Goal: Task Accomplishment & Management: Manage account settings

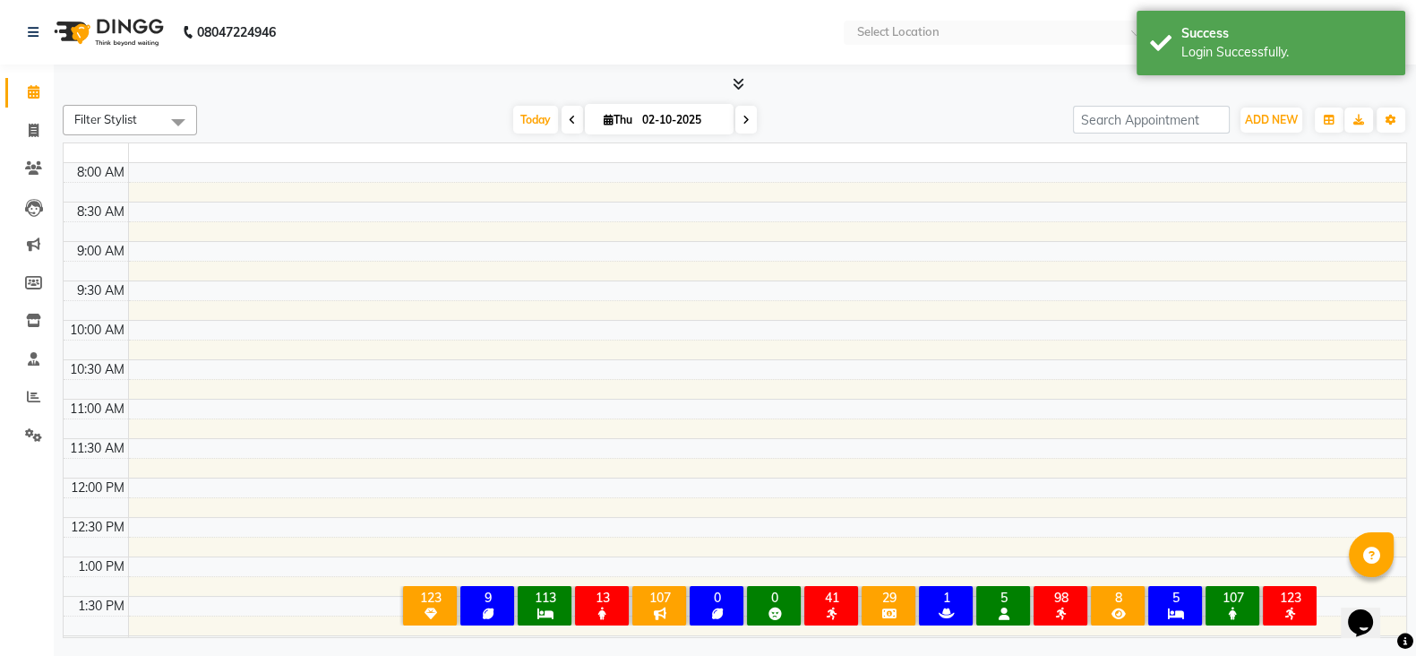
select select "en"
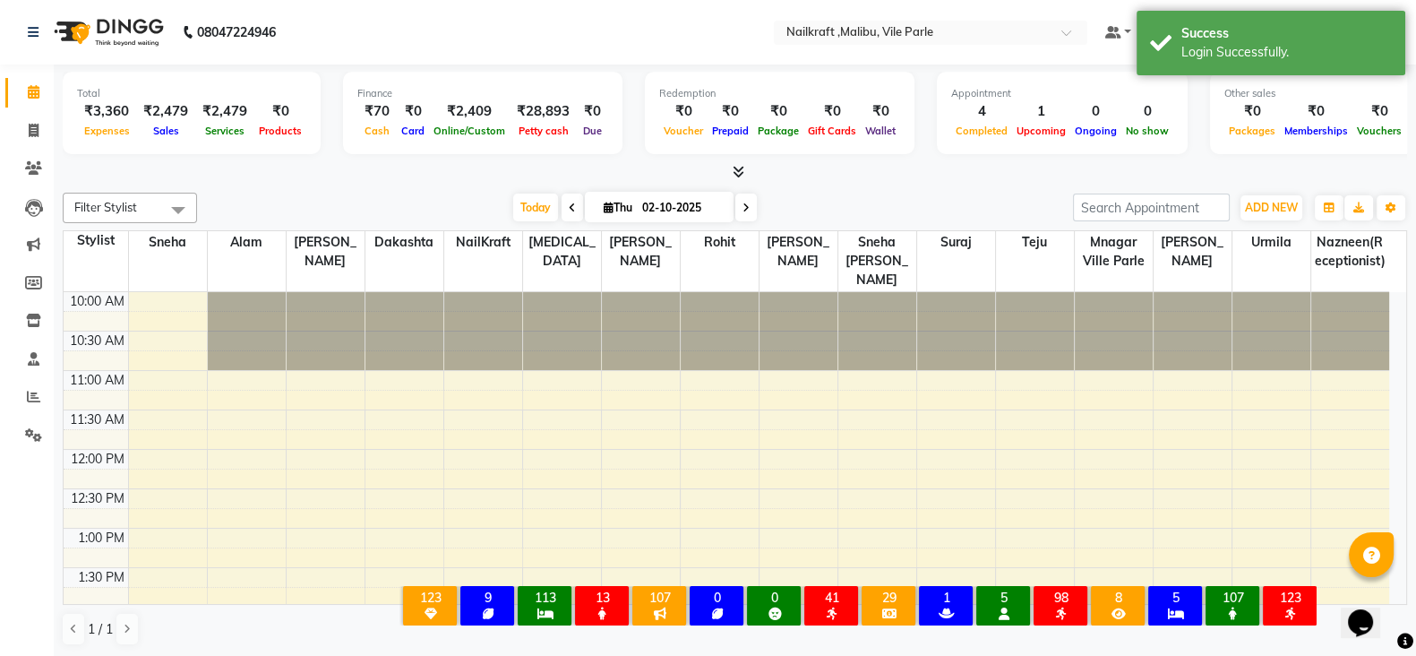
click at [364, 187] on div "Filter Stylist Select All Alam Alfred Dakashta Mnagar ville parle NailKraft naz…" at bounding box center [735, 419] width 1345 height 468
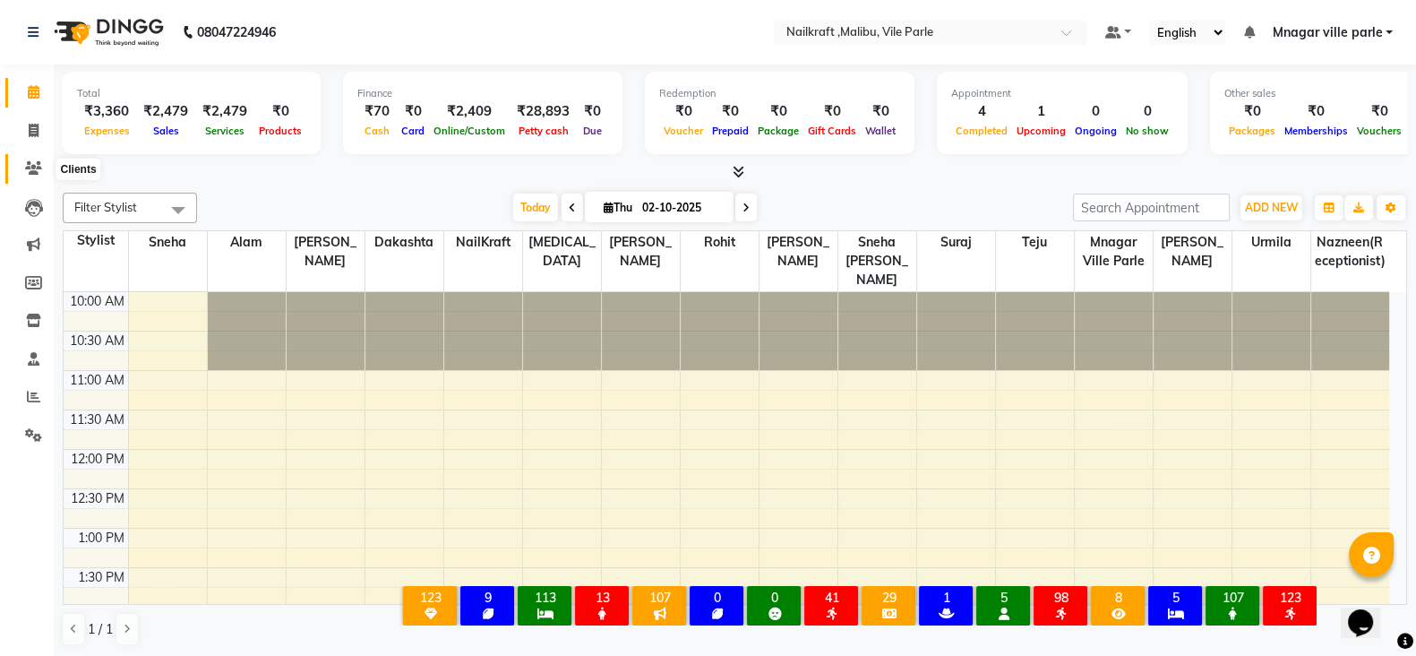
click at [30, 159] on span at bounding box center [33, 169] width 31 height 21
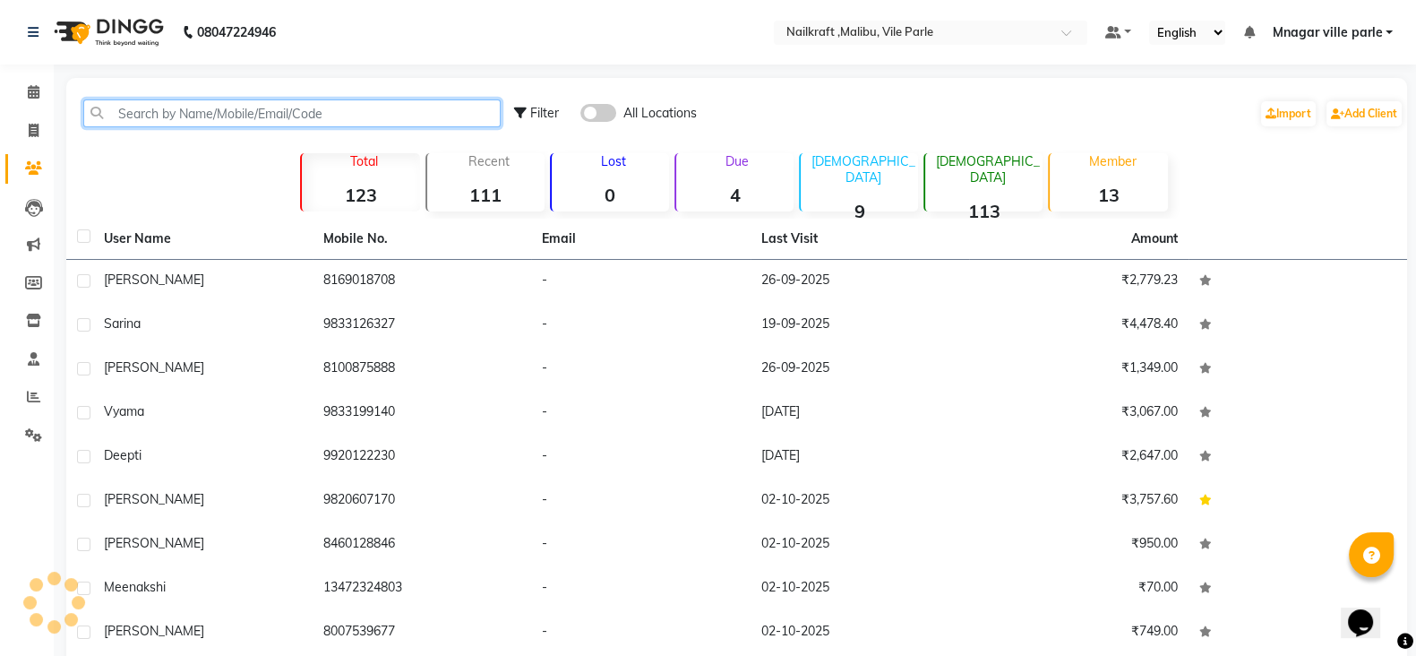
click at [188, 118] on input "text" at bounding box center [291, 113] width 417 height 28
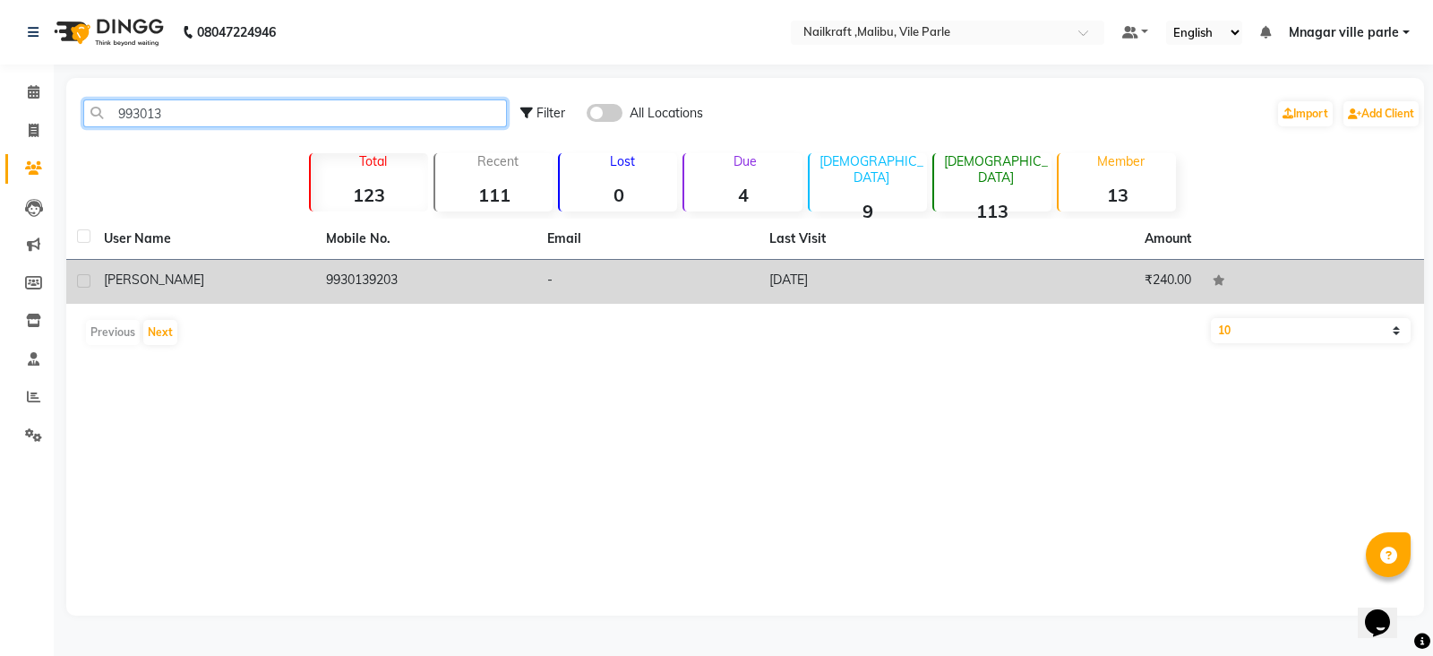
type input "993013"
click at [349, 267] on td "9930139203" at bounding box center [426, 282] width 222 height 44
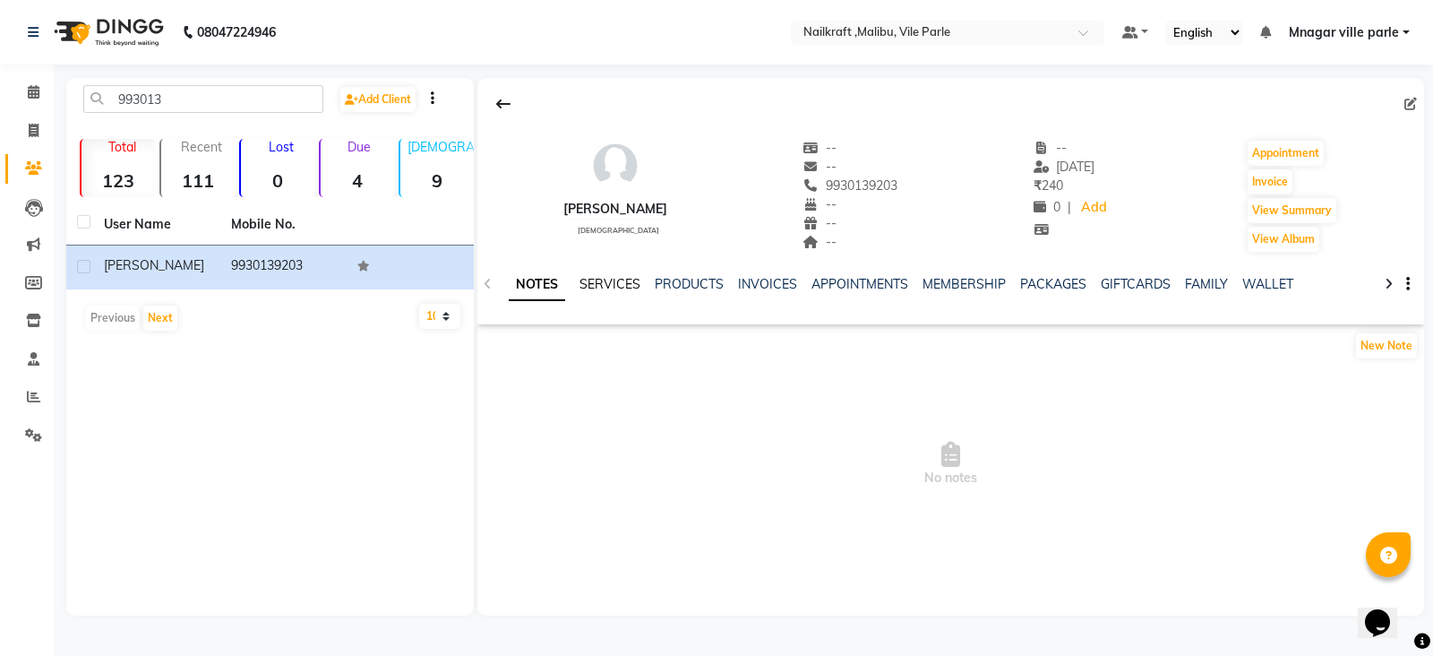
click at [589, 286] on link "SERVICES" at bounding box center [610, 284] width 61 height 16
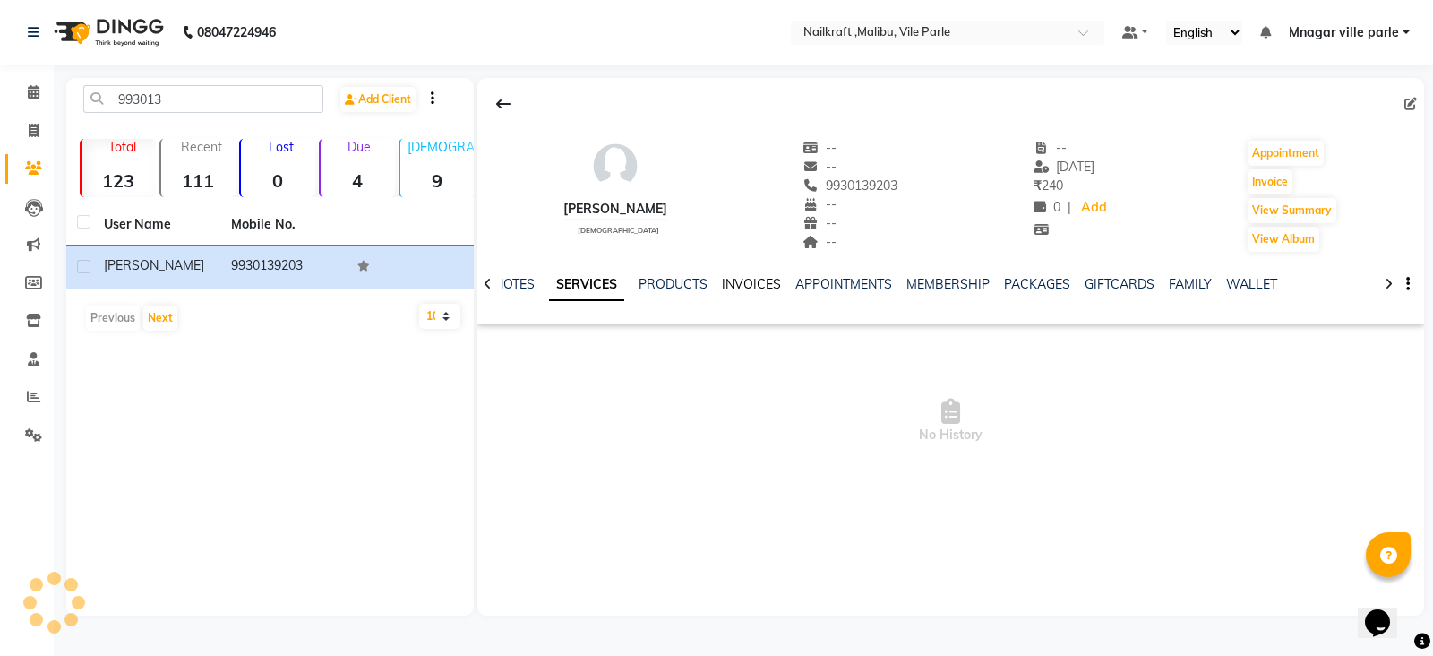
click at [750, 288] on link "INVOICES" at bounding box center [751, 284] width 59 height 16
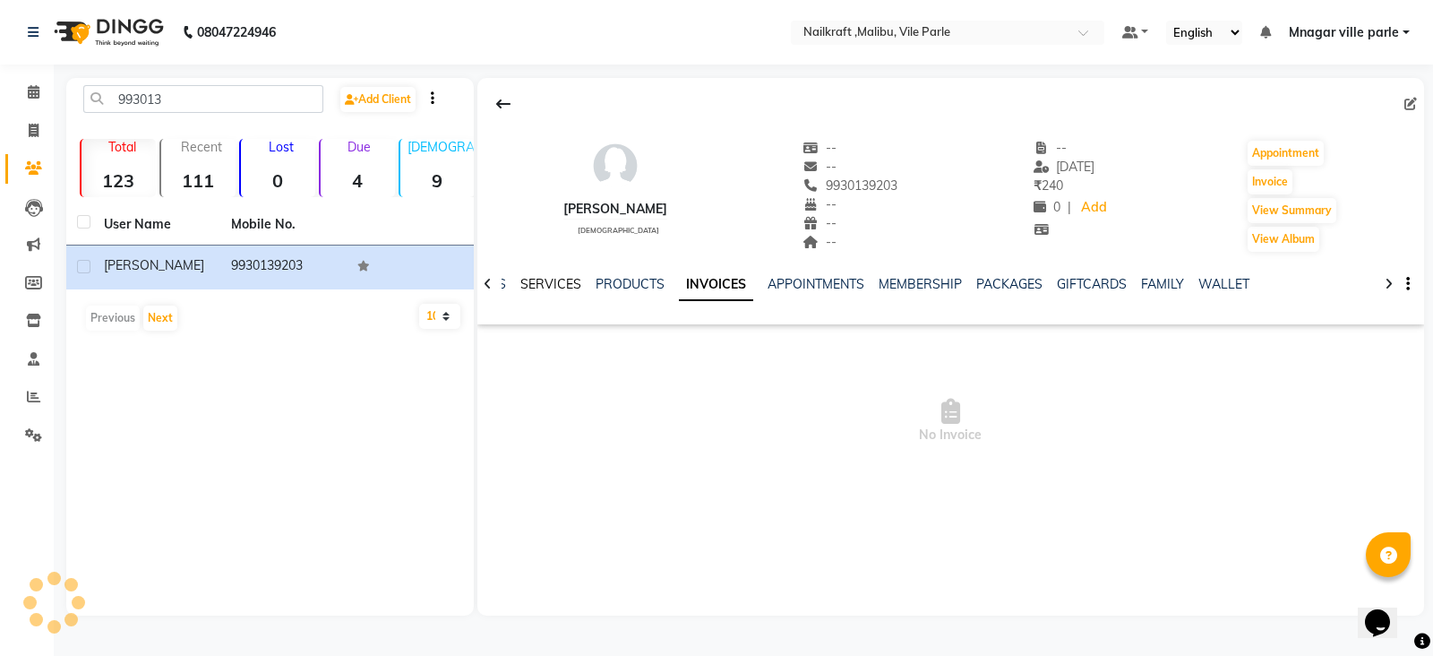
click at [555, 284] on link "SERVICES" at bounding box center [551, 284] width 61 height 16
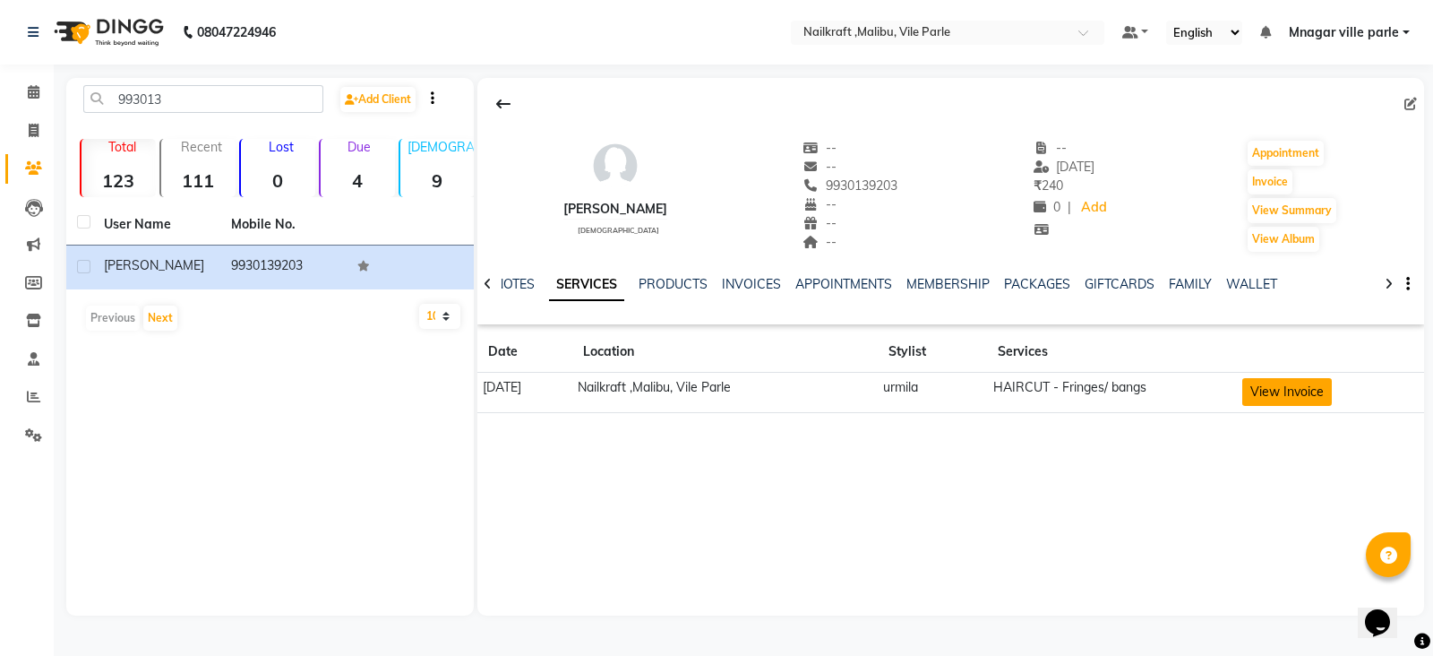
click at [1277, 402] on button "View Invoice" at bounding box center [1288, 392] width 90 height 28
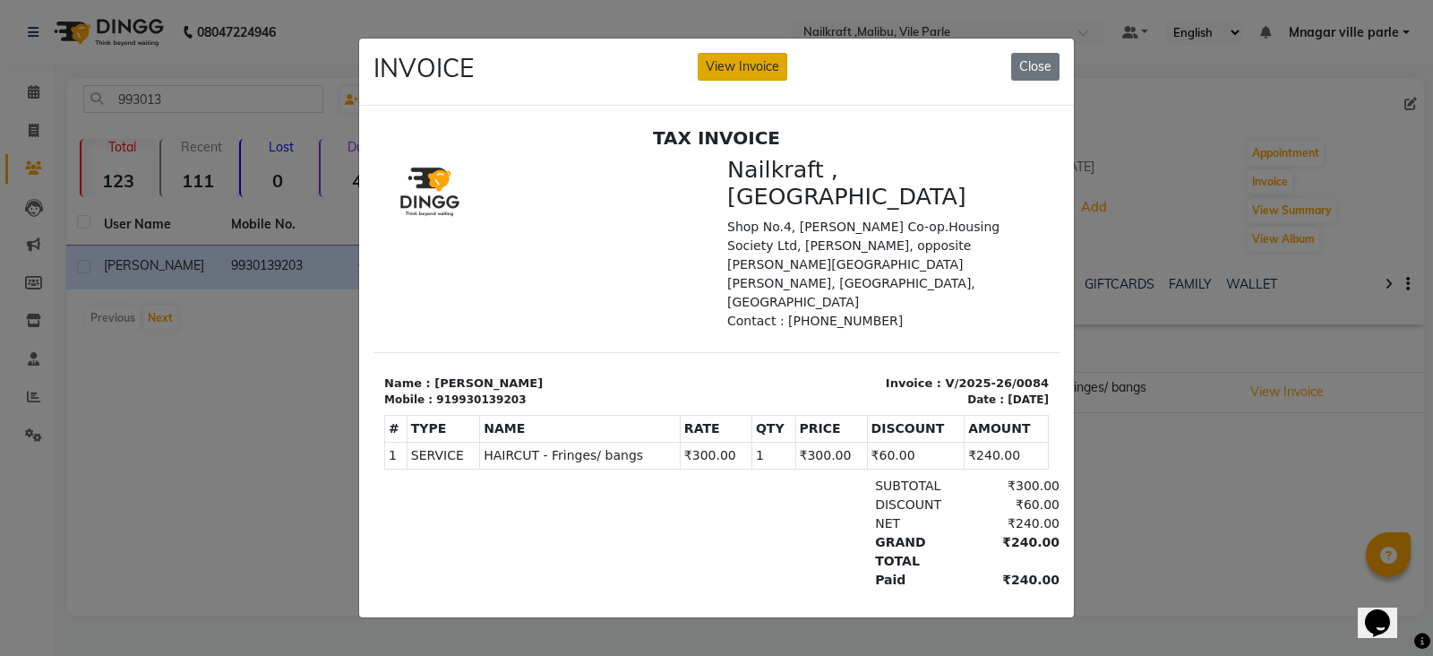
click at [746, 67] on button "View Invoice" at bounding box center [743, 67] width 90 height 28
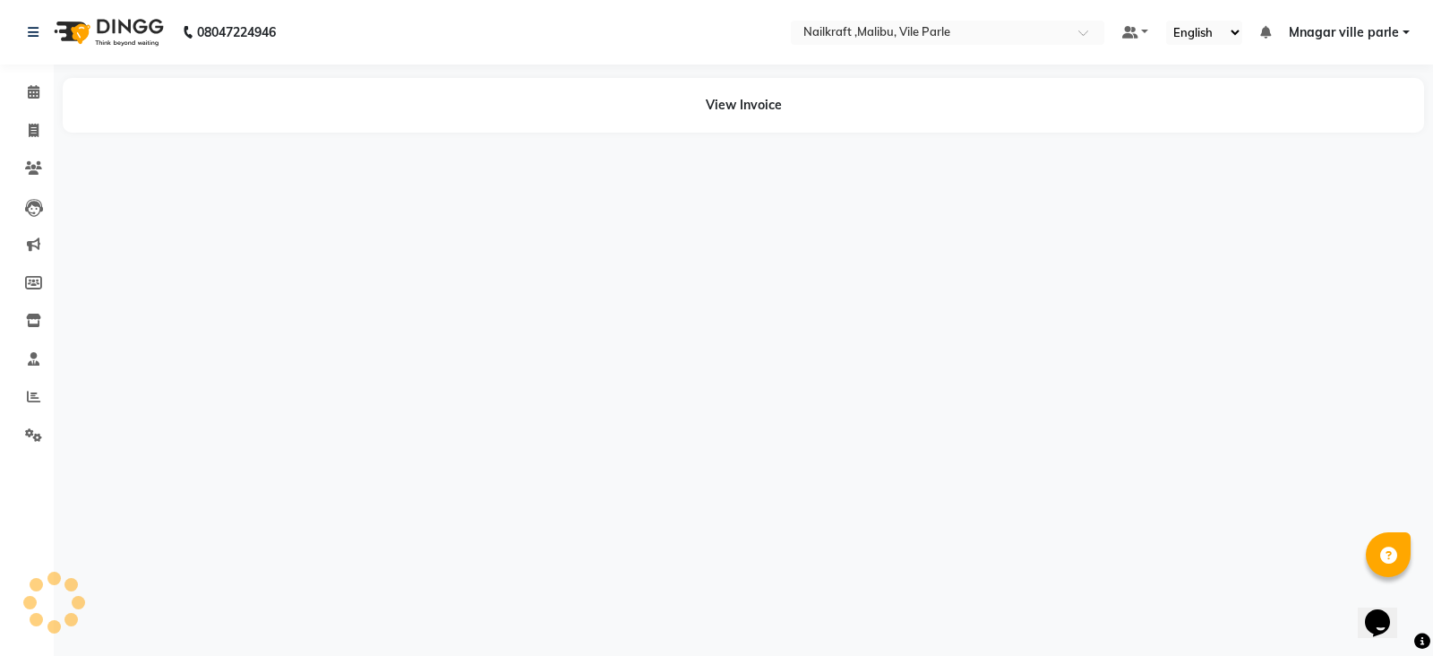
click at [746, 67] on app-view-invoice-on-modal "INVOICE View Invoice Close" at bounding box center [716, 283] width 715 height 579
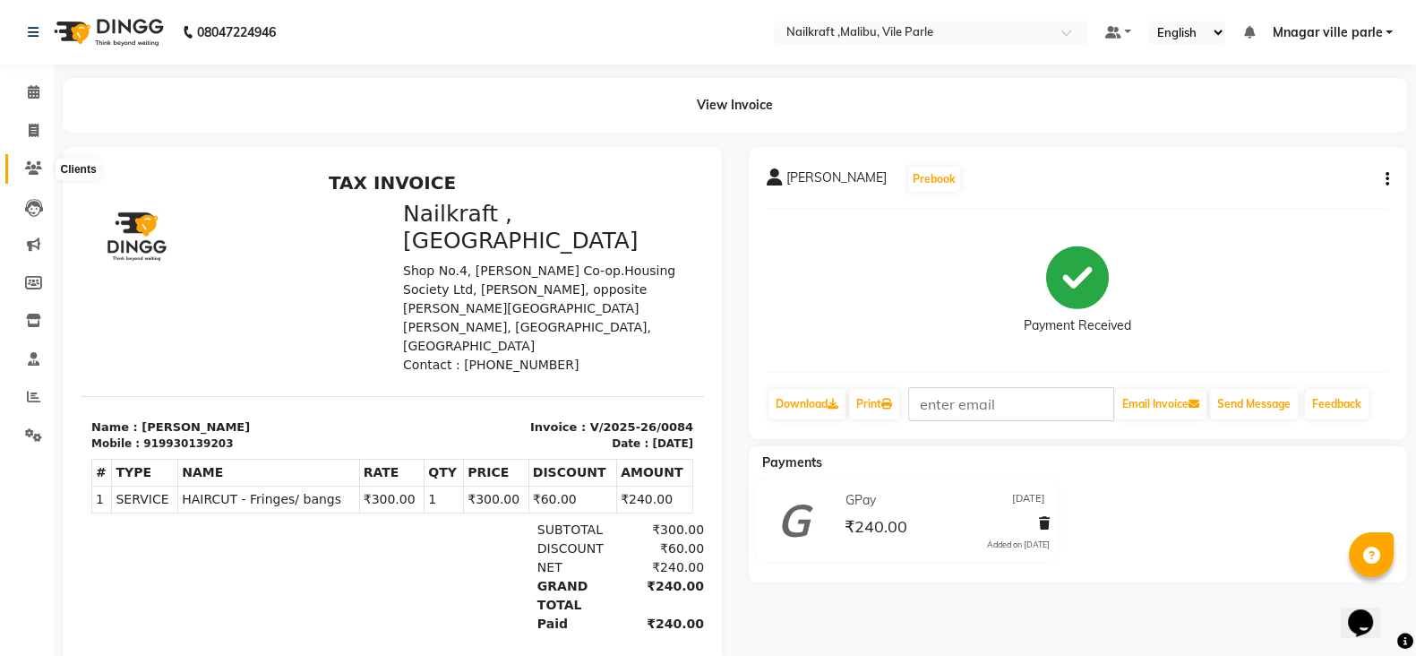
click at [35, 169] on icon at bounding box center [33, 167] width 17 height 13
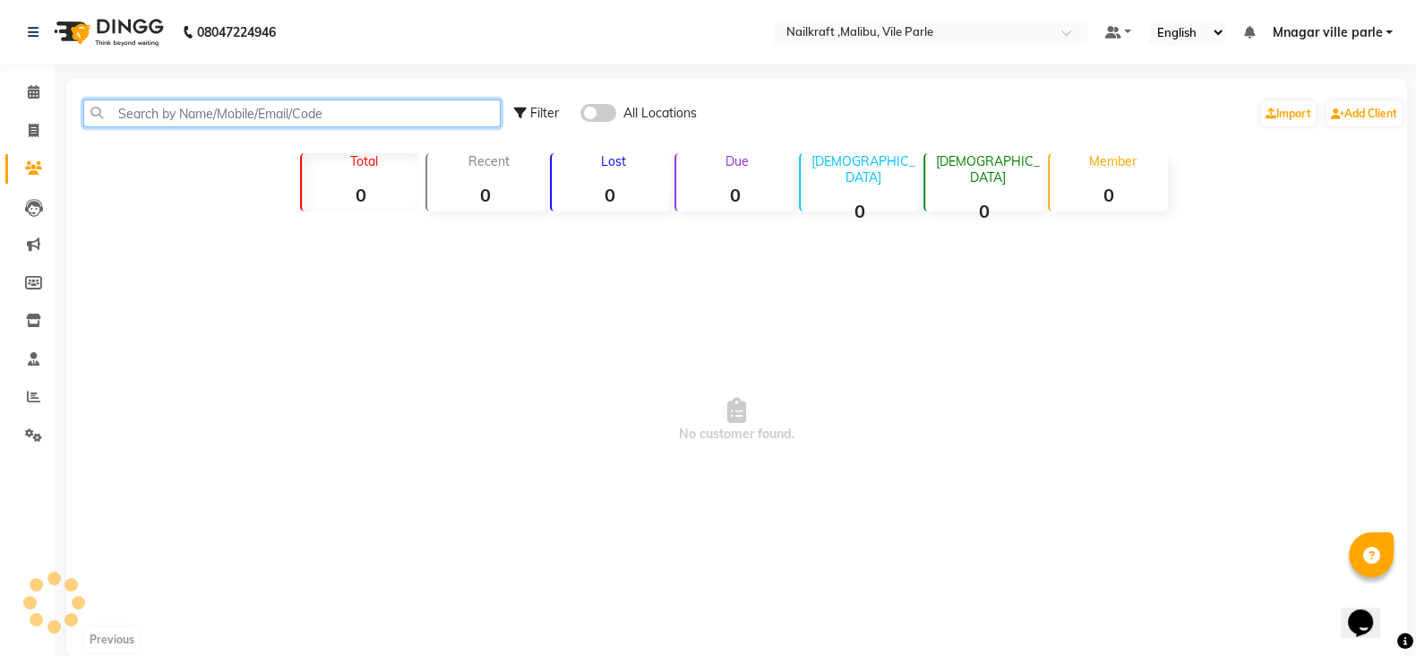
click at [205, 118] on input "text" at bounding box center [291, 113] width 417 height 28
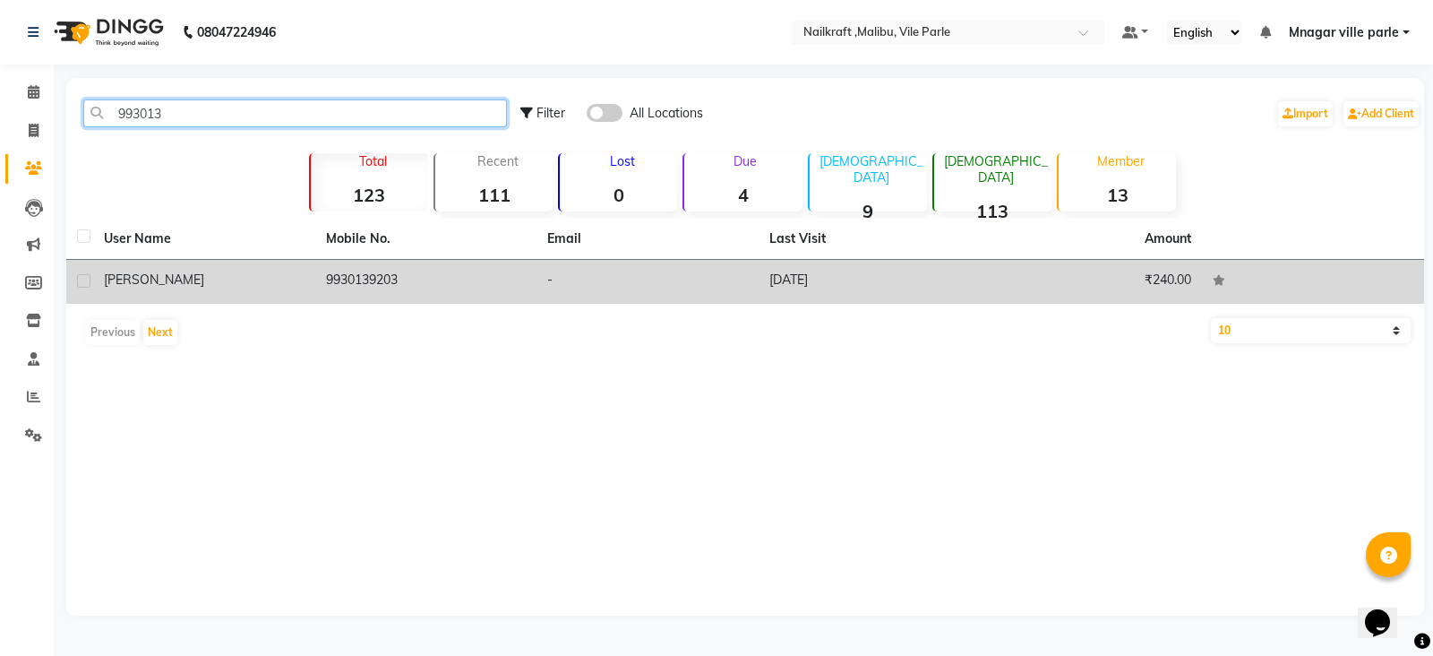
type input "993013"
click at [348, 283] on td "9930139203" at bounding box center [426, 282] width 222 height 44
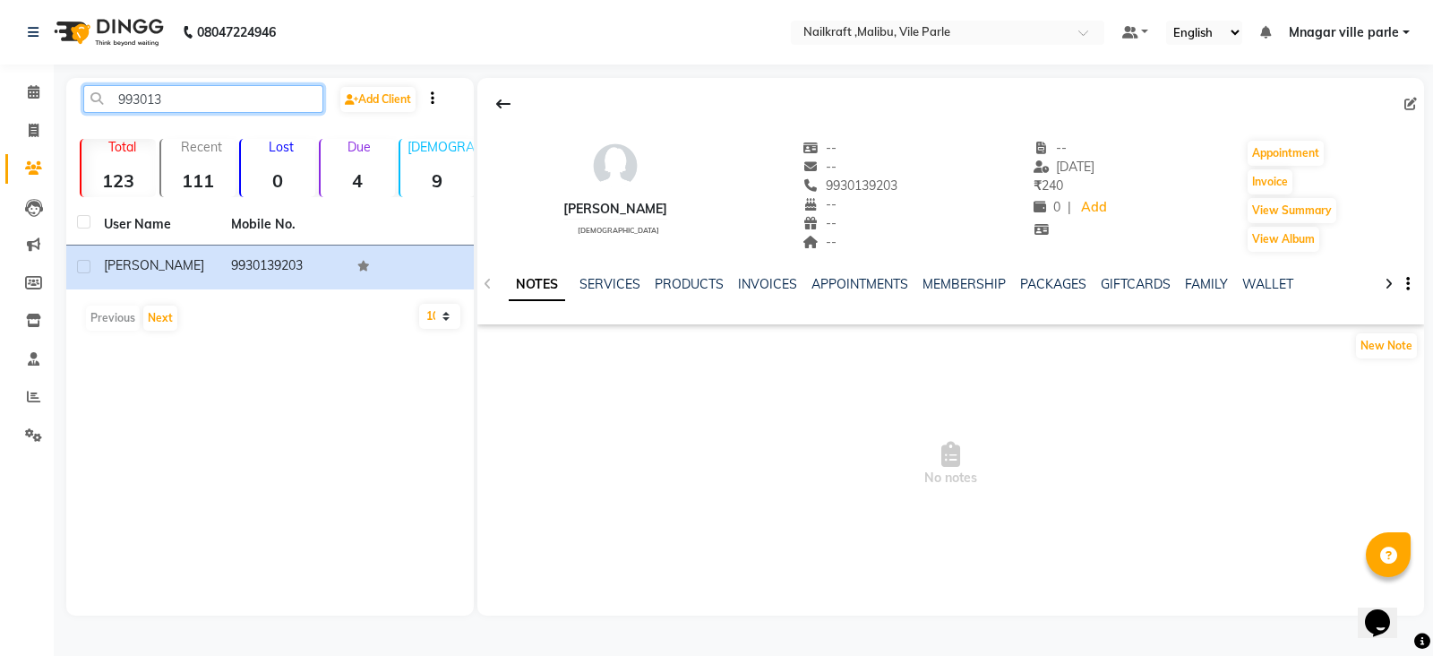
click at [198, 105] on input "993013" at bounding box center [203, 99] width 240 height 28
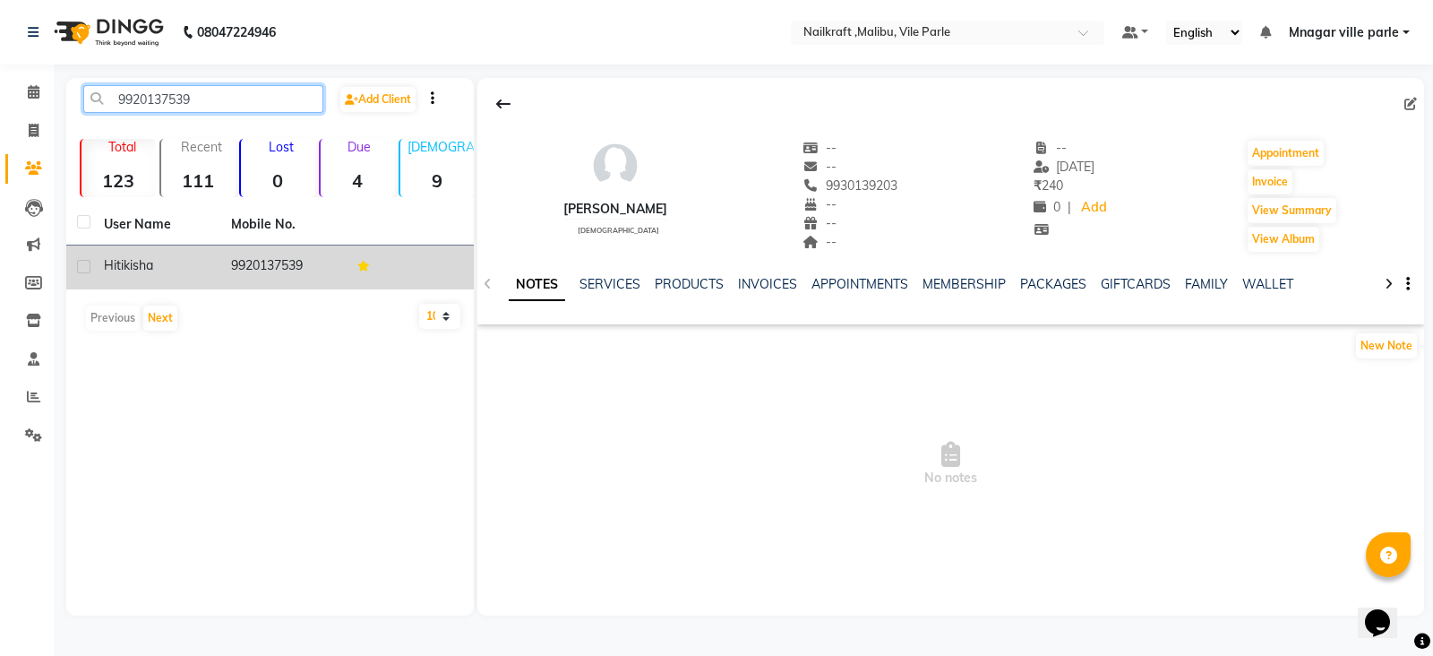
type input "9920137539"
click at [257, 258] on td "9920137539" at bounding box center [283, 267] width 127 height 44
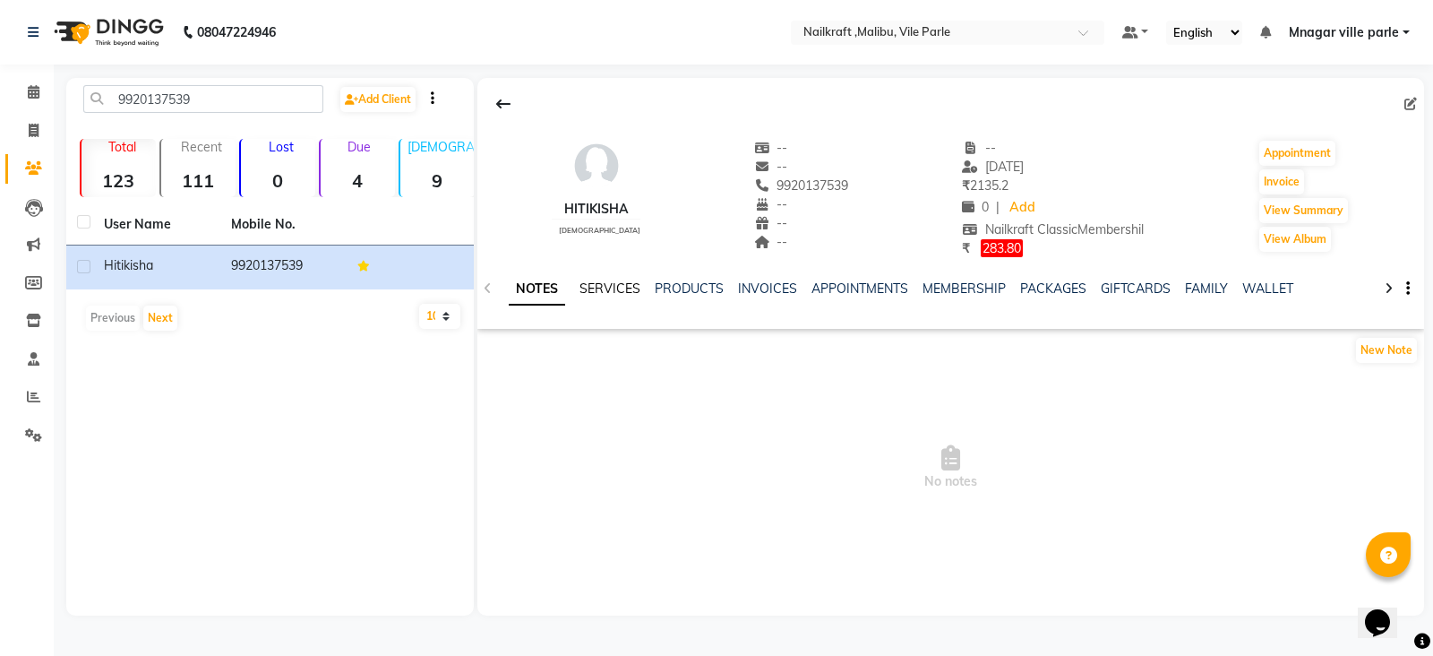
click at [615, 288] on link "SERVICES" at bounding box center [610, 288] width 61 height 16
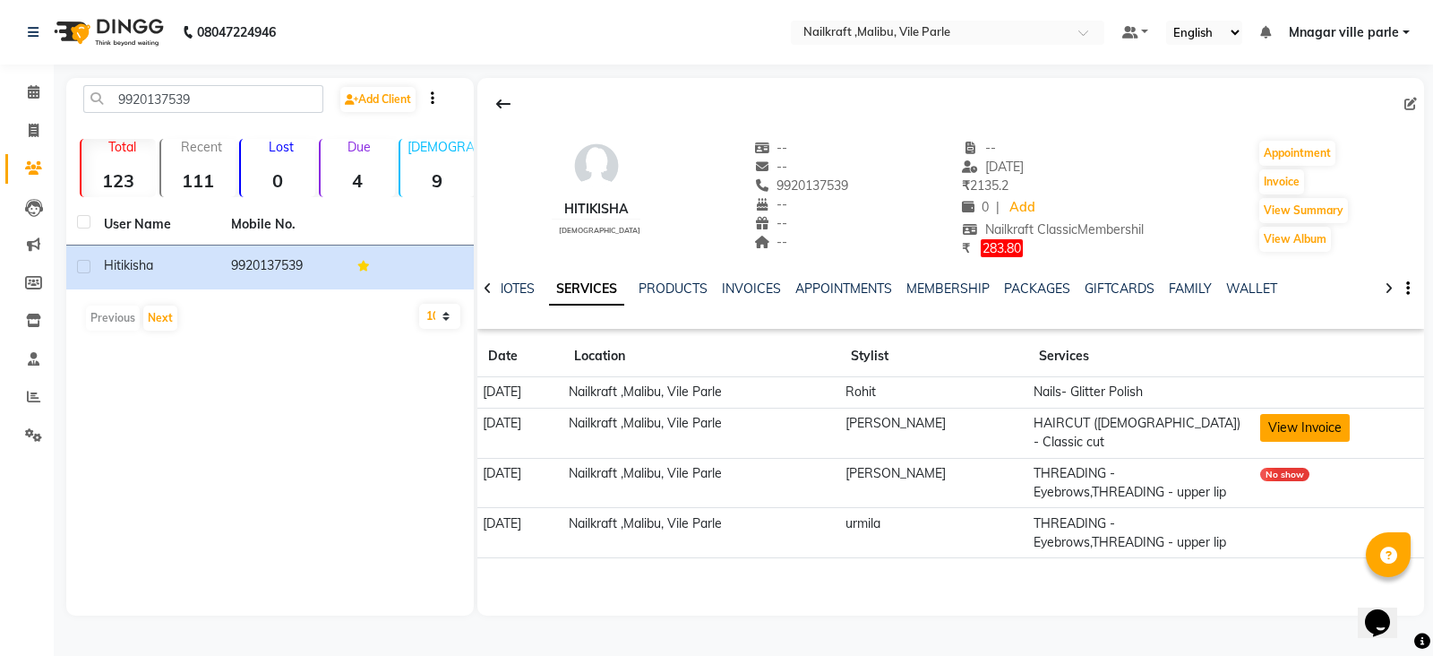
click at [1307, 417] on button "View Invoice" at bounding box center [1306, 428] width 90 height 28
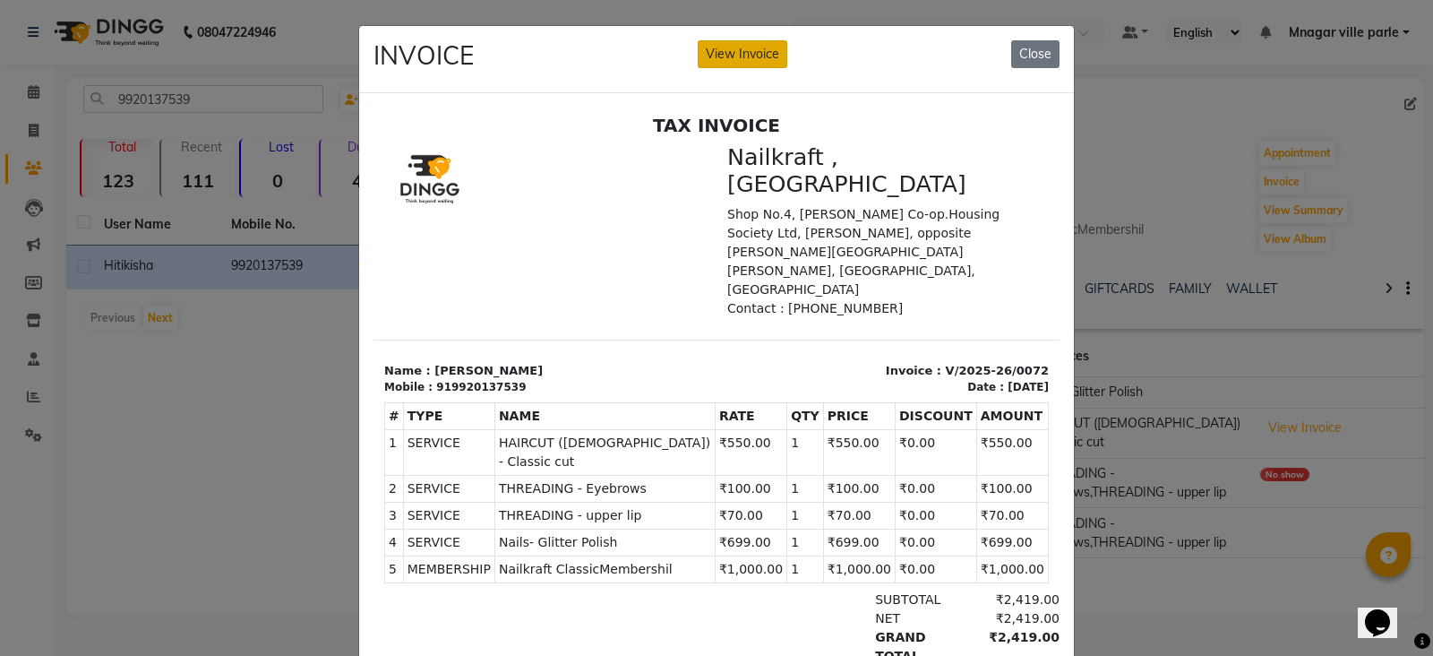
click at [768, 40] on button "View Invoice" at bounding box center [743, 54] width 90 height 28
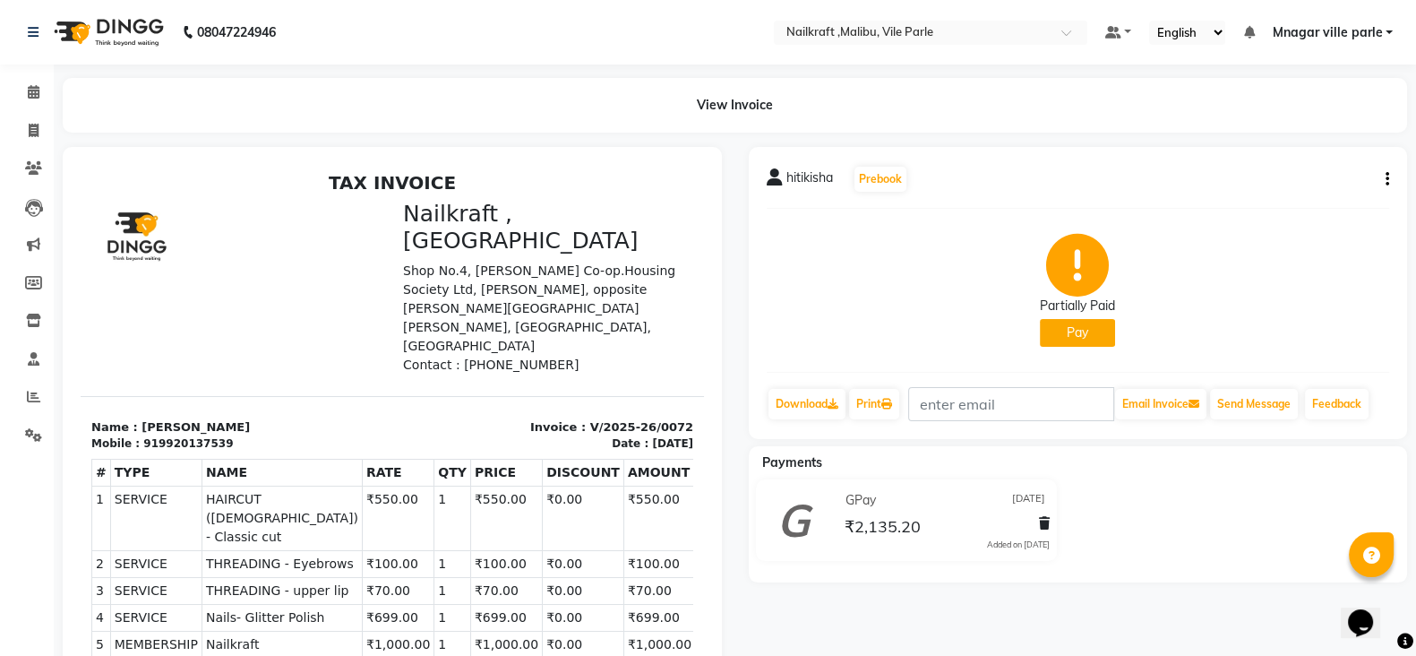
click at [1384, 176] on button "button" at bounding box center [1384, 179] width 11 height 19
click at [1298, 173] on div "Edit Item Staff" at bounding box center [1297, 179] width 123 height 22
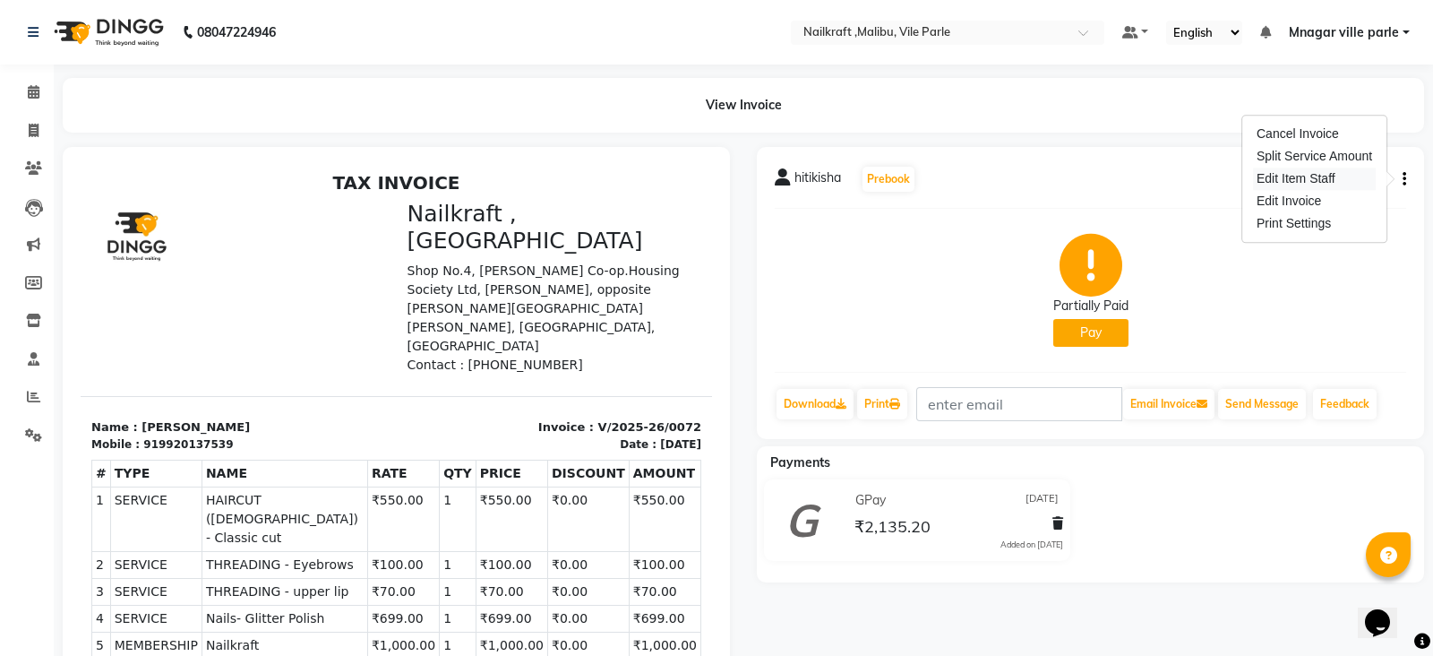
select select
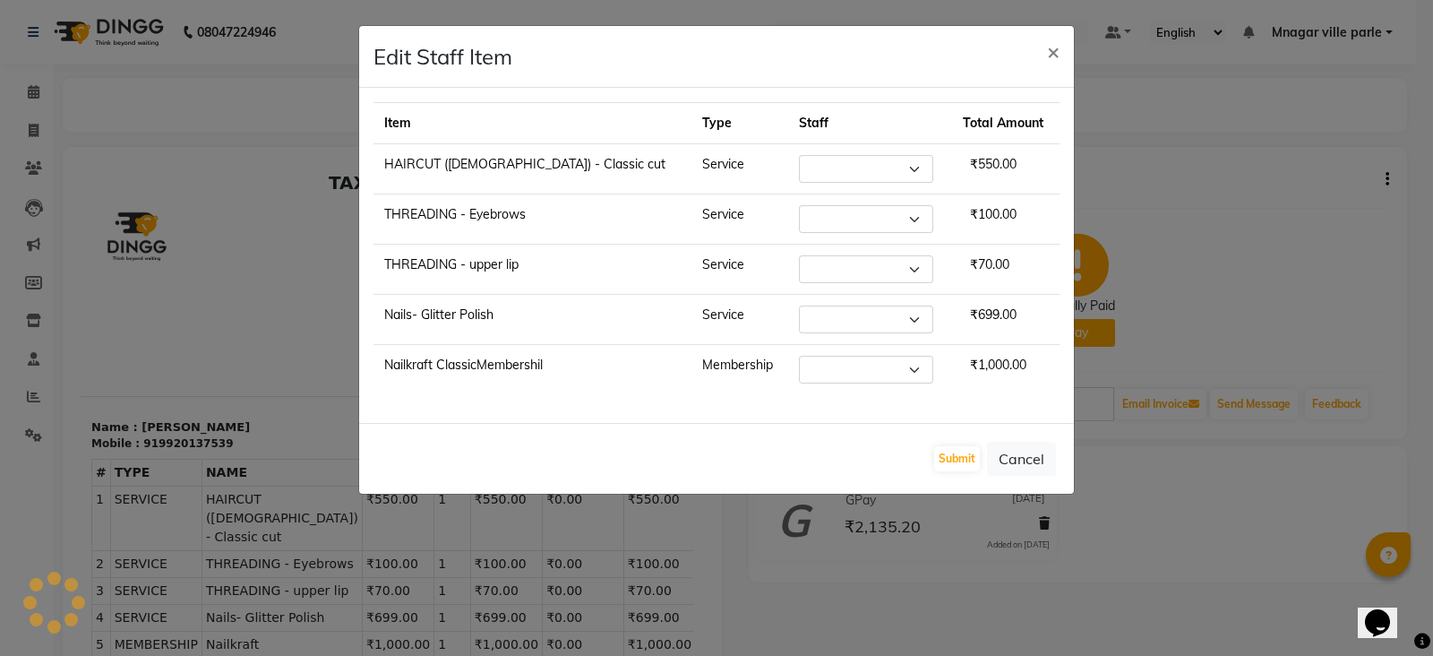
select select "91263"
select select "91686"
select select "91262"
select select "91350"
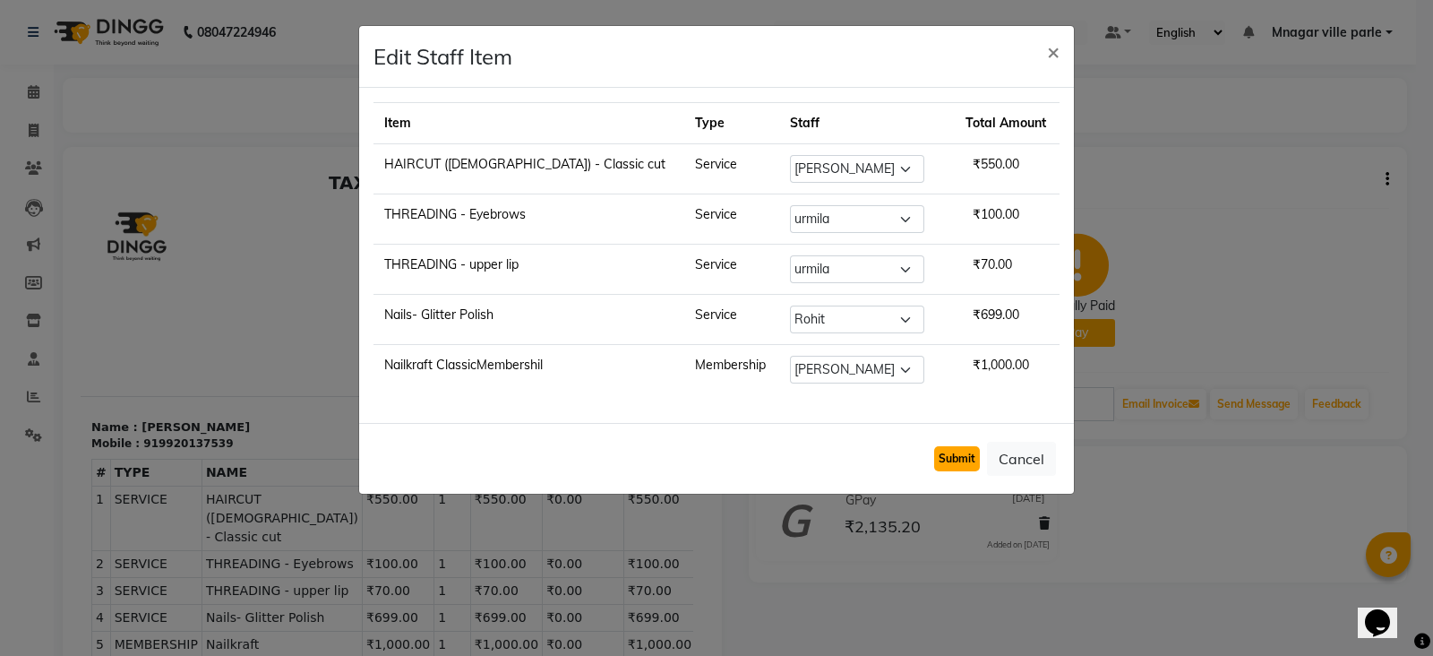
click at [974, 457] on button "Submit" at bounding box center [957, 458] width 46 height 25
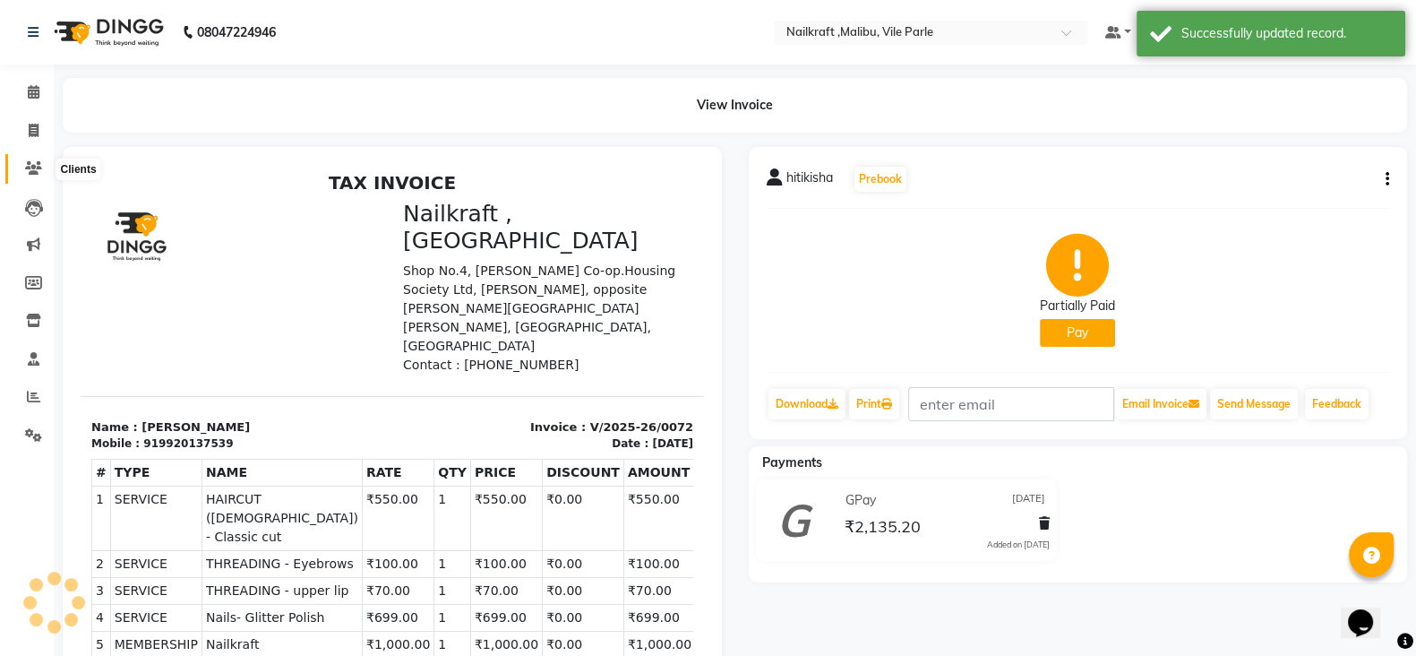
click at [34, 162] on icon at bounding box center [33, 167] width 17 height 13
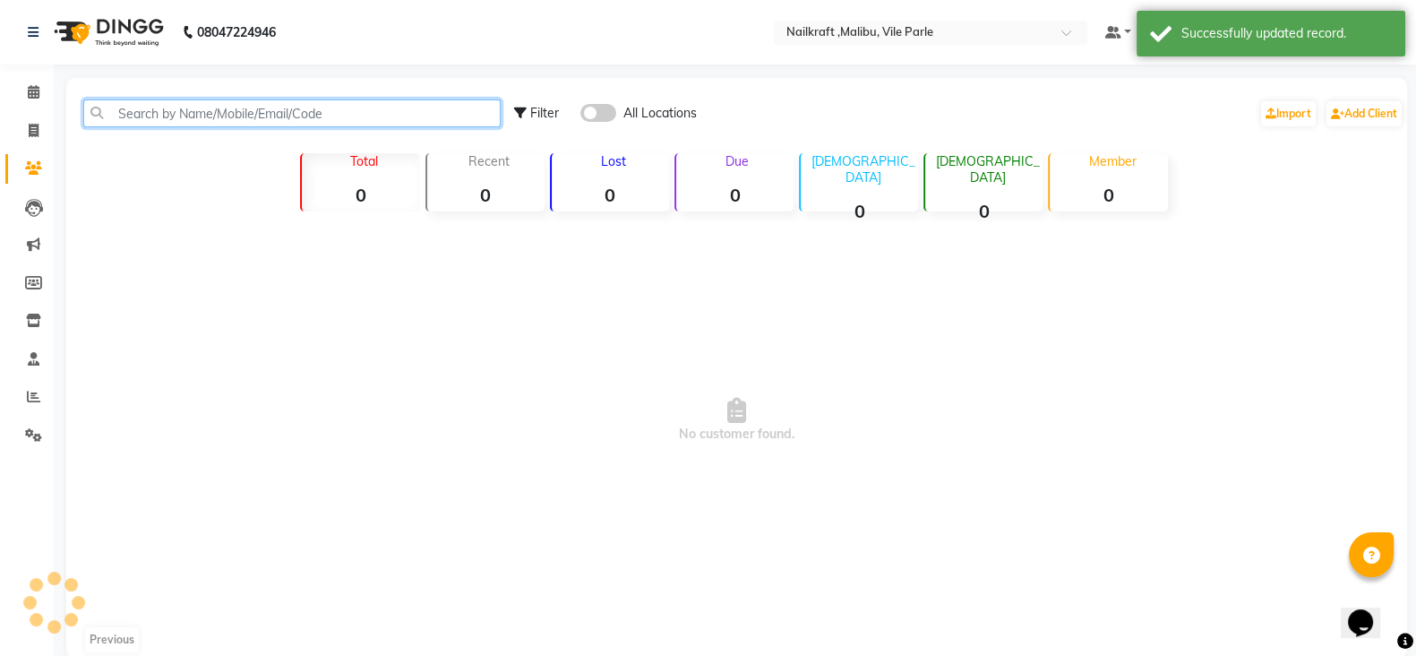
click at [207, 113] on input "text" at bounding box center [291, 113] width 417 height 28
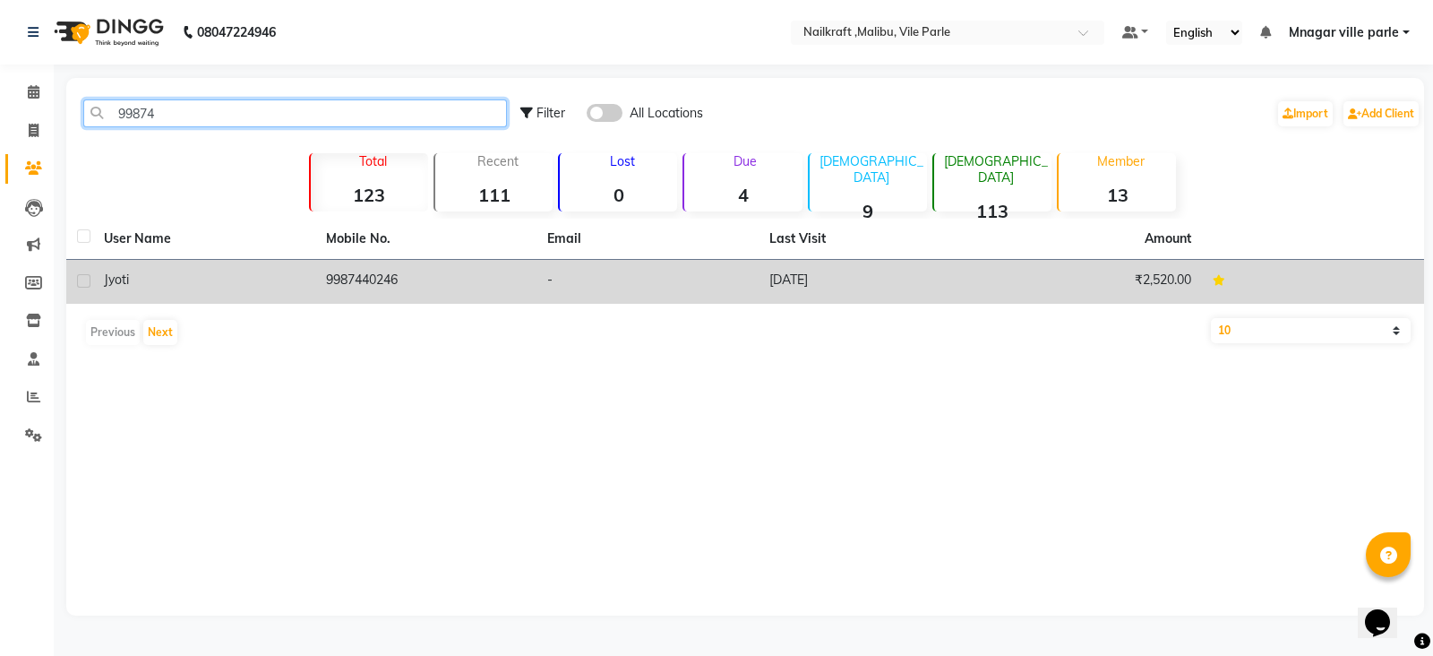
type input "99874"
click at [348, 286] on td "9987440246" at bounding box center [426, 282] width 222 height 44
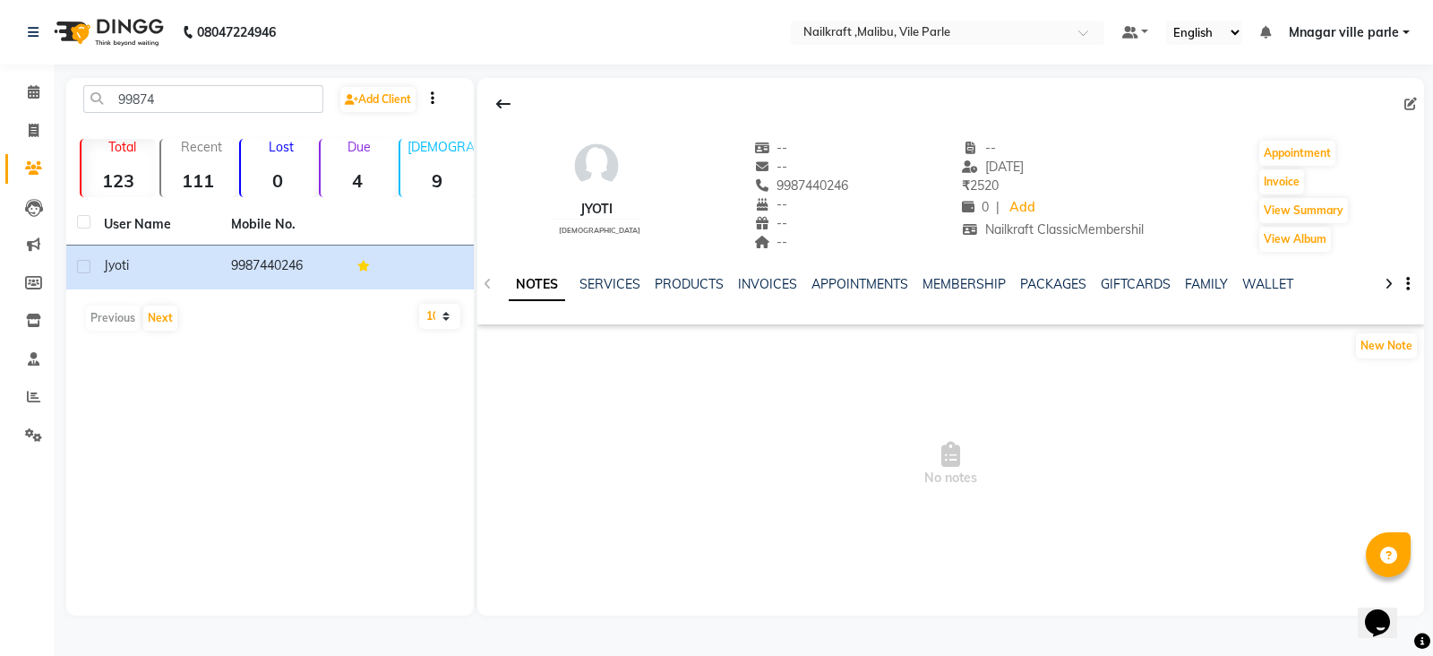
click at [616, 293] on div "SERVICES" at bounding box center [610, 284] width 61 height 19
click at [615, 287] on link "SERVICES" at bounding box center [610, 284] width 61 height 16
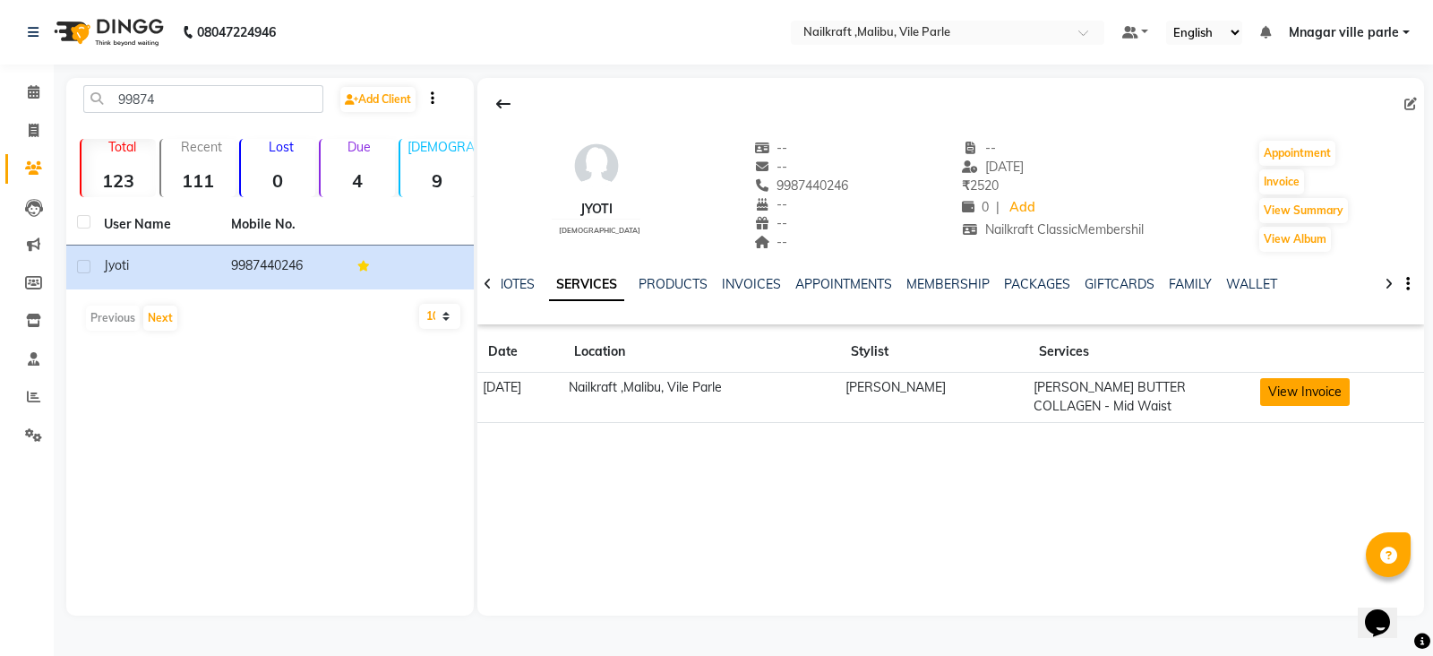
click at [1282, 396] on button "View Invoice" at bounding box center [1306, 392] width 90 height 28
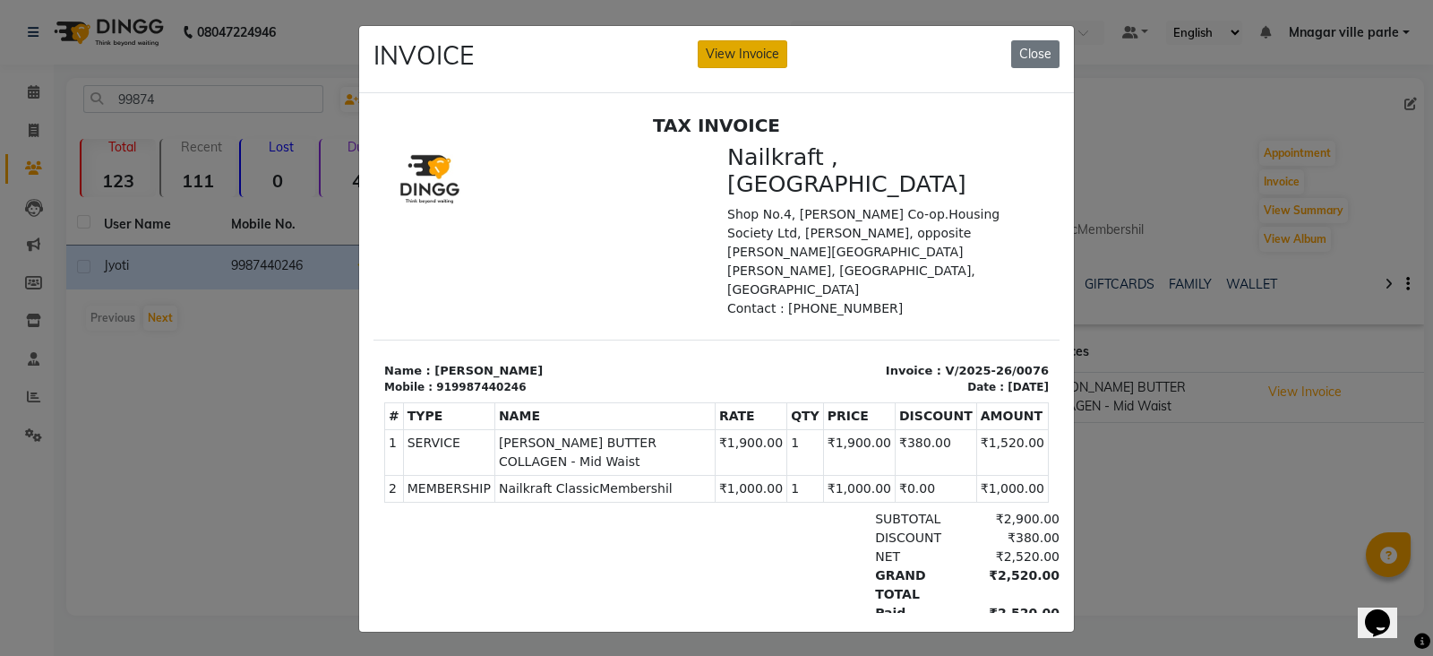
click at [756, 58] on button "View Invoice" at bounding box center [743, 54] width 90 height 28
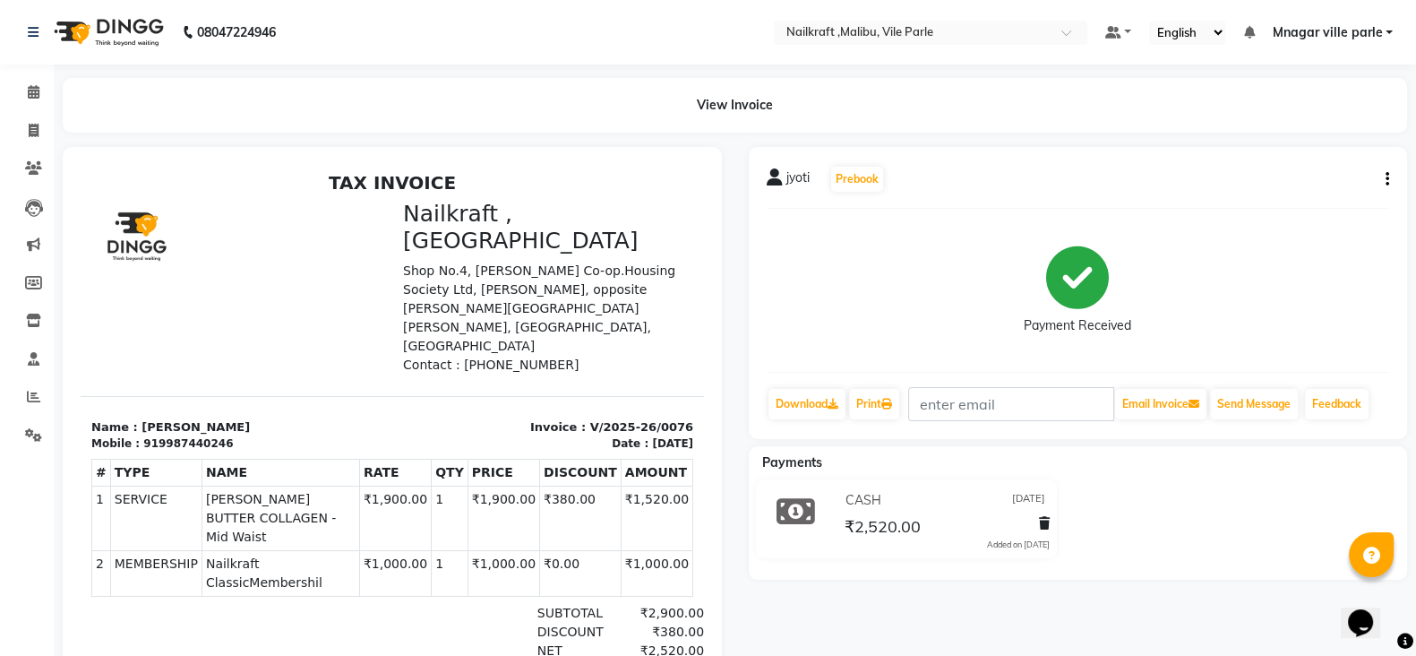
click at [1389, 170] on button "button" at bounding box center [1384, 179] width 11 height 19
click at [1321, 178] on div "Edit Item Staff" at bounding box center [1297, 179] width 123 height 22
select select
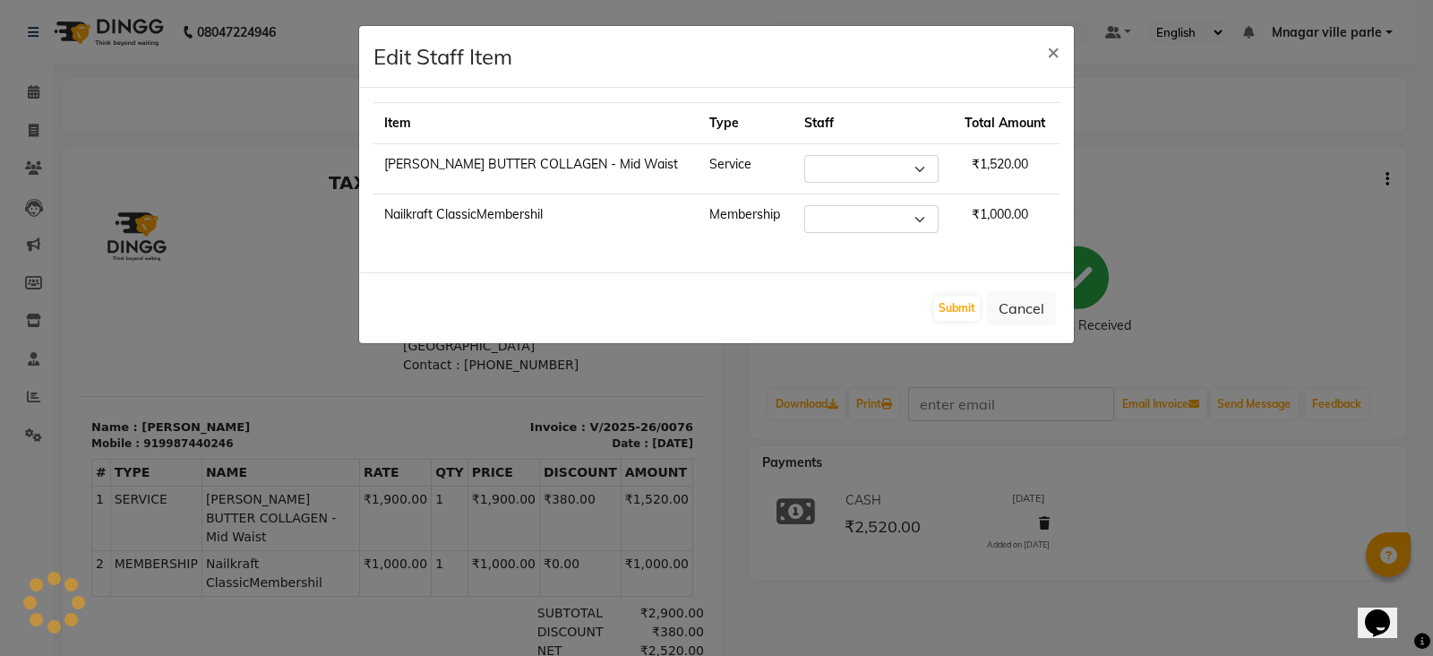
select select "91263"
click at [1063, 56] on button "×" at bounding box center [1053, 51] width 41 height 50
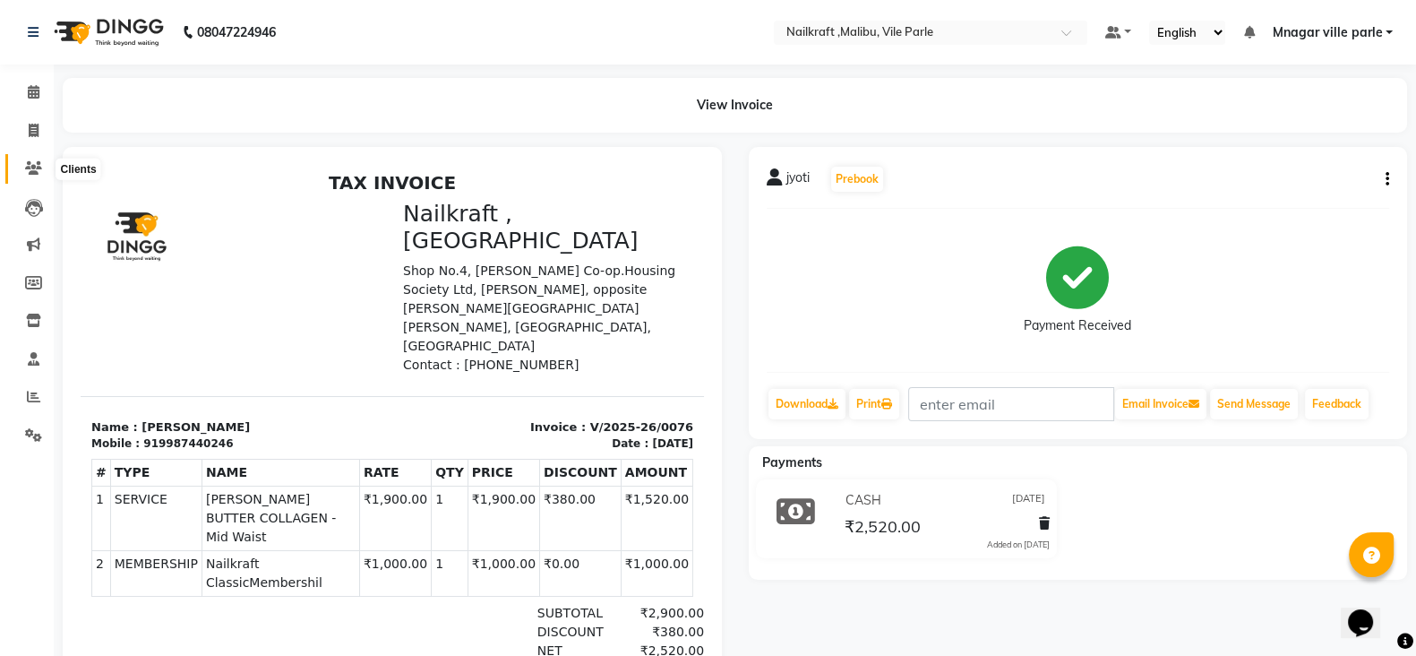
click at [39, 167] on icon at bounding box center [33, 167] width 17 height 13
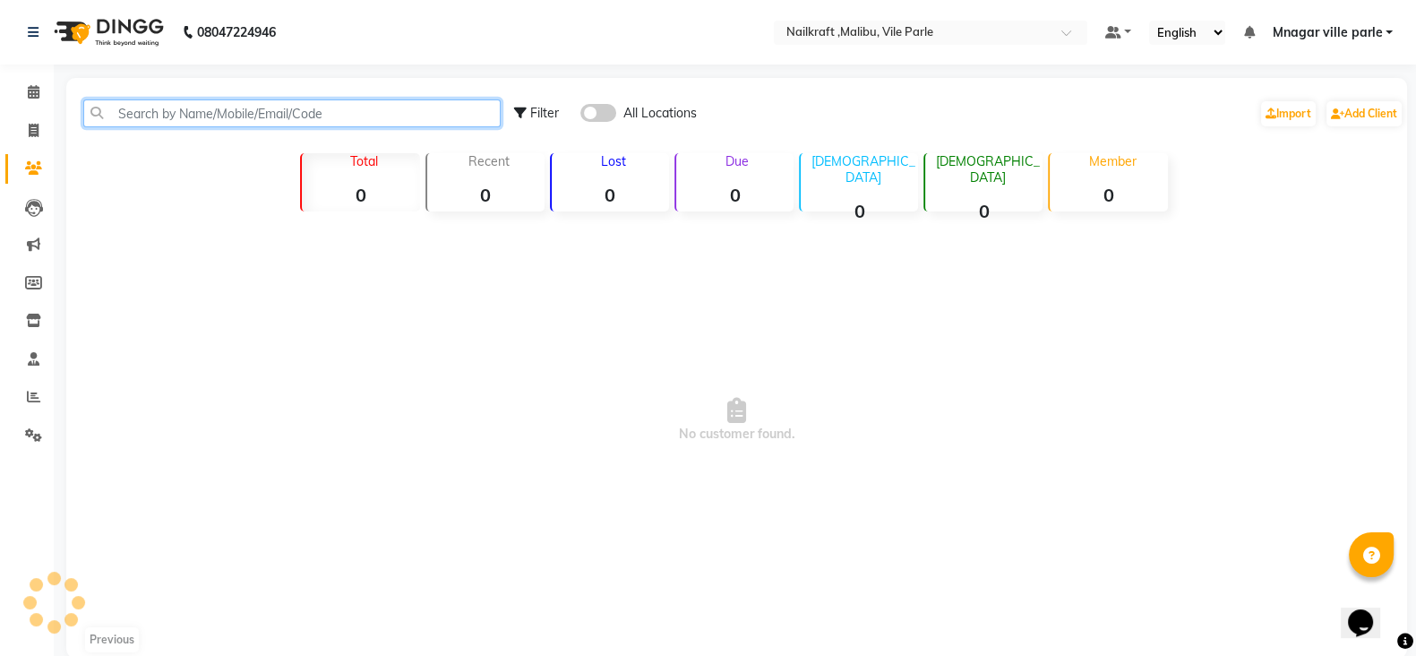
click at [236, 108] on input "text" at bounding box center [291, 113] width 417 height 28
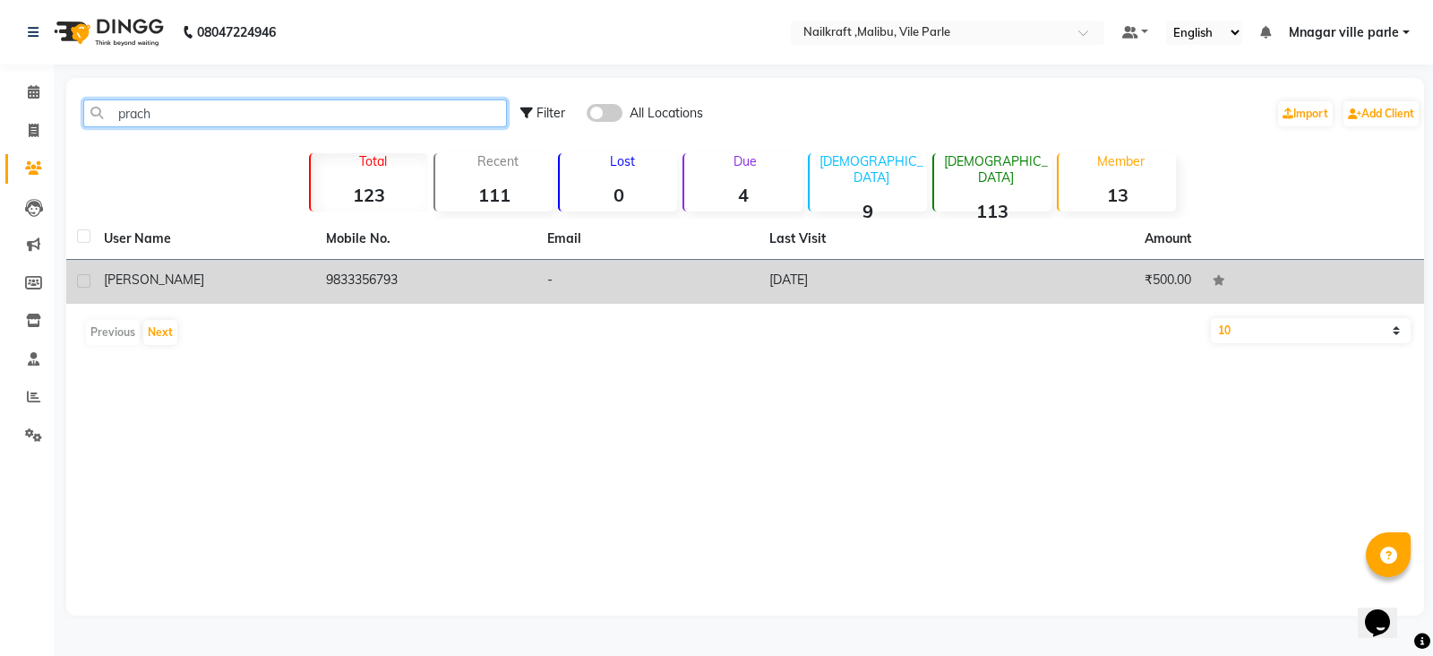
type input "prach"
click at [379, 275] on td "9833356793" at bounding box center [426, 282] width 222 height 44
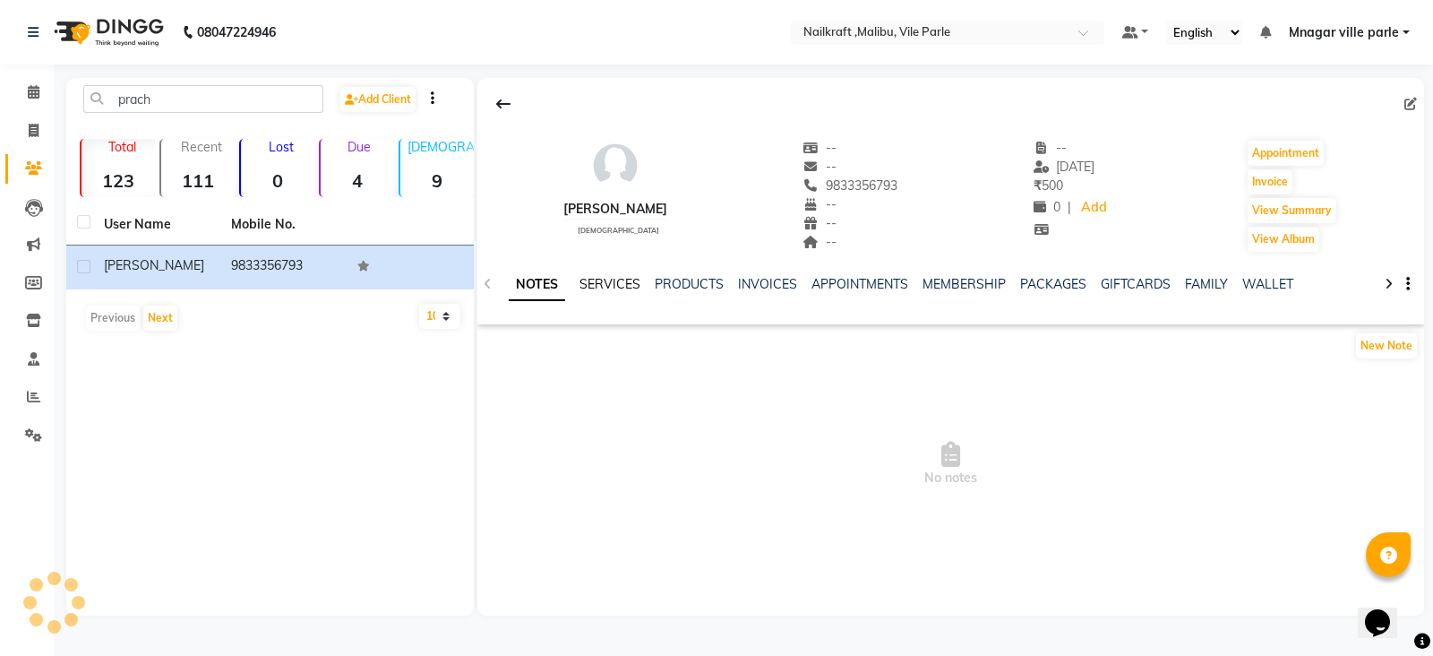
click at [630, 279] on link "SERVICES" at bounding box center [610, 284] width 61 height 16
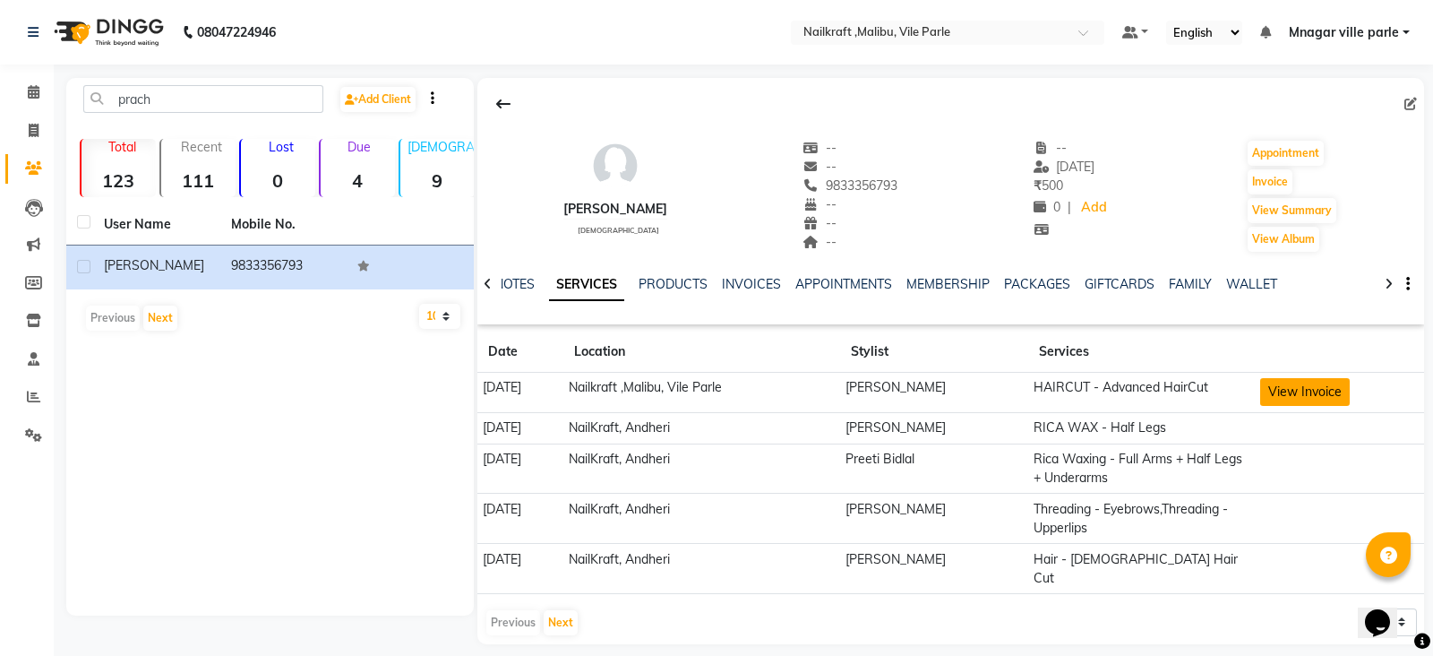
click at [1317, 396] on button "View Invoice" at bounding box center [1306, 392] width 90 height 28
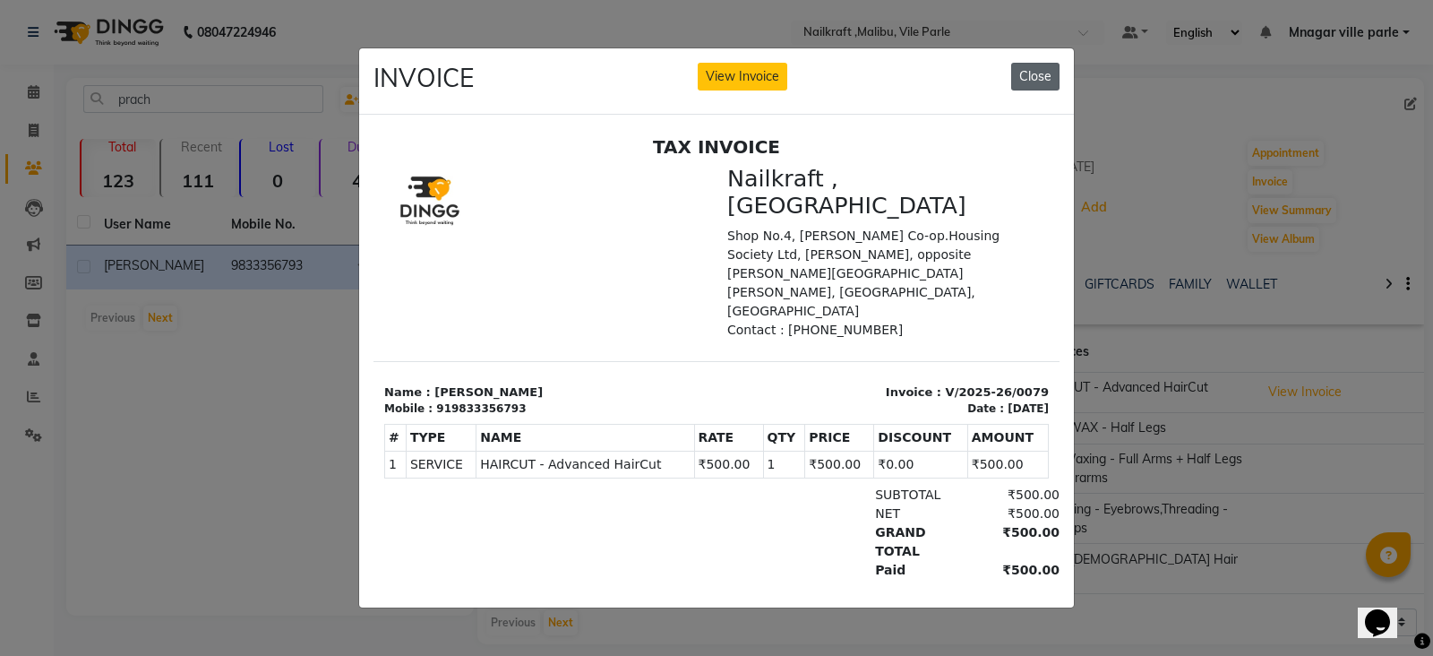
click at [1045, 63] on button "Close" at bounding box center [1035, 77] width 48 height 28
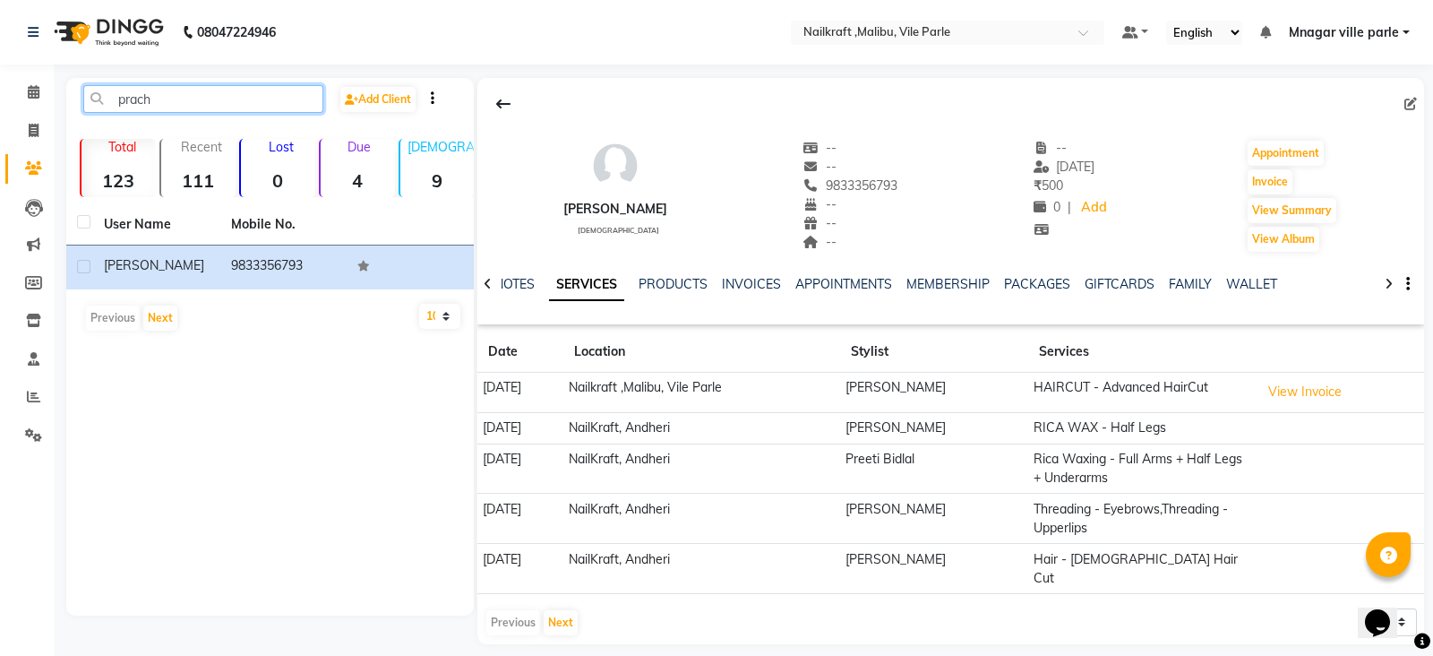
click at [227, 91] on input "prach" at bounding box center [203, 99] width 240 height 28
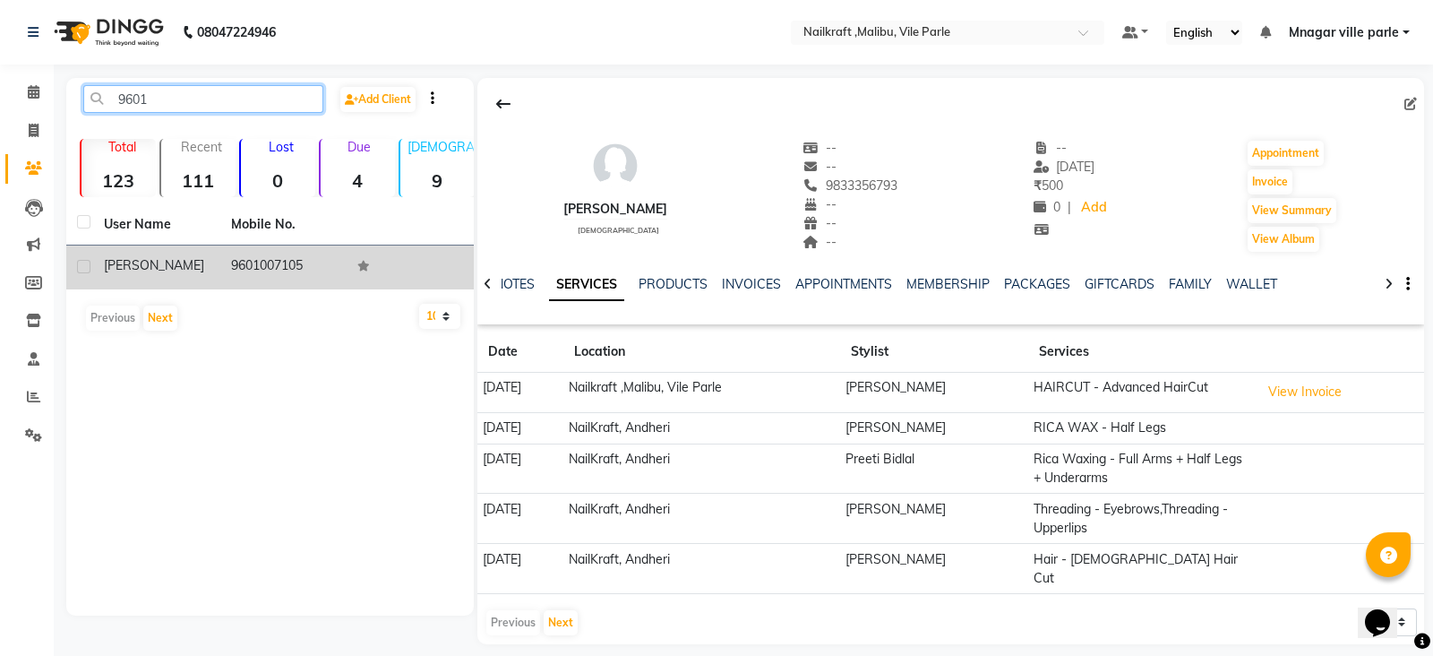
type input "9601"
click at [305, 258] on td "9601007105" at bounding box center [283, 267] width 127 height 44
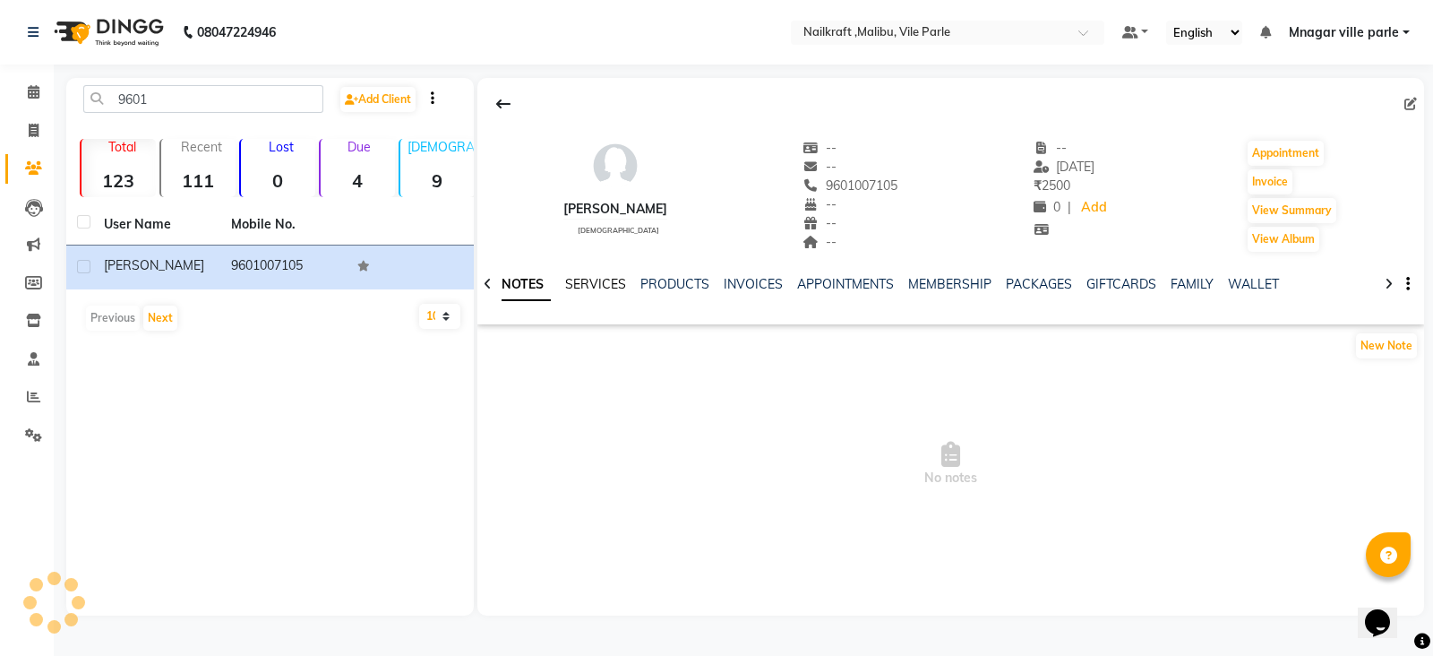
click at [603, 284] on link "SERVICES" at bounding box center [595, 284] width 61 height 16
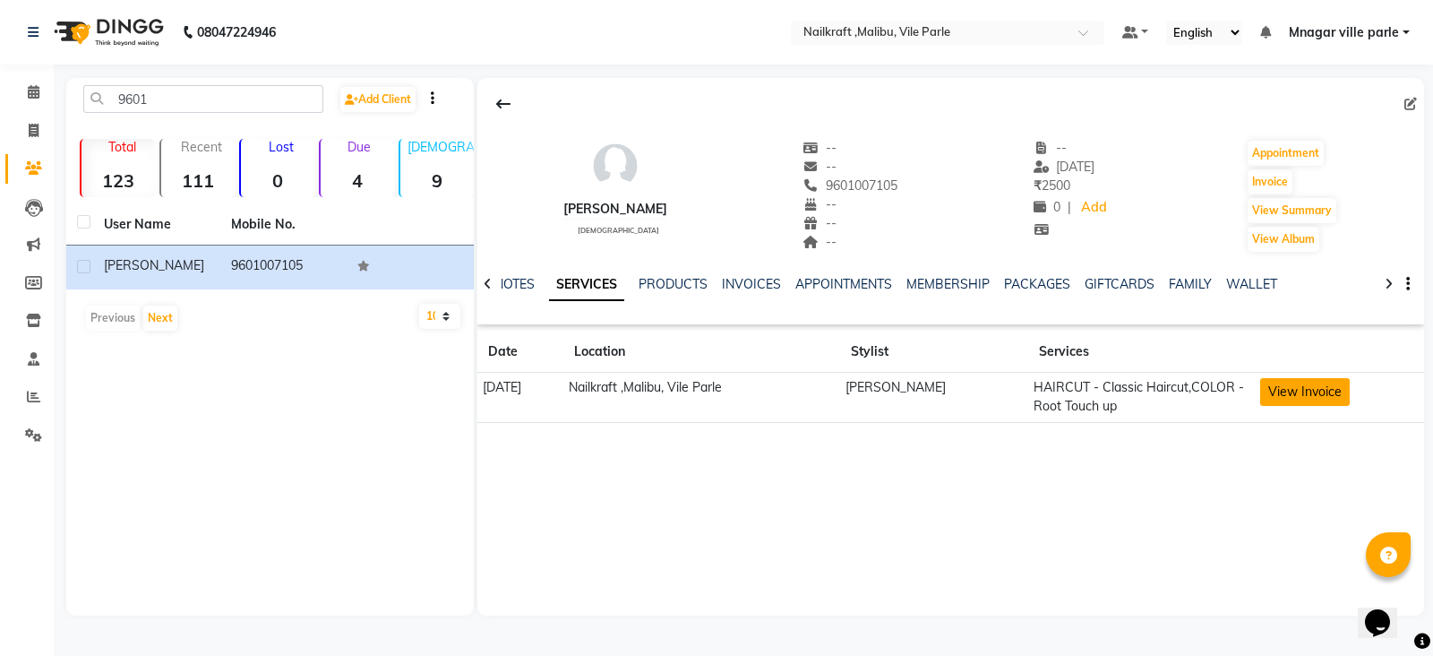
click at [1302, 396] on button "View Invoice" at bounding box center [1306, 392] width 90 height 28
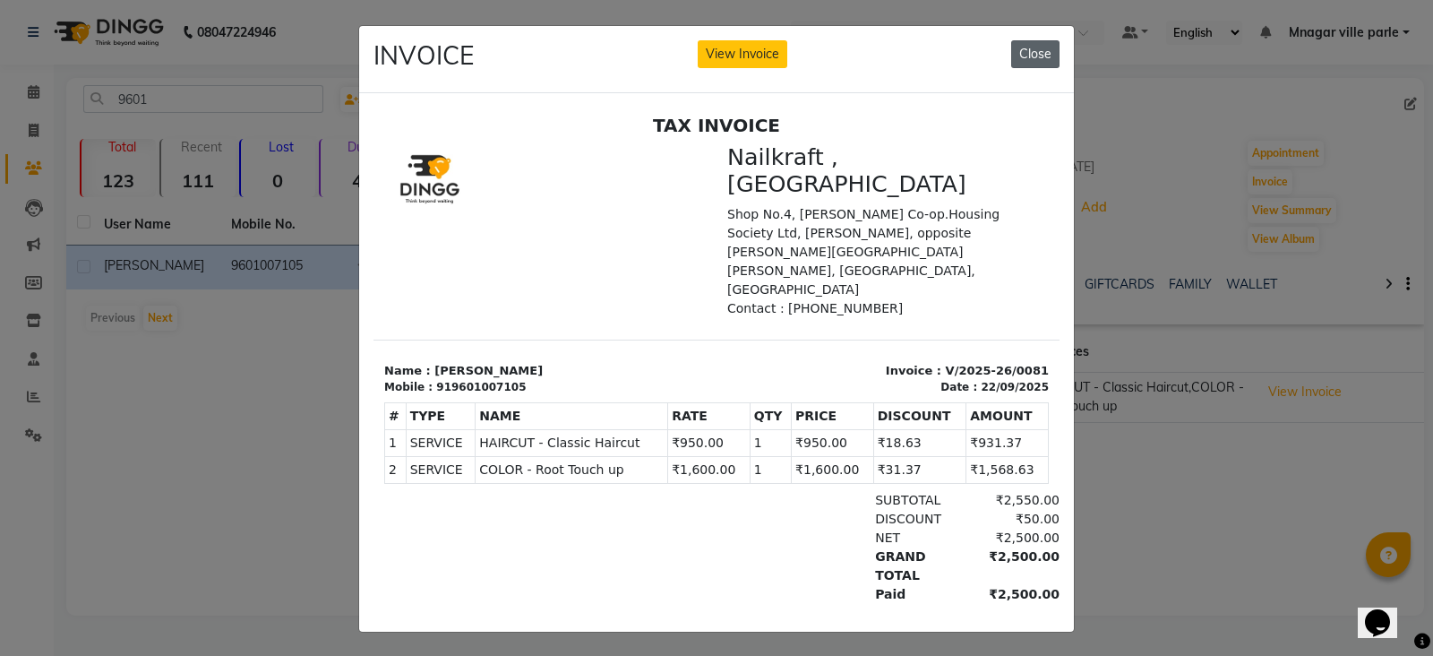
click at [1041, 47] on button "Close" at bounding box center [1035, 54] width 48 height 28
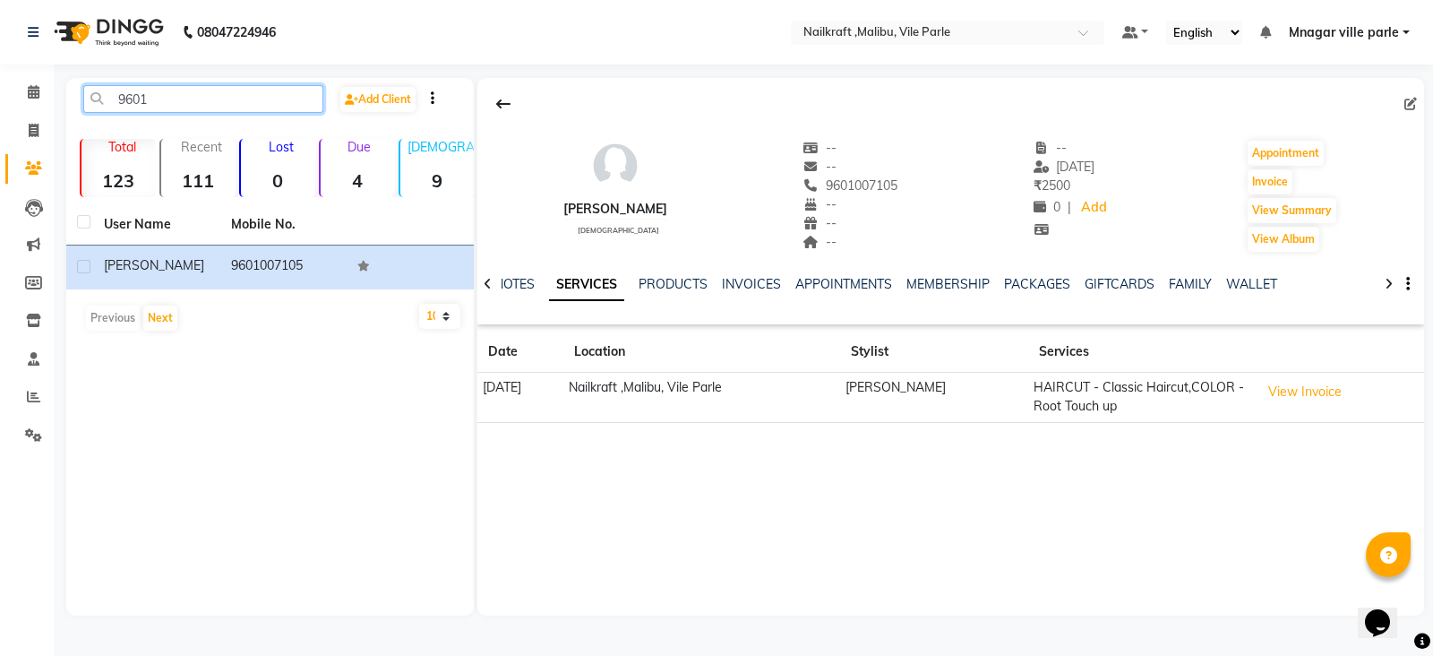
click at [239, 86] on input "9601" at bounding box center [203, 99] width 240 height 28
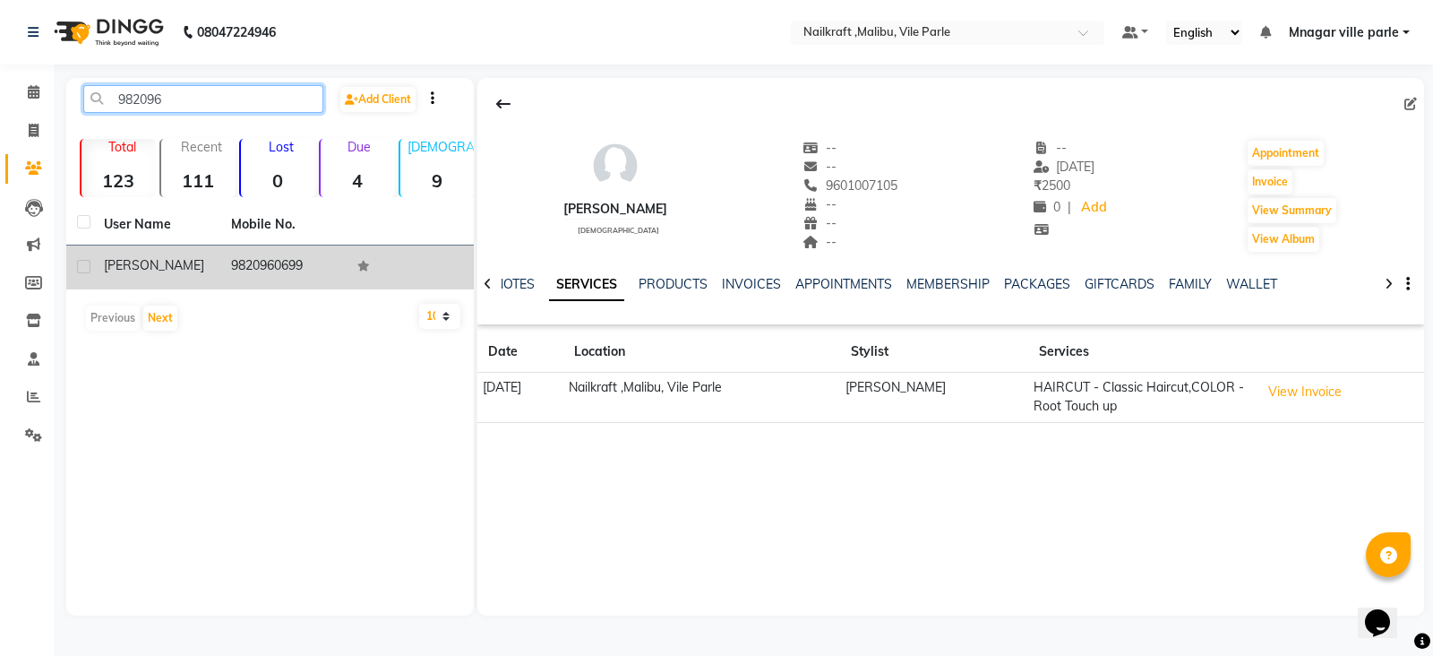
type input "982096"
click at [285, 263] on td "9820960699" at bounding box center [283, 267] width 127 height 44
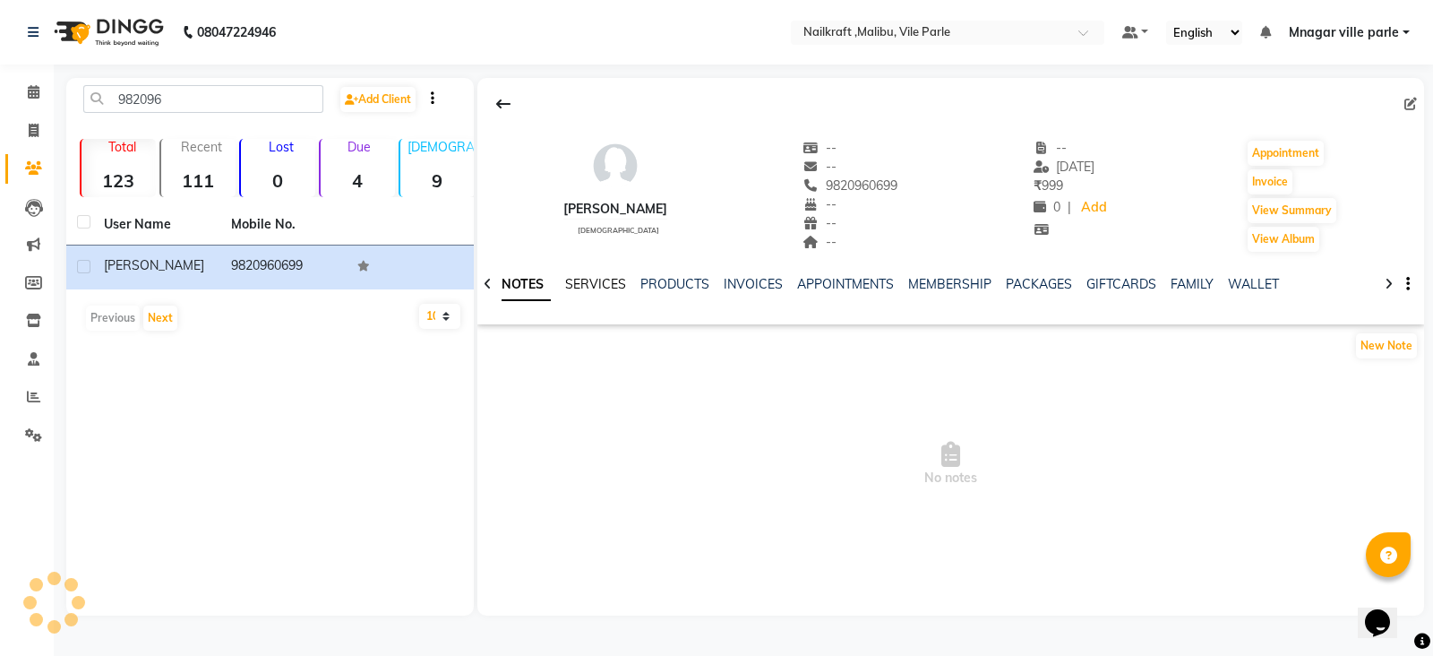
click at [581, 286] on link "SERVICES" at bounding box center [595, 284] width 61 height 16
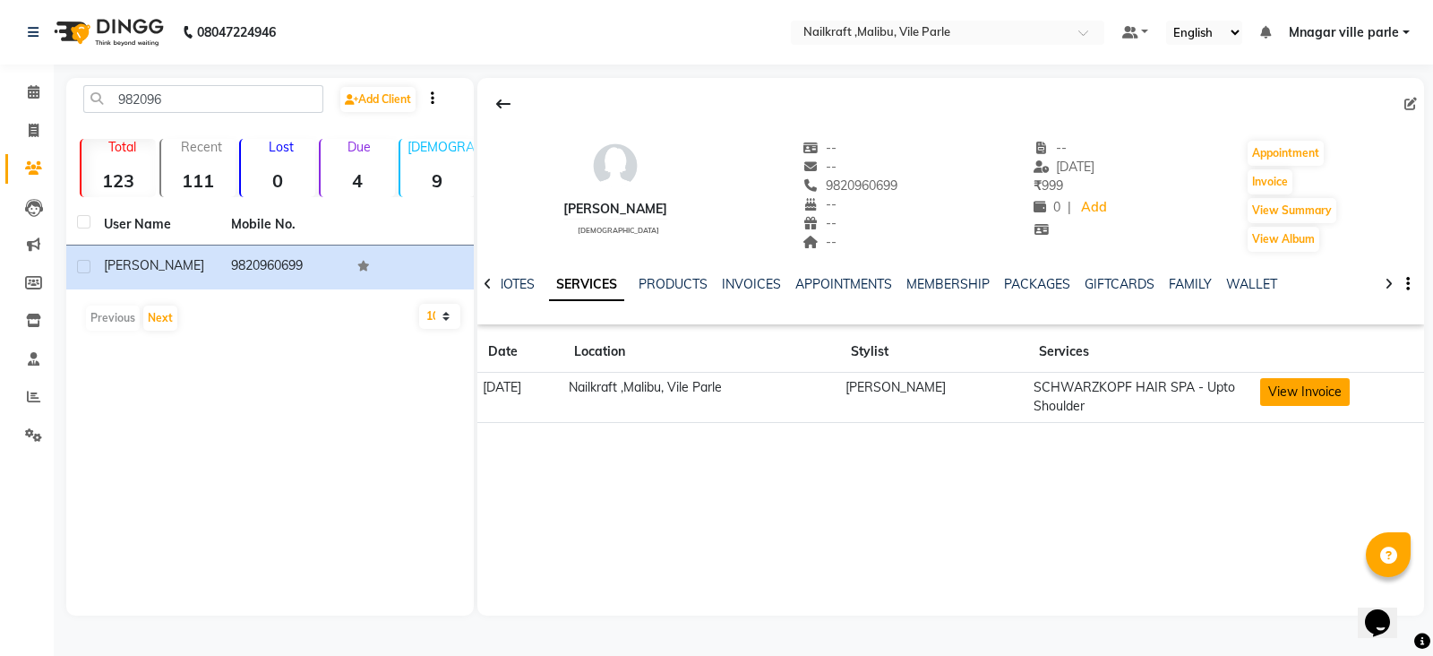
click at [1271, 392] on button "View Invoice" at bounding box center [1306, 392] width 90 height 28
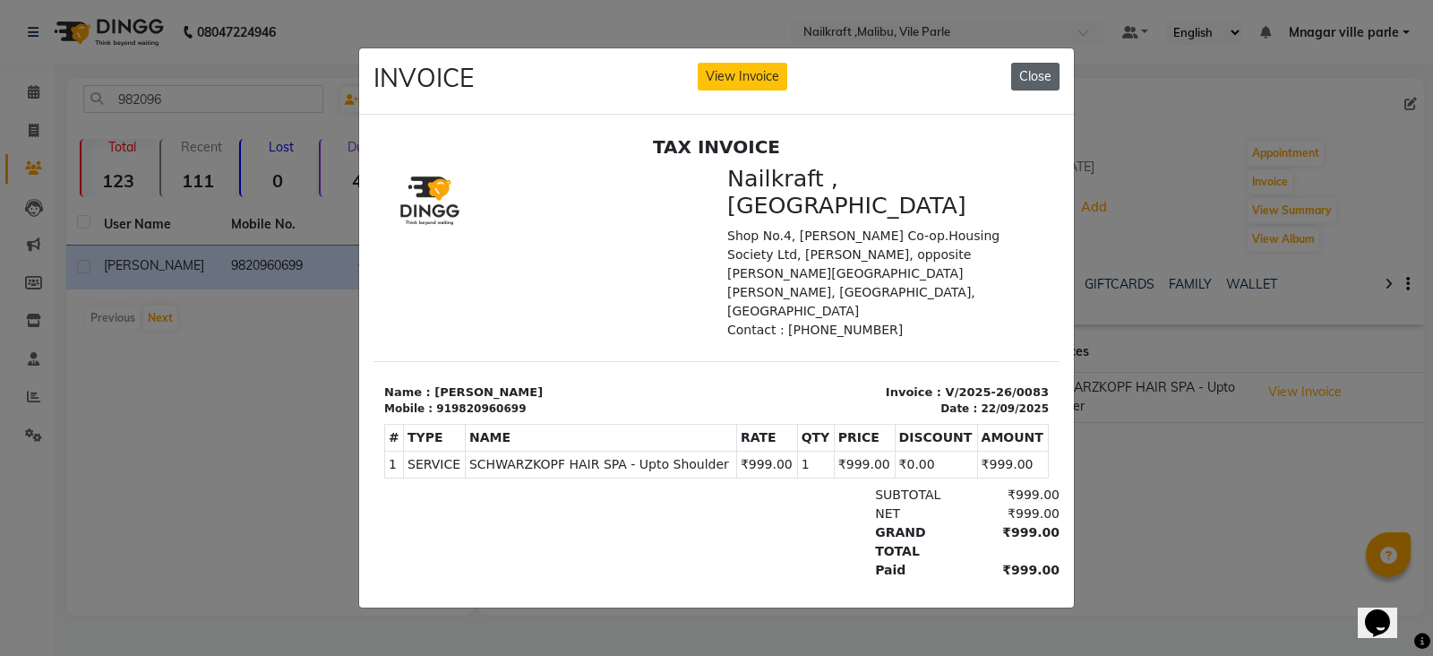
click at [1046, 76] on button "Close" at bounding box center [1035, 77] width 48 height 28
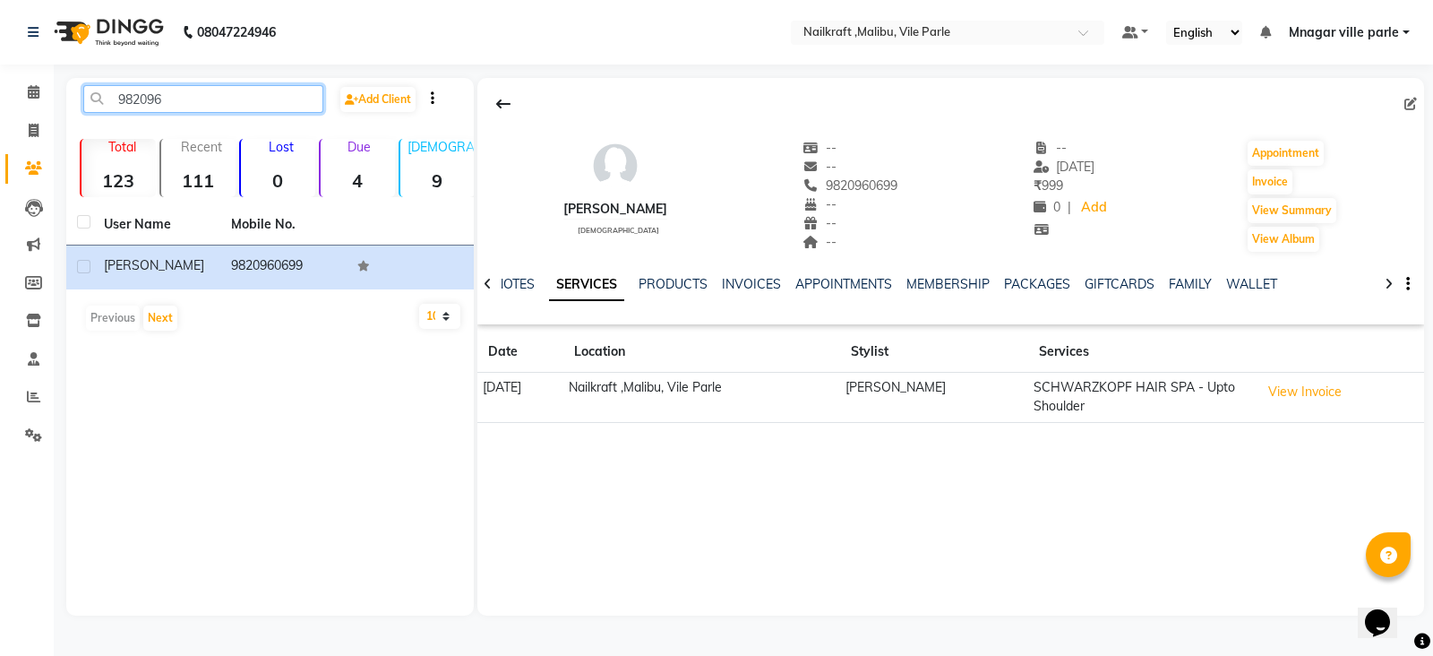
click at [233, 101] on input "982096" at bounding box center [203, 99] width 240 height 28
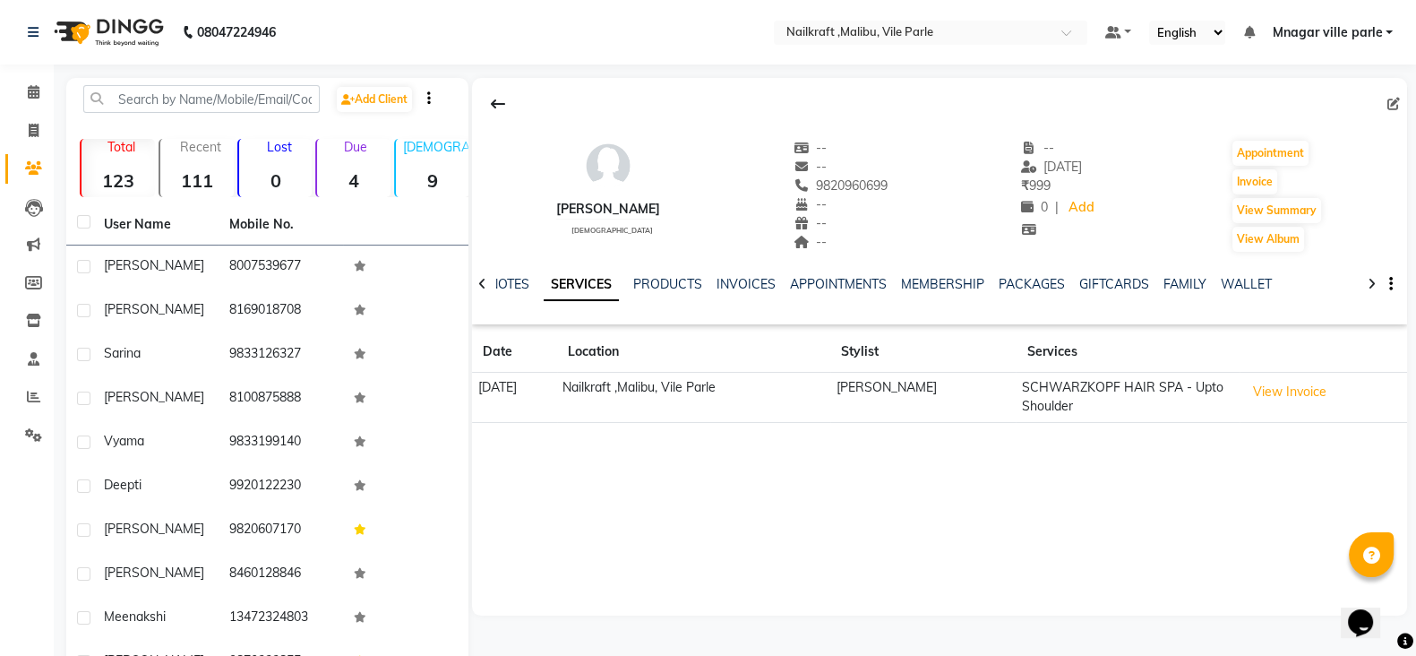
click at [932, 101] on div at bounding box center [939, 104] width 935 height 34
click at [307, 108] on input "text" at bounding box center [201, 99] width 237 height 28
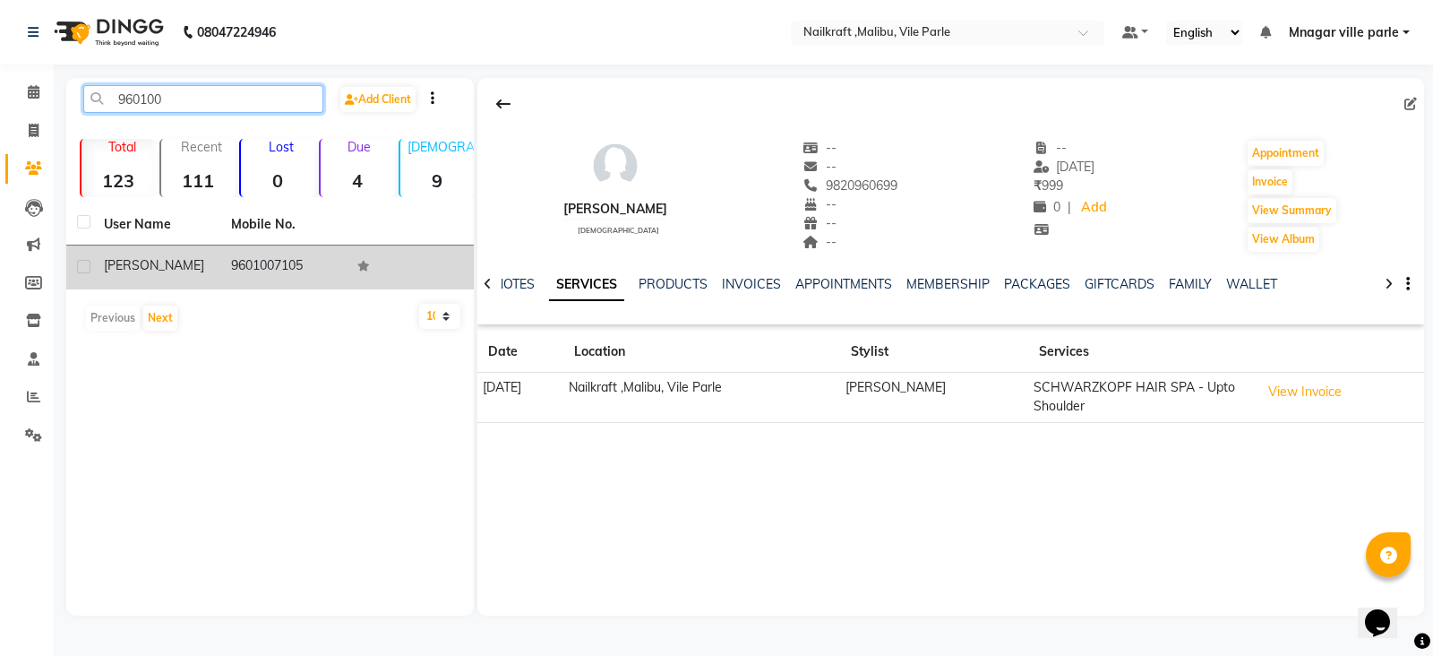
type input "960100"
click at [284, 267] on td "9601007105" at bounding box center [283, 267] width 127 height 44
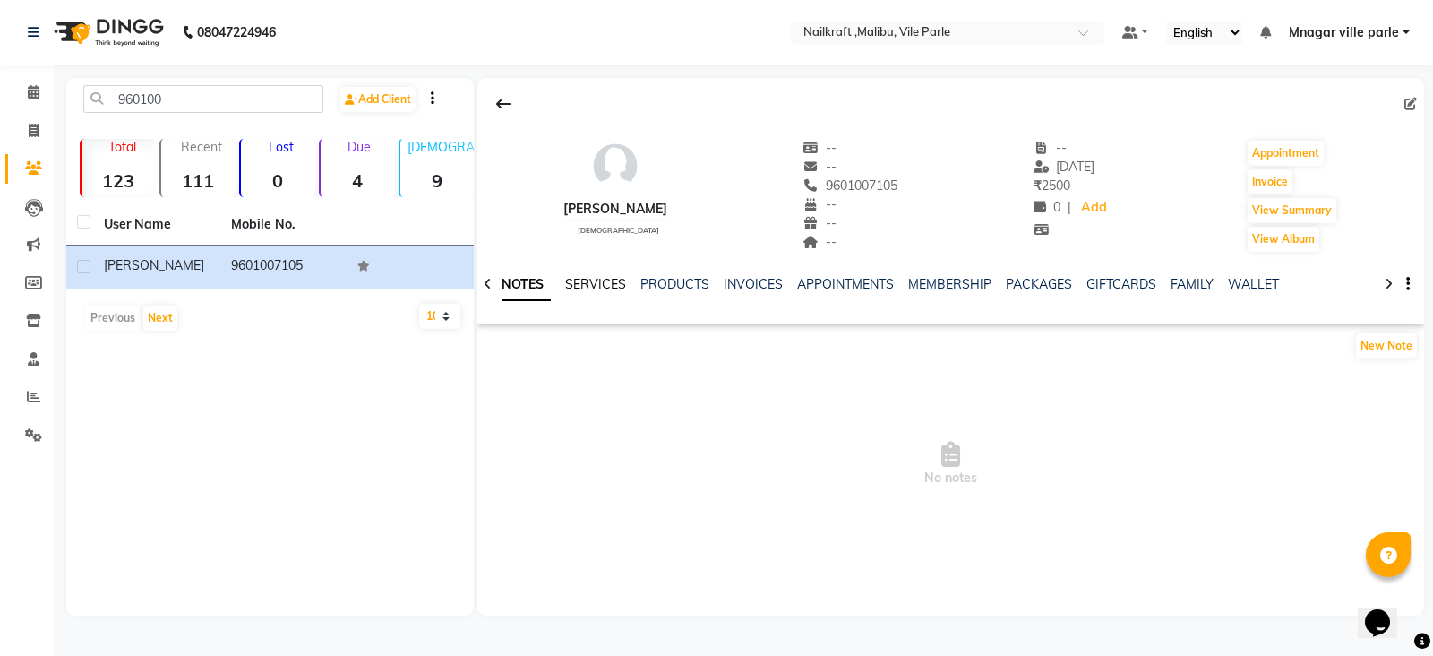
click at [599, 288] on link "SERVICES" at bounding box center [595, 284] width 61 height 16
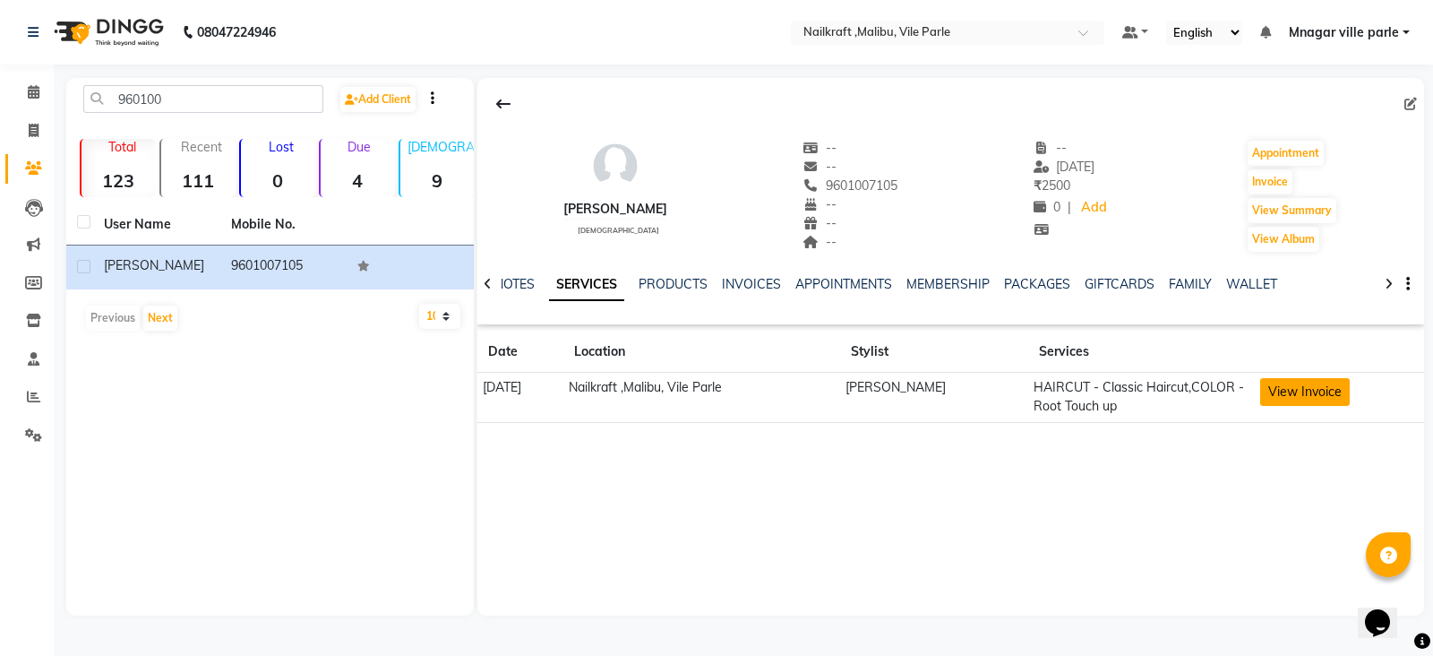
click at [1302, 393] on button "View Invoice" at bounding box center [1306, 392] width 90 height 28
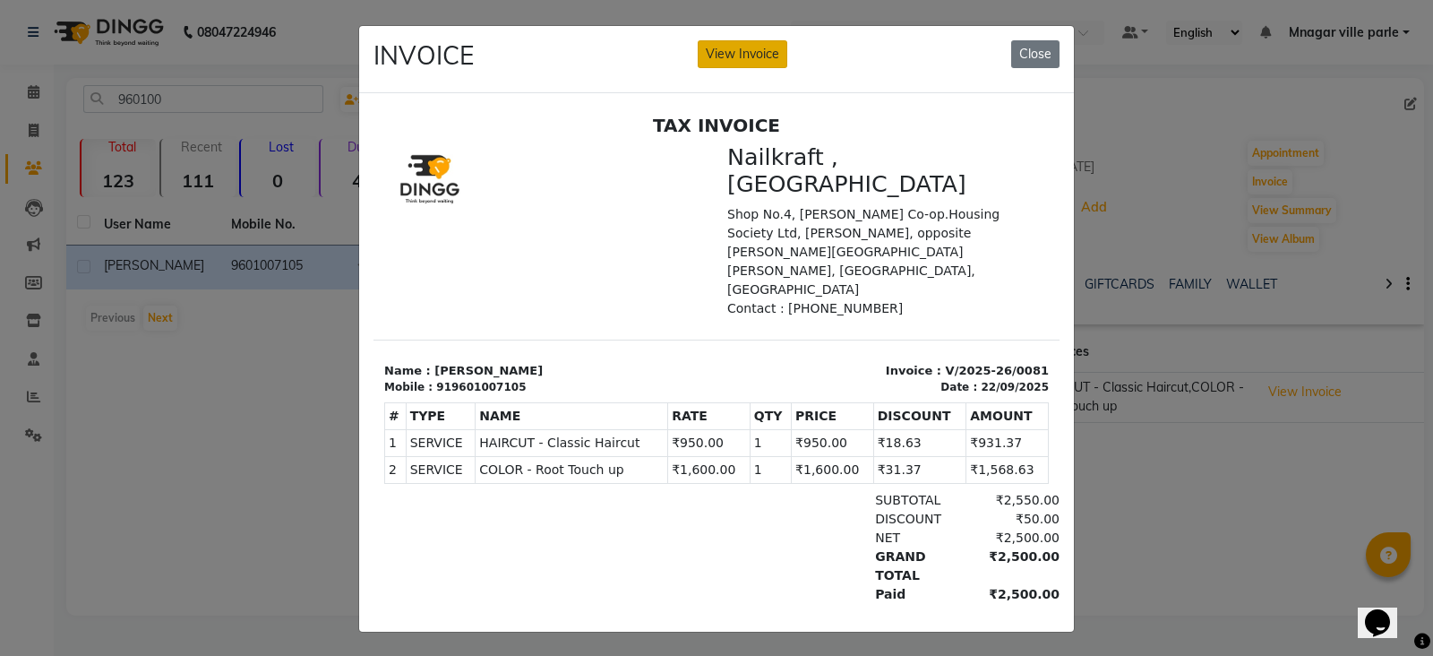
click at [753, 51] on button "View Invoice" at bounding box center [743, 54] width 90 height 28
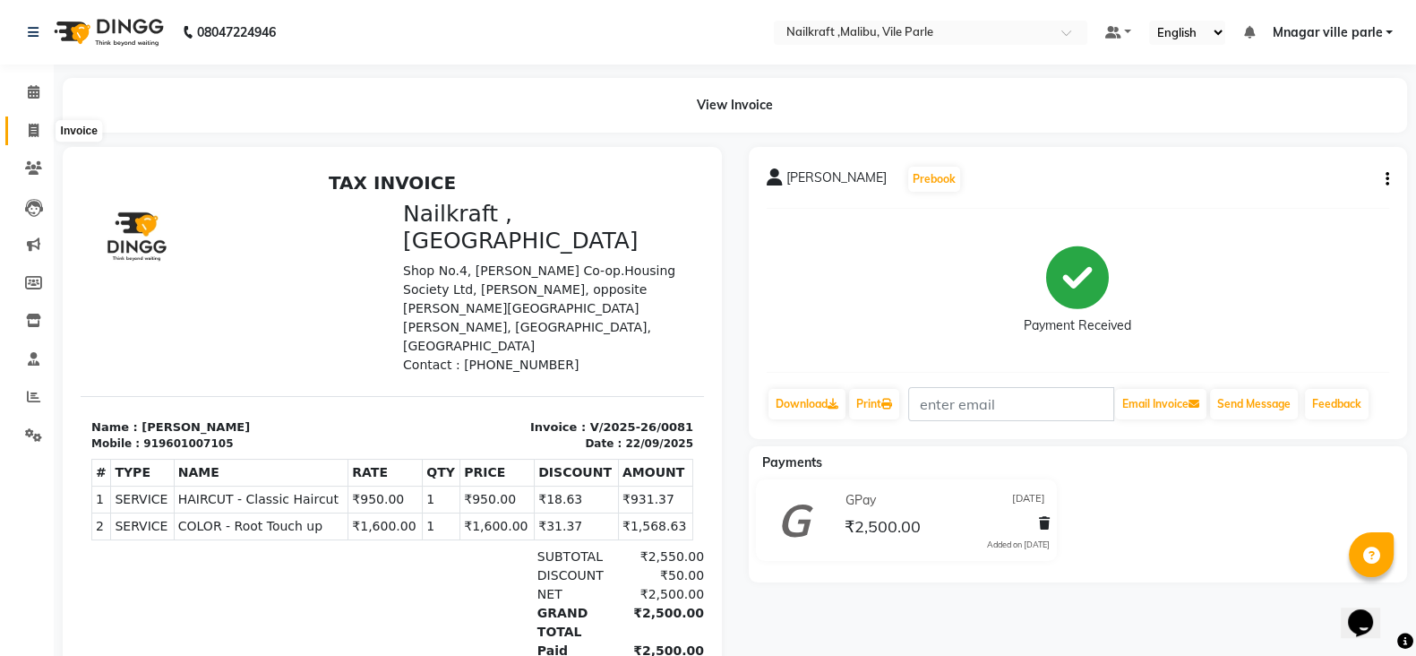
click at [32, 132] on icon at bounding box center [34, 130] width 10 height 13
select select "service"
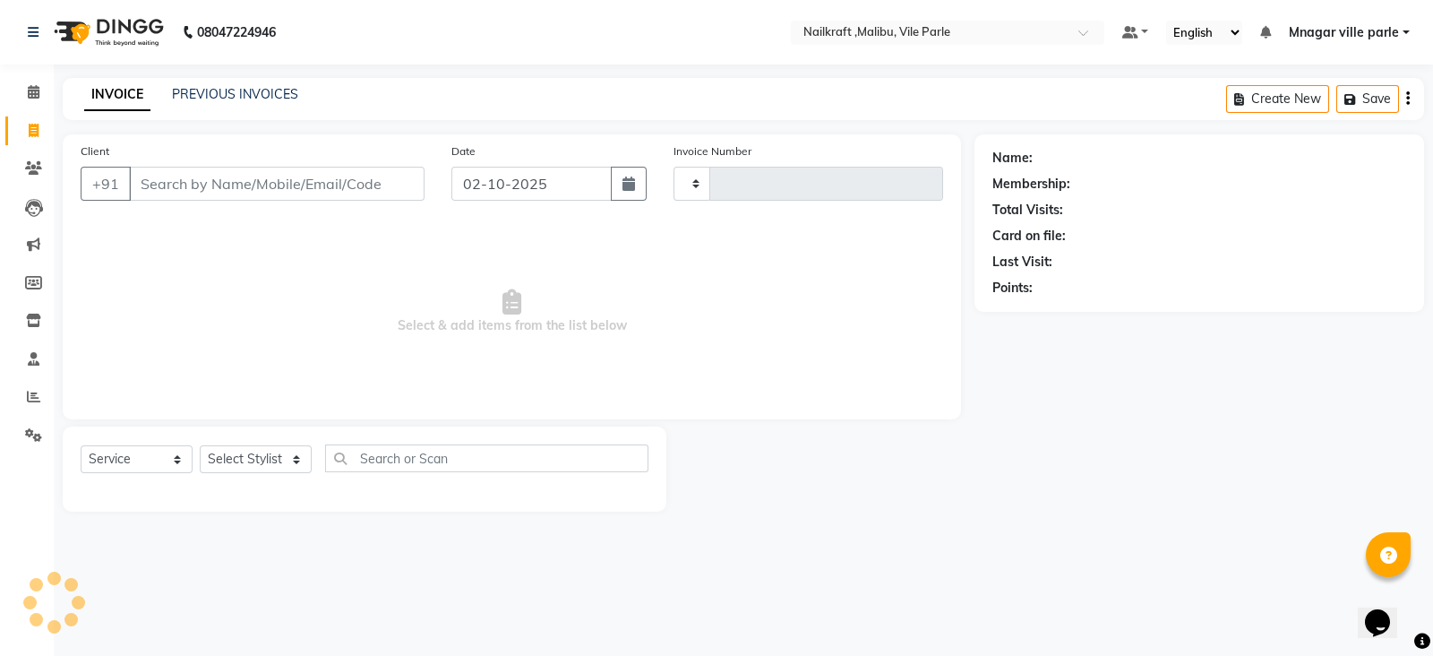
click at [215, 175] on input "Client" at bounding box center [277, 184] width 296 height 34
type input "0160"
select select "8988"
click at [45, 173] on span at bounding box center [33, 169] width 31 height 21
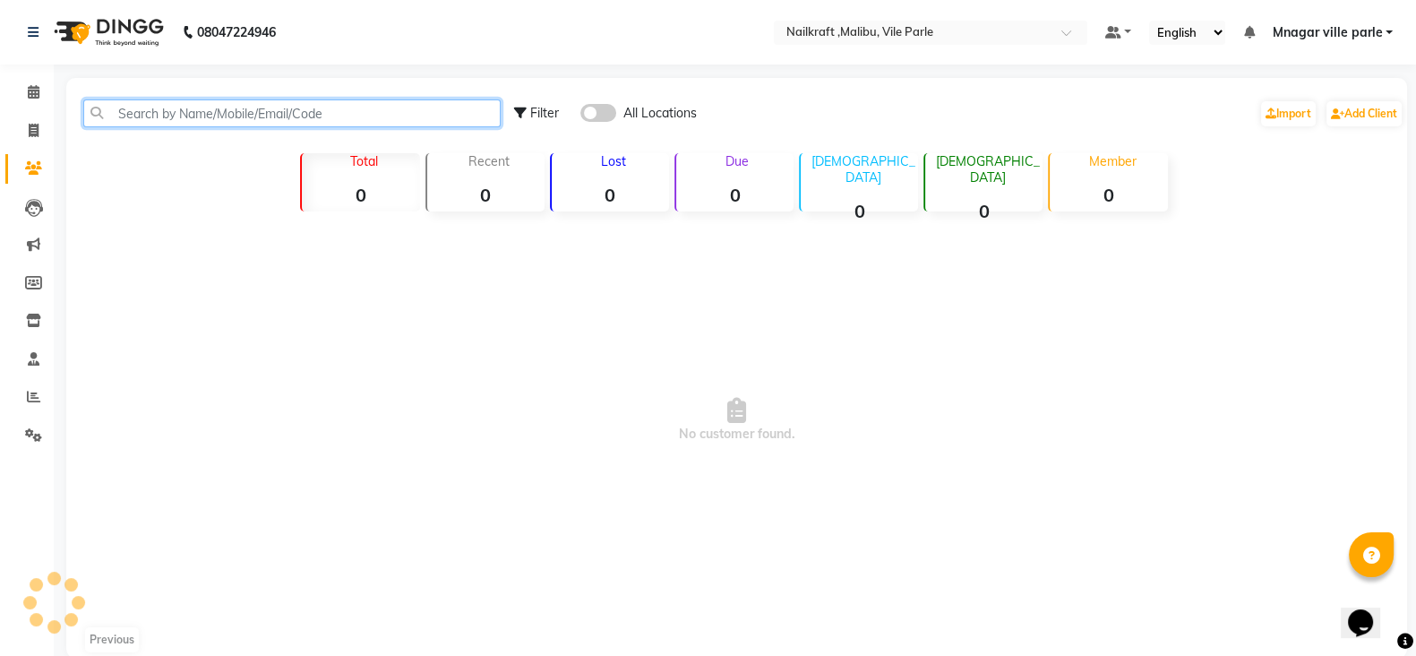
click at [322, 114] on input "text" at bounding box center [291, 113] width 417 height 28
type input "9"
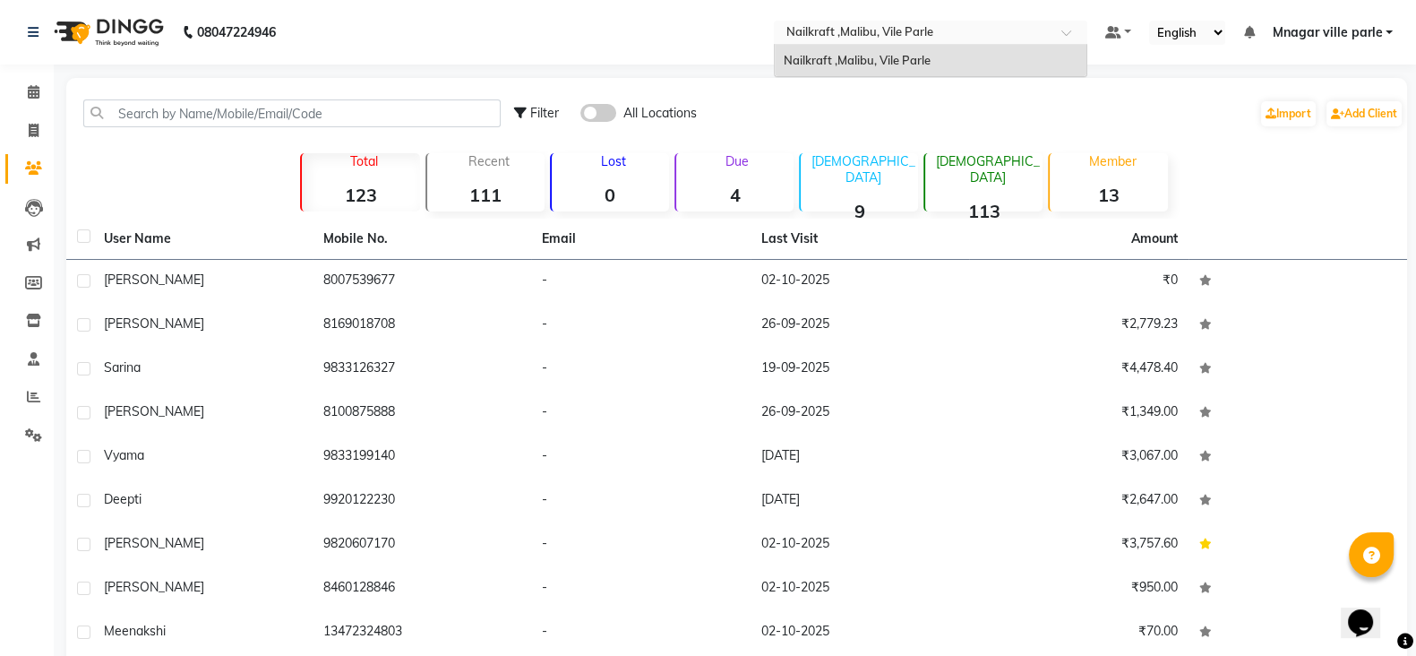
click at [955, 29] on input "text" at bounding box center [913, 34] width 260 height 18
click at [943, 30] on input "text" at bounding box center [913, 34] width 260 height 18
click at [1375, 21] on ul "Default Panel My Panel English ENGLISH Español العربية मराठी हिंदी ગુજરાતી தமிழ…" at bounding box center [1249, 33] width 305 height 24
click at [1375, 29] on span "Mnagar ville parle" at bounding box center [1327, 32] width 110 height 19
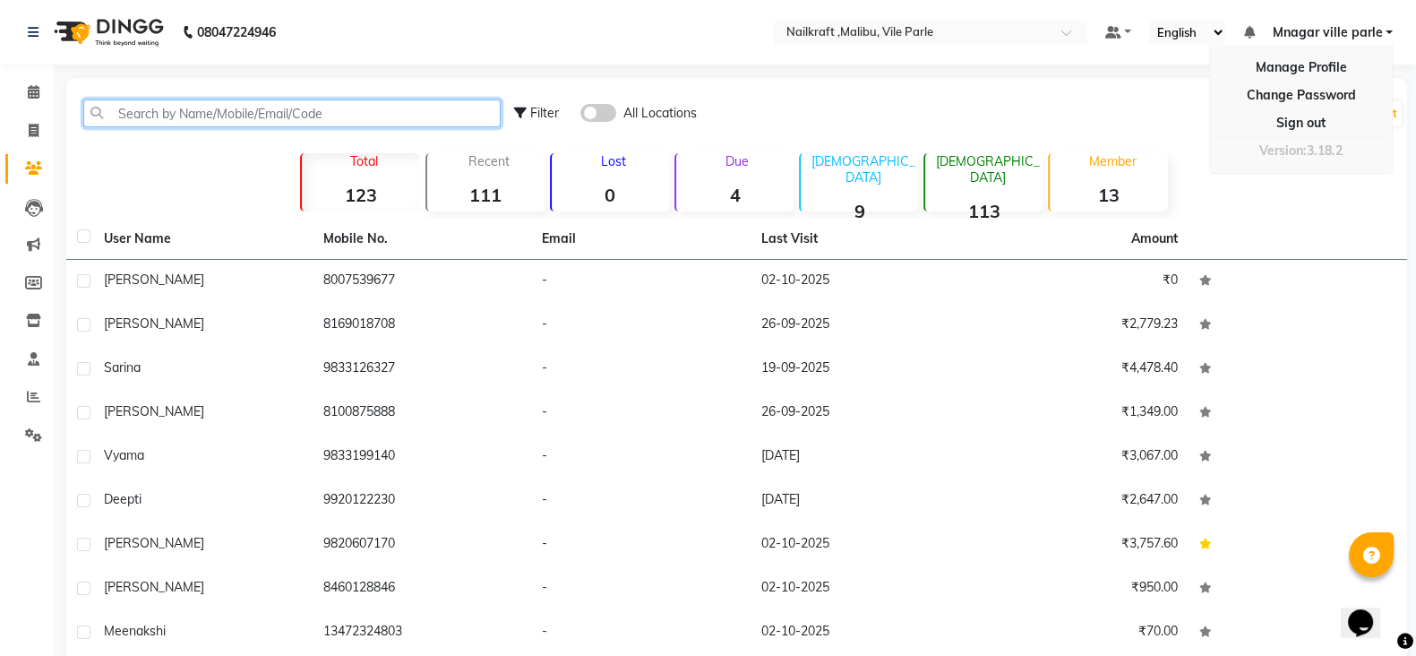
click at [430, 122] on input "text" at bounding box center [291, 113] width 417 height 28
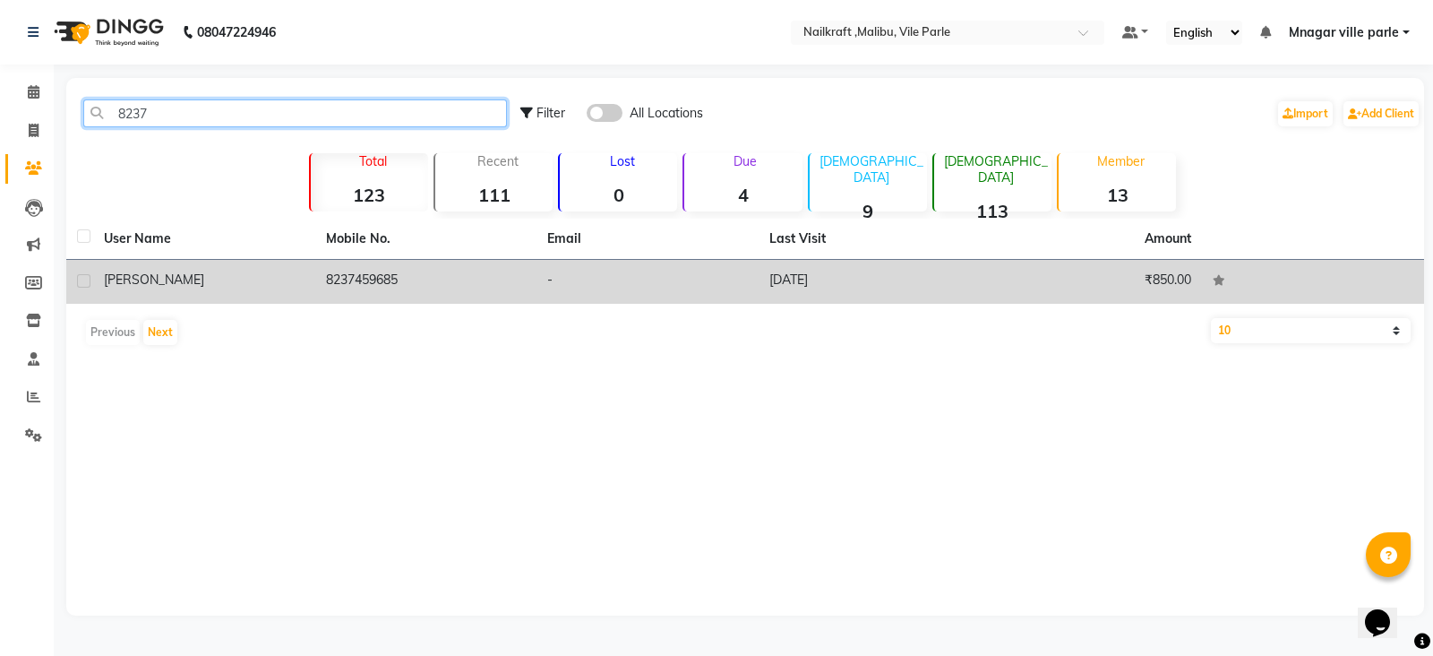
type input "8237"
click at [386, 273] on td "8237459685" at bounding box center [426, 282] width 222 height 44
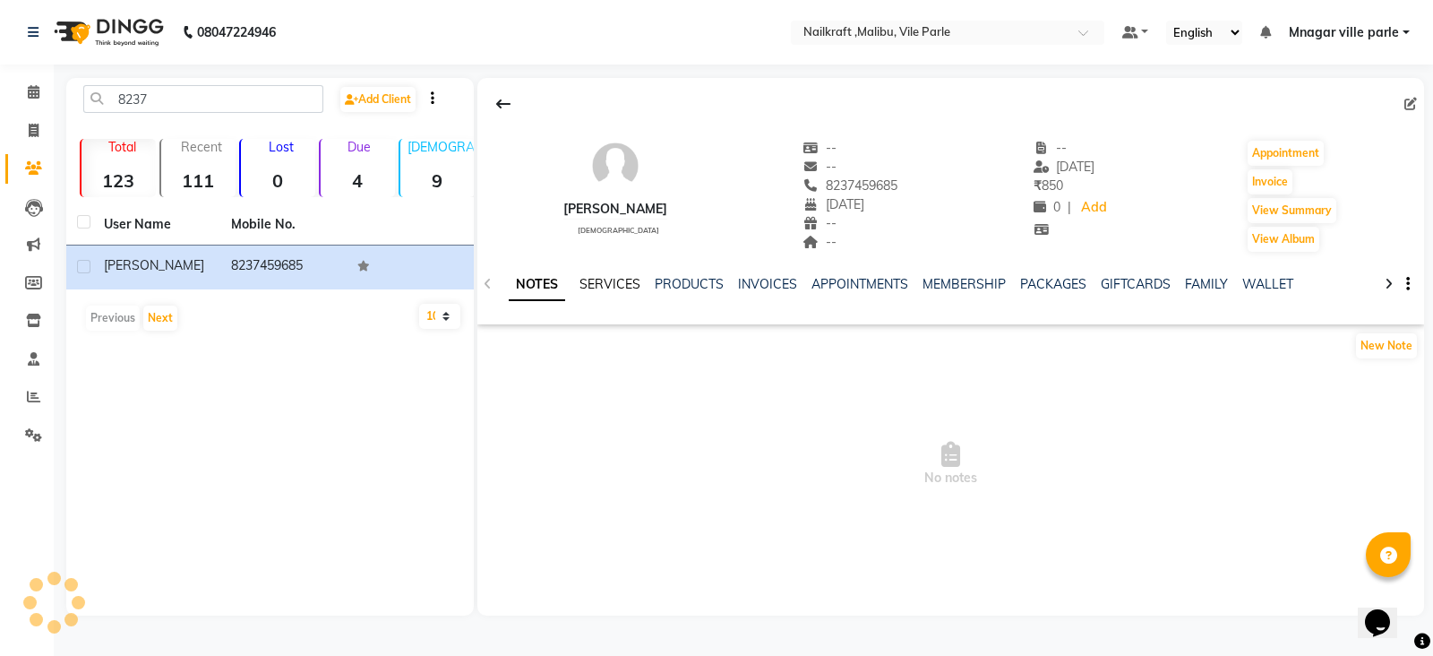
click at [609, 288] on link "SERVICES" at bounding box center [610, 284] width 61 height 16
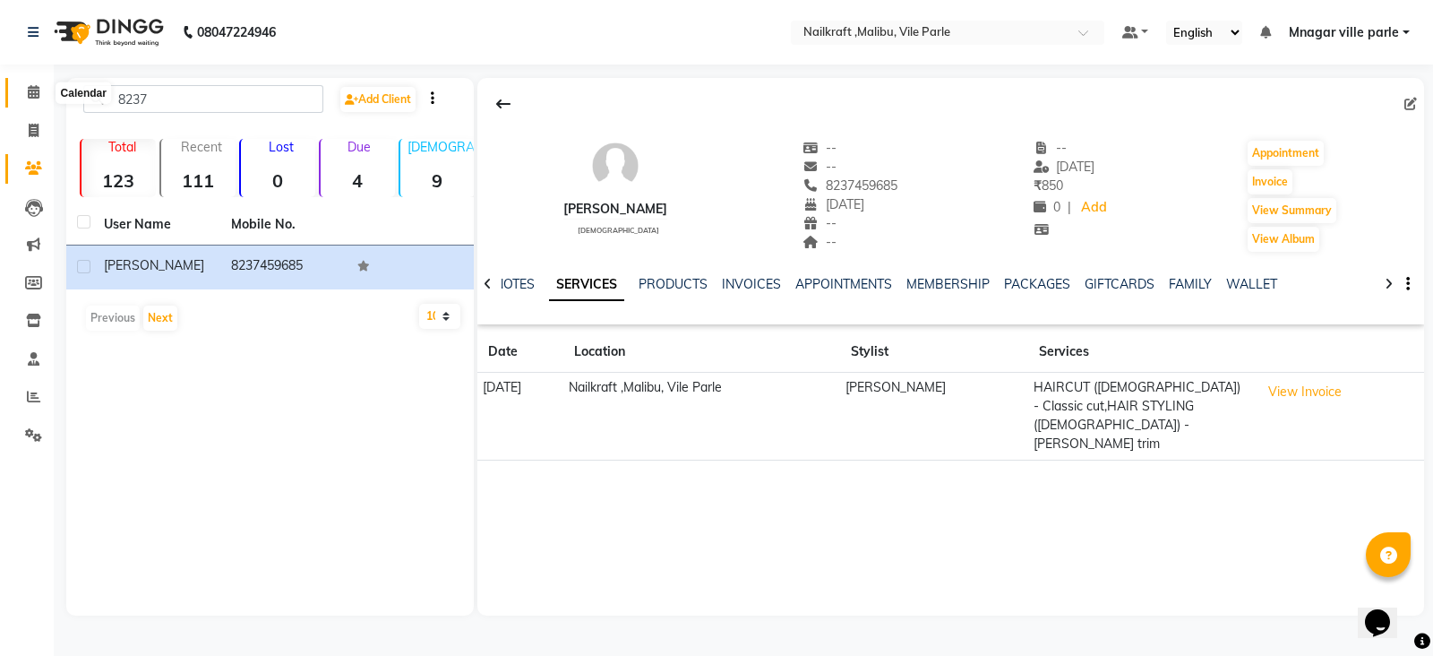
click at [33, 92] on icon at bounding box center [34, 91] width 12 height 13
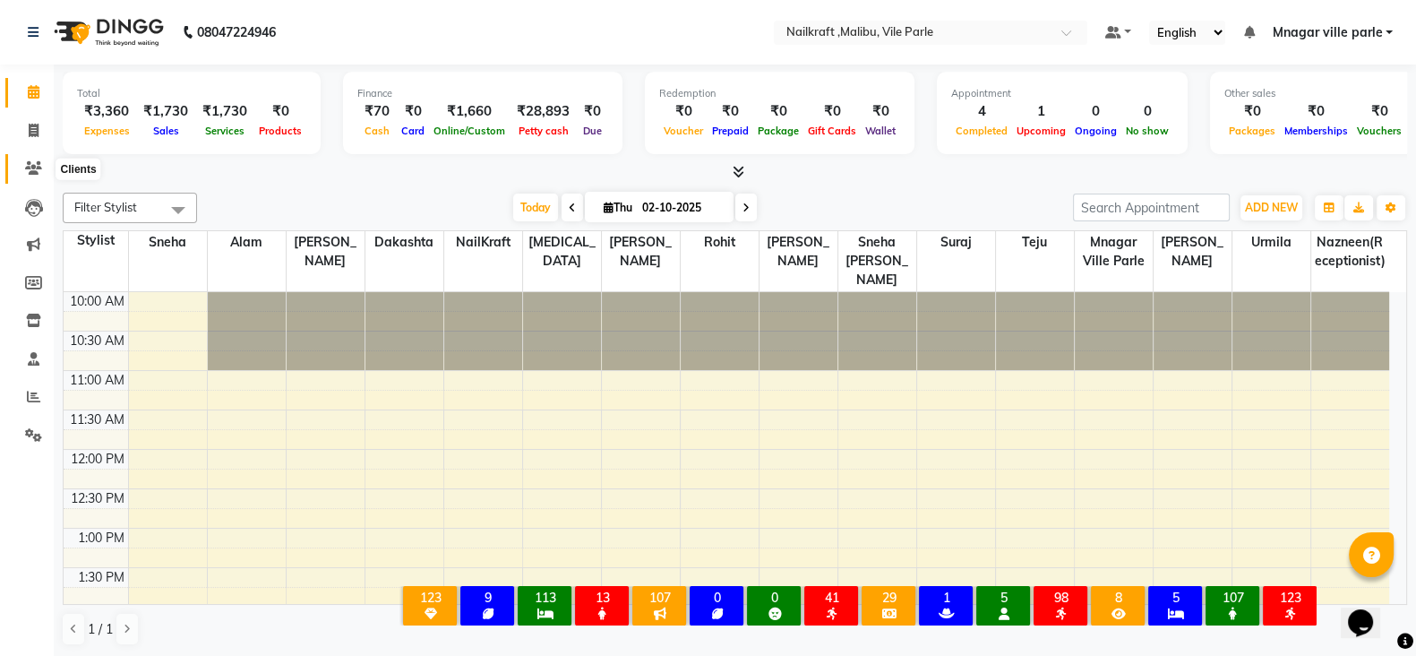
click at [33, 176] on span at bounding box center [33, 169] width 31 height 21
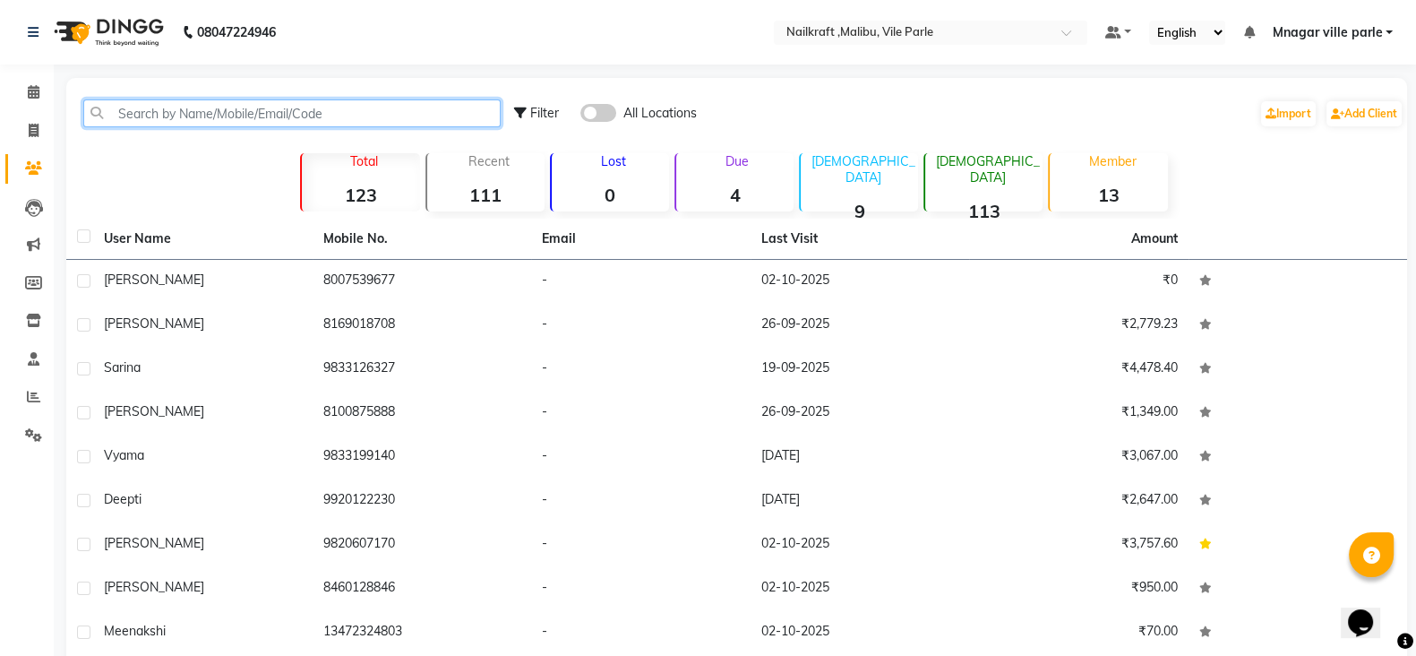
click at [269, 125] on input "text" at bounding box center [291, 113] width 417 height 28
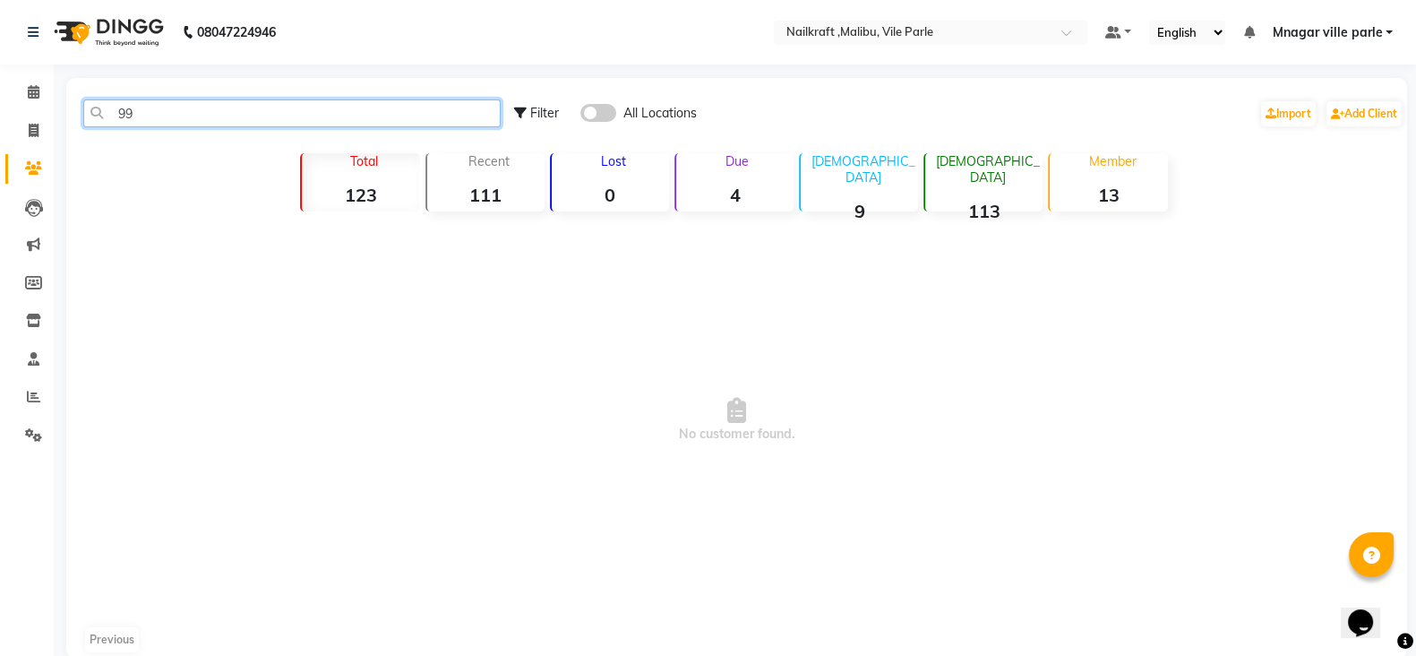
type input "9"
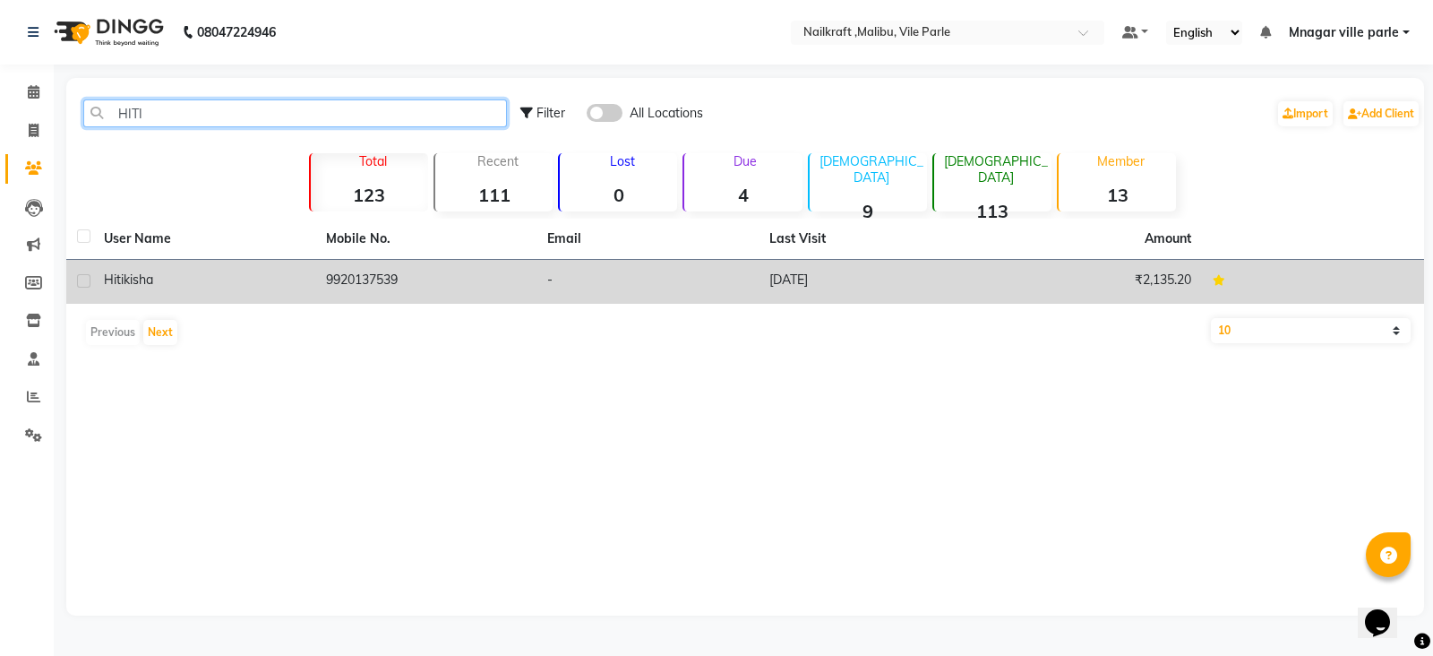
type input "HITI"
click at [365, 288] on td "9920137539" at bounding box center [426, 282] width 222 height 44
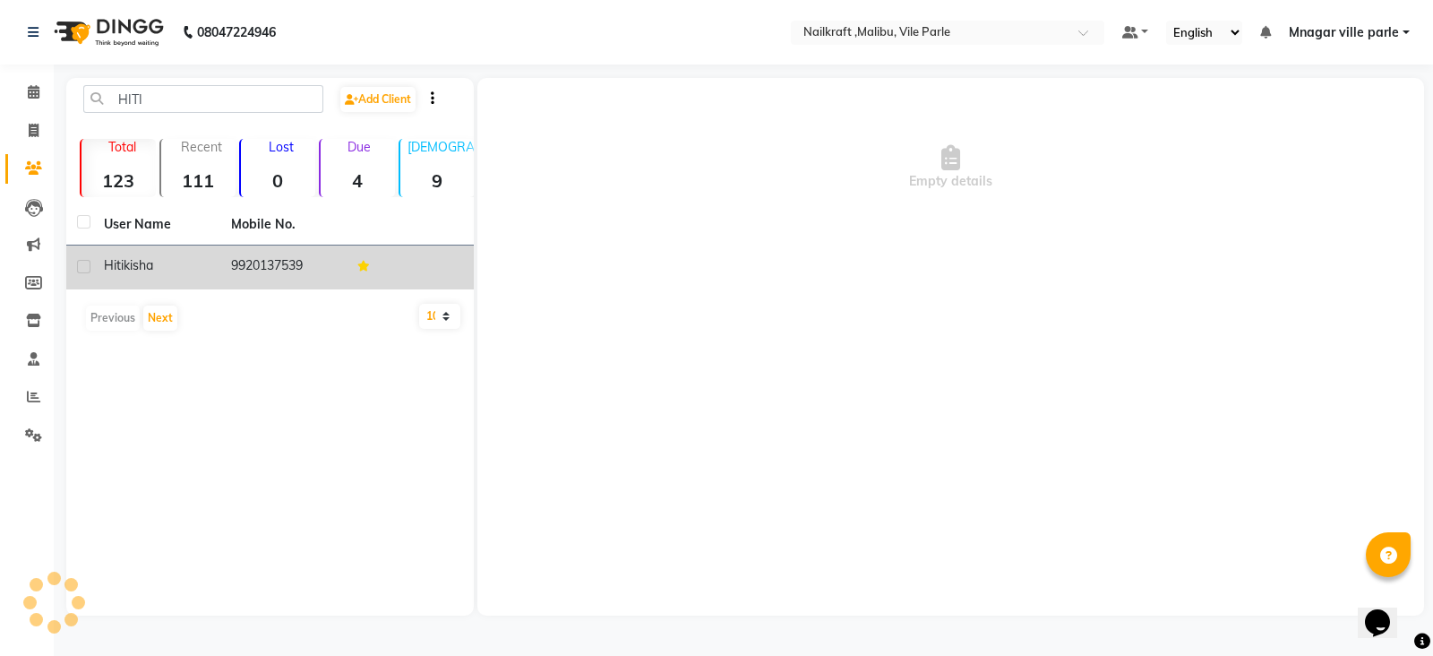
click at [292, 269] on td "9920137539" at bounding box center [283, 267] width 127 height 44
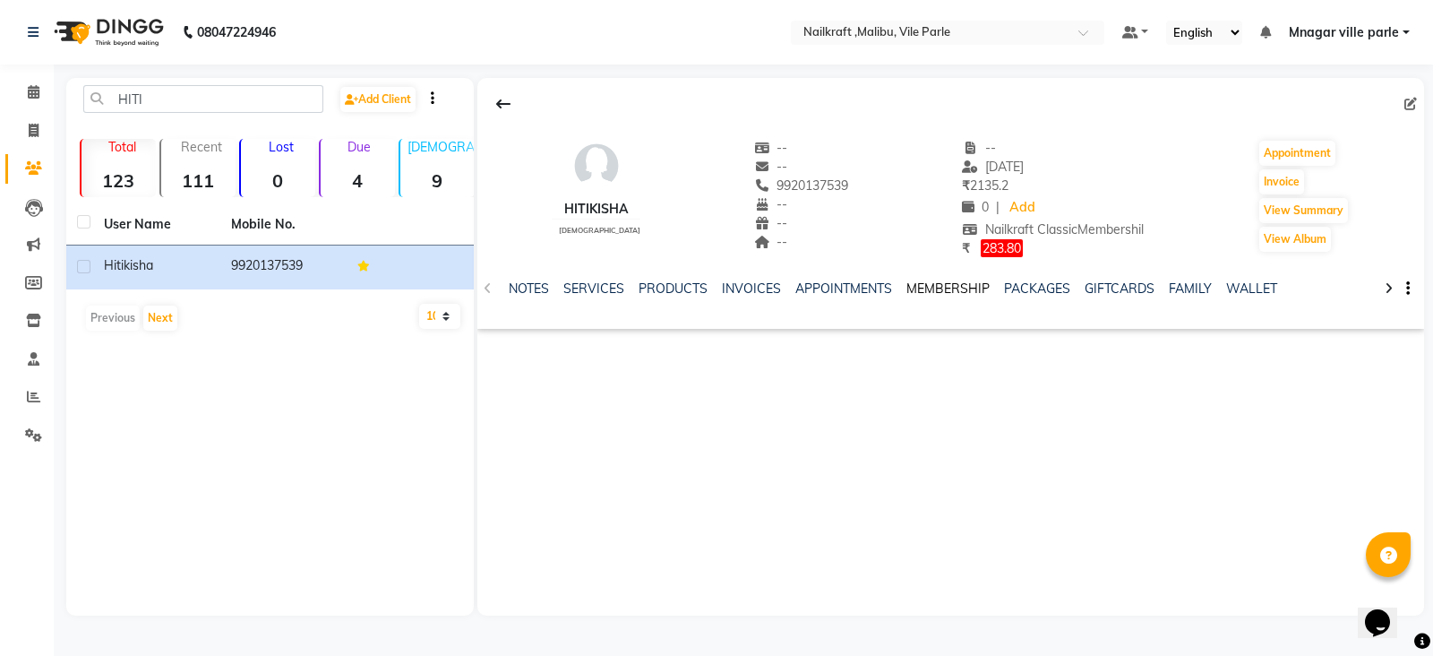
click at [954, 288] on link "MEMBERSHIP" at bounding box center [948, 288] width 83 height 16
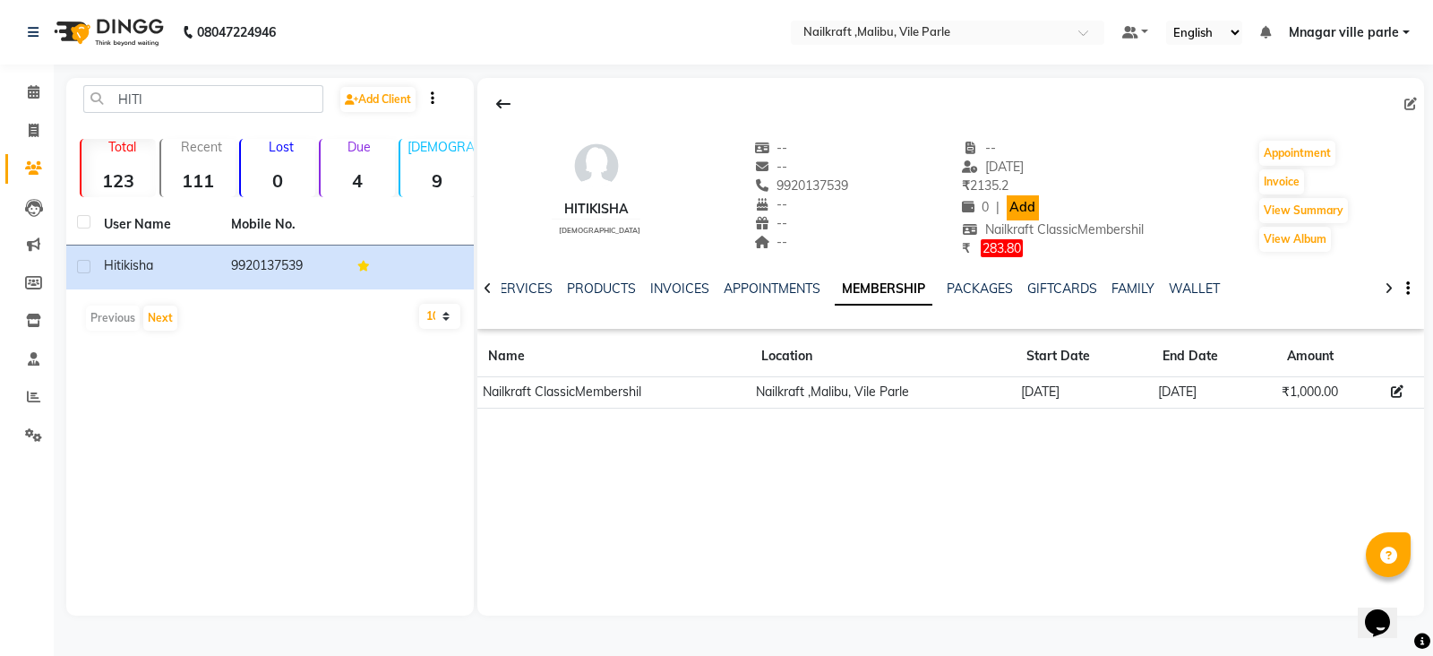
click at [1017, 207] on link "Add" at bounding box center [1022, 207] width 31 height 25
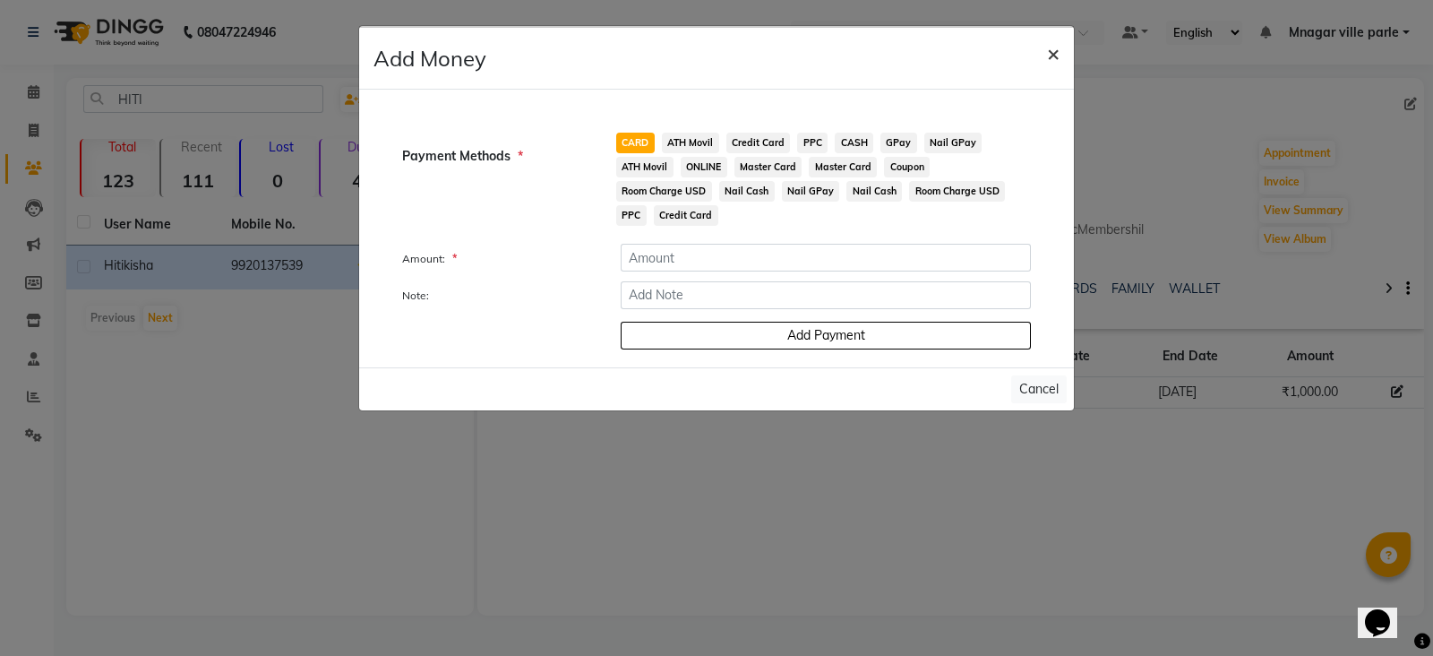
click at [1054, 51] on span "×" at bounding box center [1053, 52] width 13 height 27
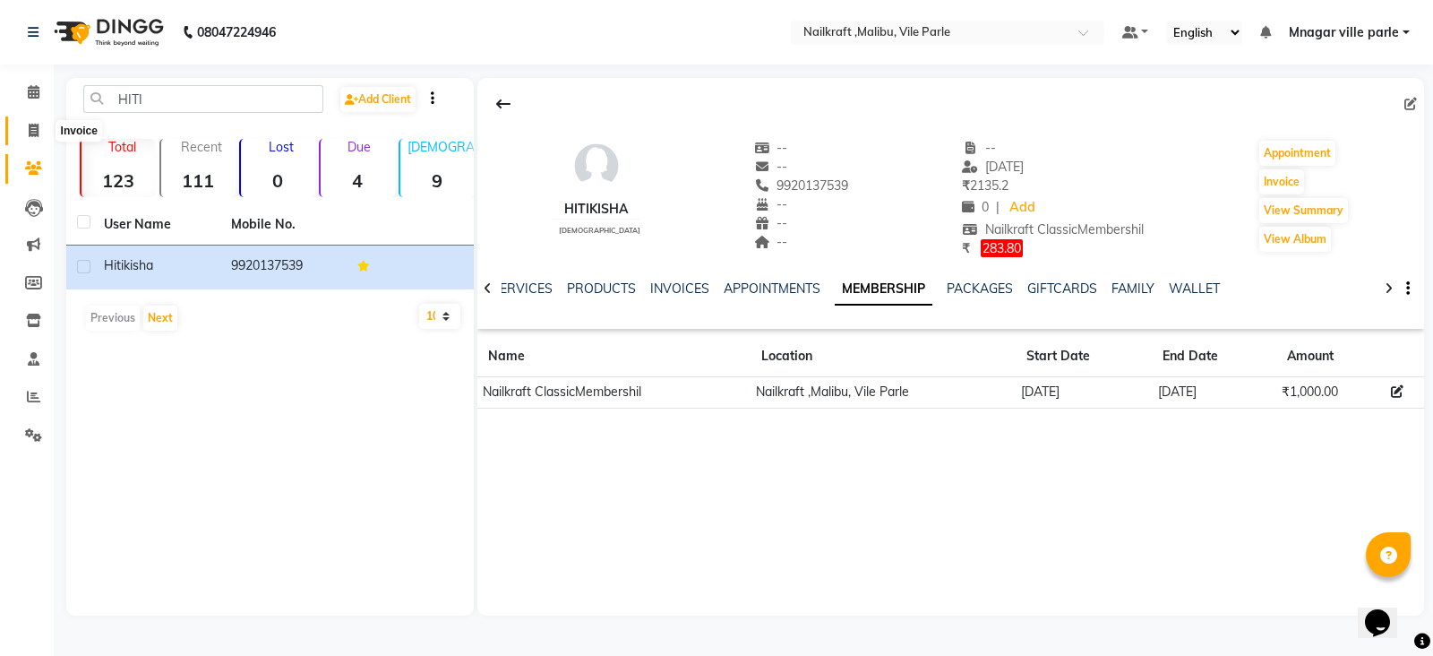
click at [32, 128] on icon at bounding box center [34, 130] width 10 height 13
select select "service"
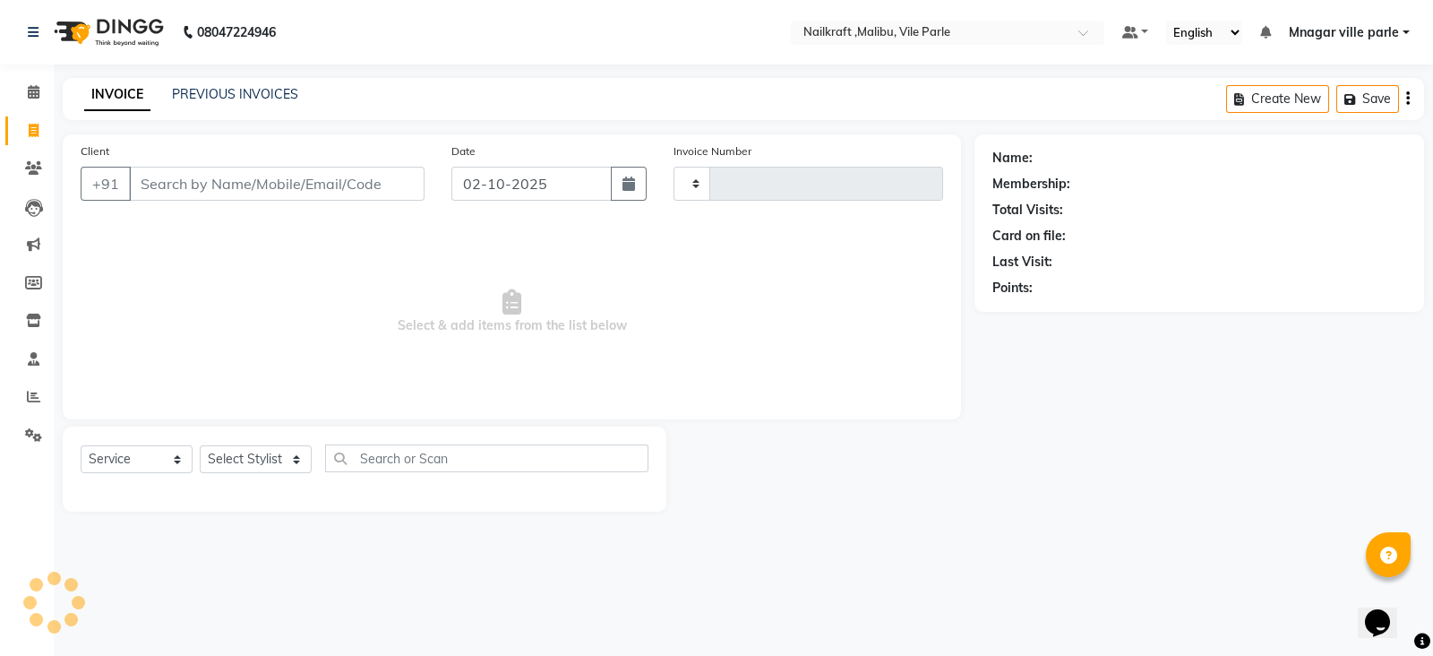
type input "0160"
select select "8988"
click at [264, 86] on link "PREVIOUS INVOICES" at bounding box center [235, 94] width 126 height 16
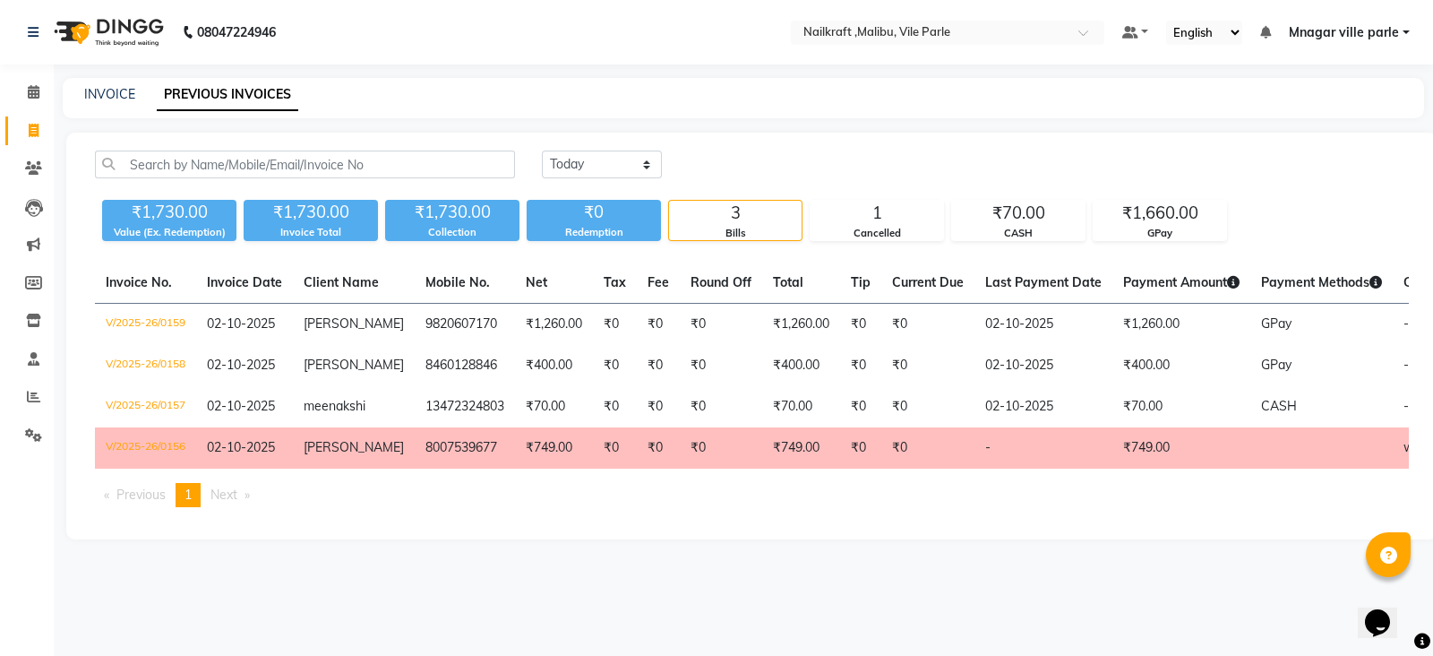
click at [264, 86] on link "PREVIOUS INVOICES" at bounding box center [228, 95] width 142 height 32
click at [36, 129] on icon at bounding box center [34, 130] width 10 height 13
select select "service"
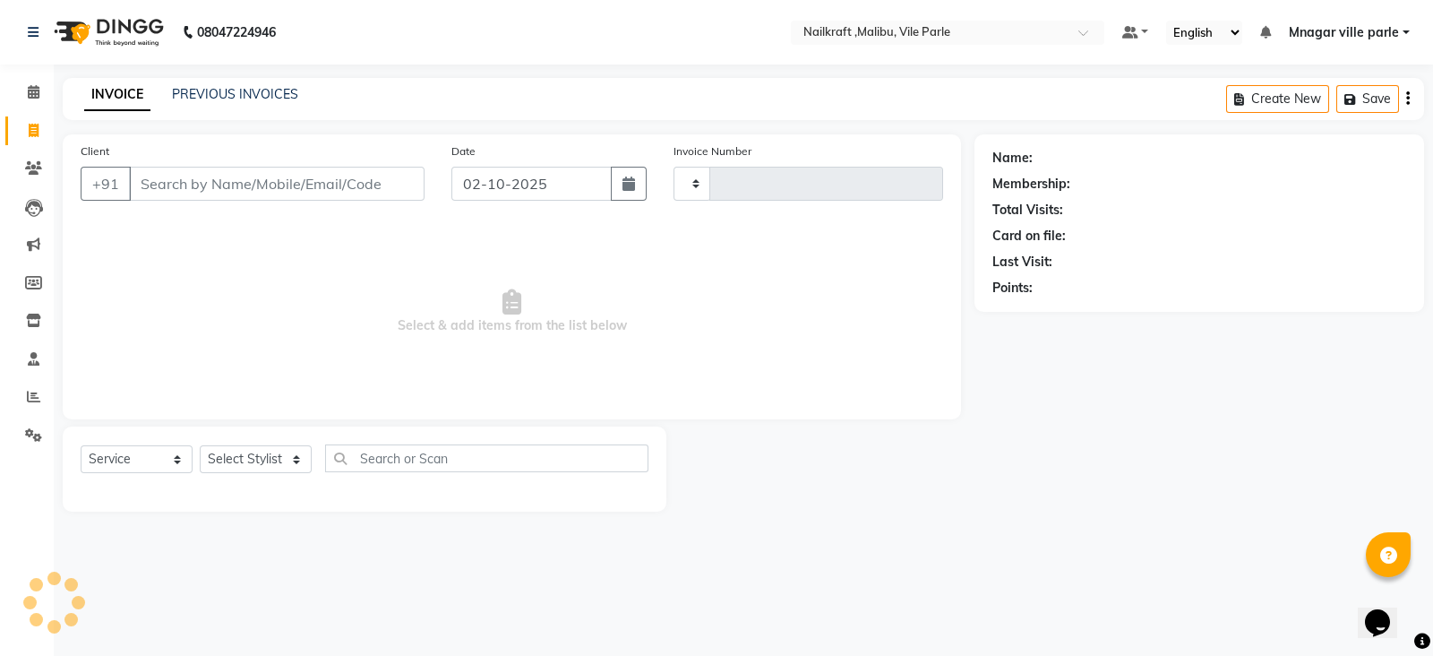
type input "0160"
select select "8988"
click at [200, 191] on input "Client" at bounding box center [277, 184] width 296 height 34
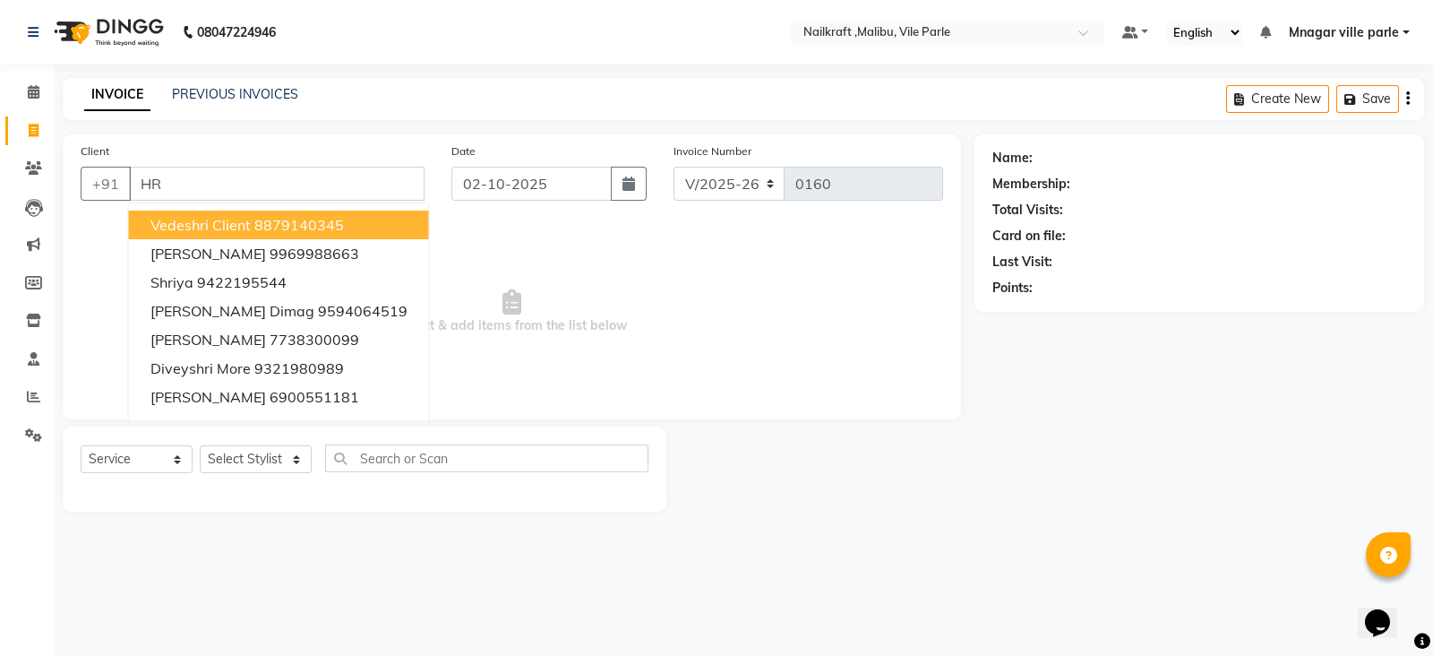
type input "H"
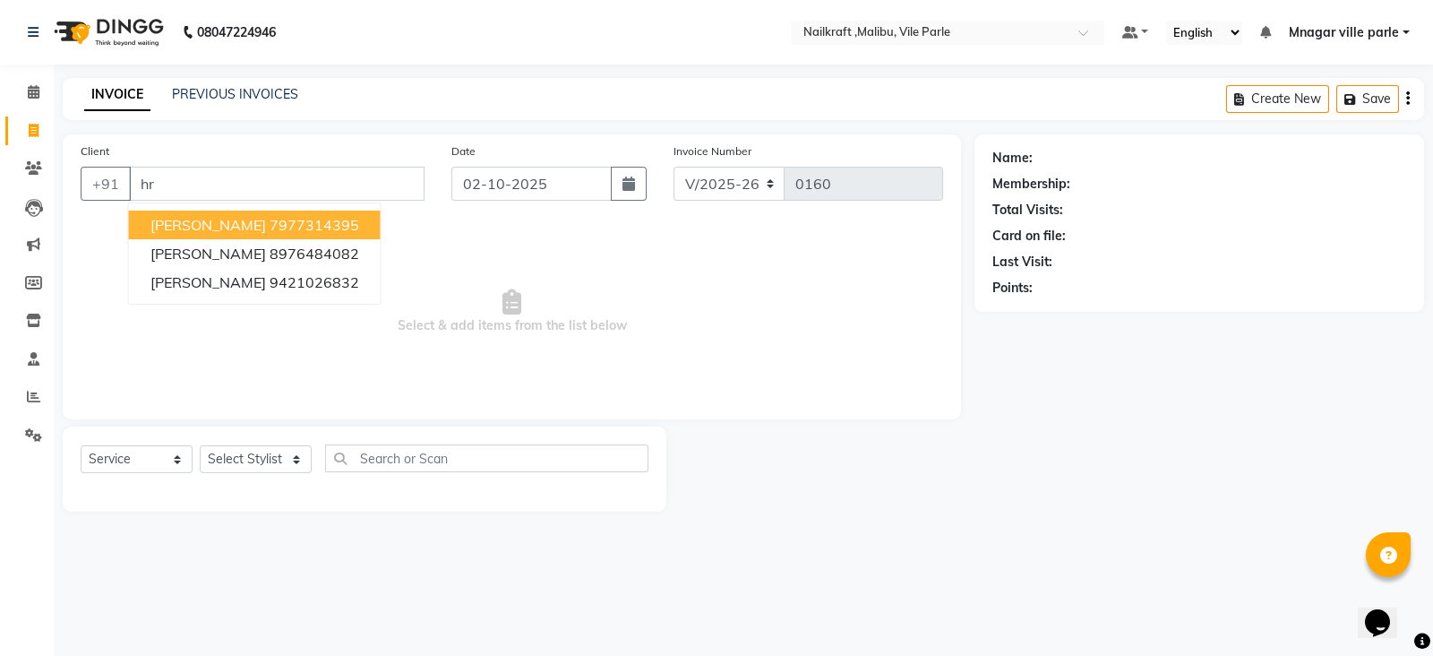
type input "h"
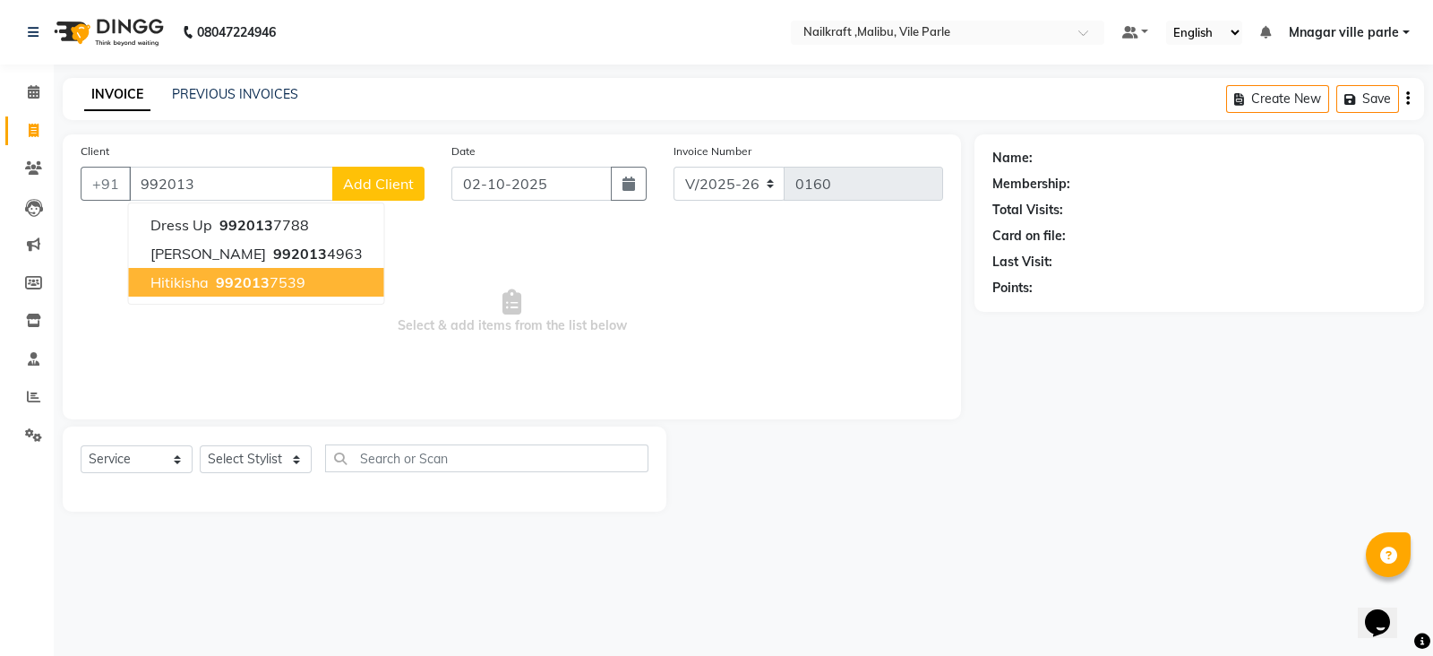
click at [251, 280] on span "992013" at bounding box center [243, 282] width 54 height 18
type input "9920137539"
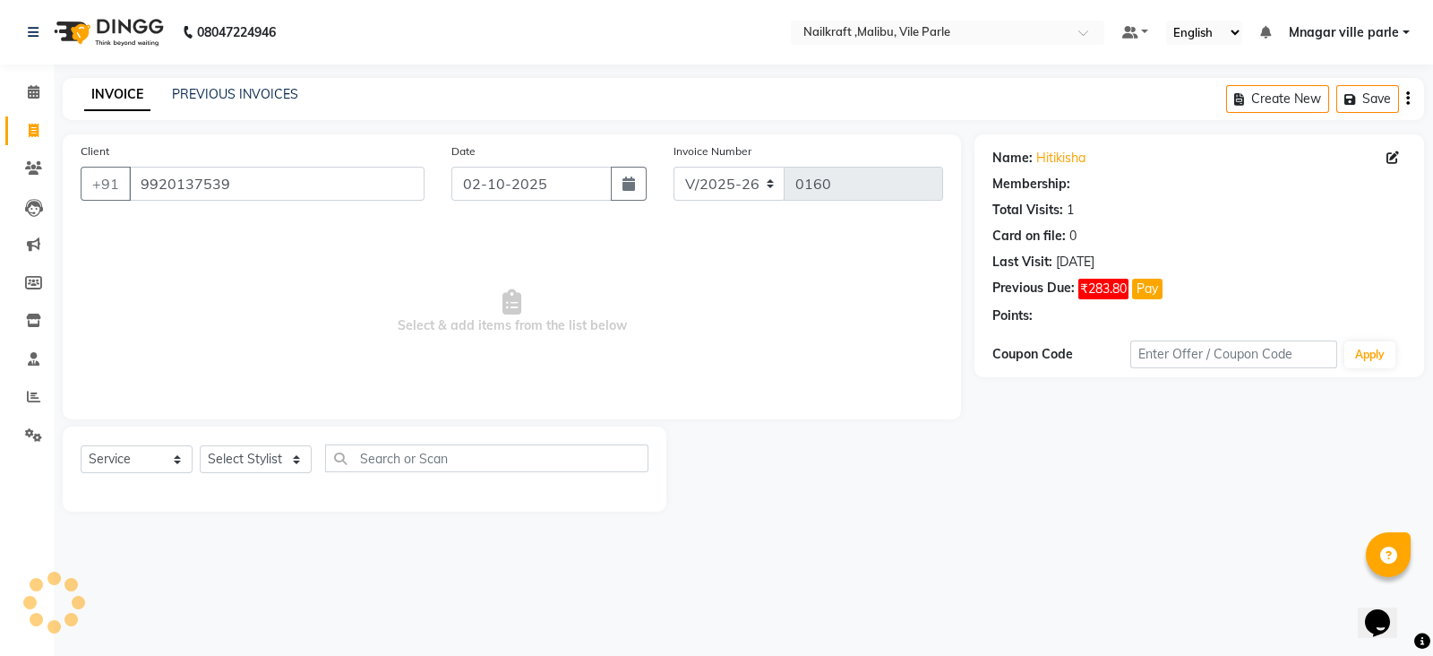
select select "2: Object"
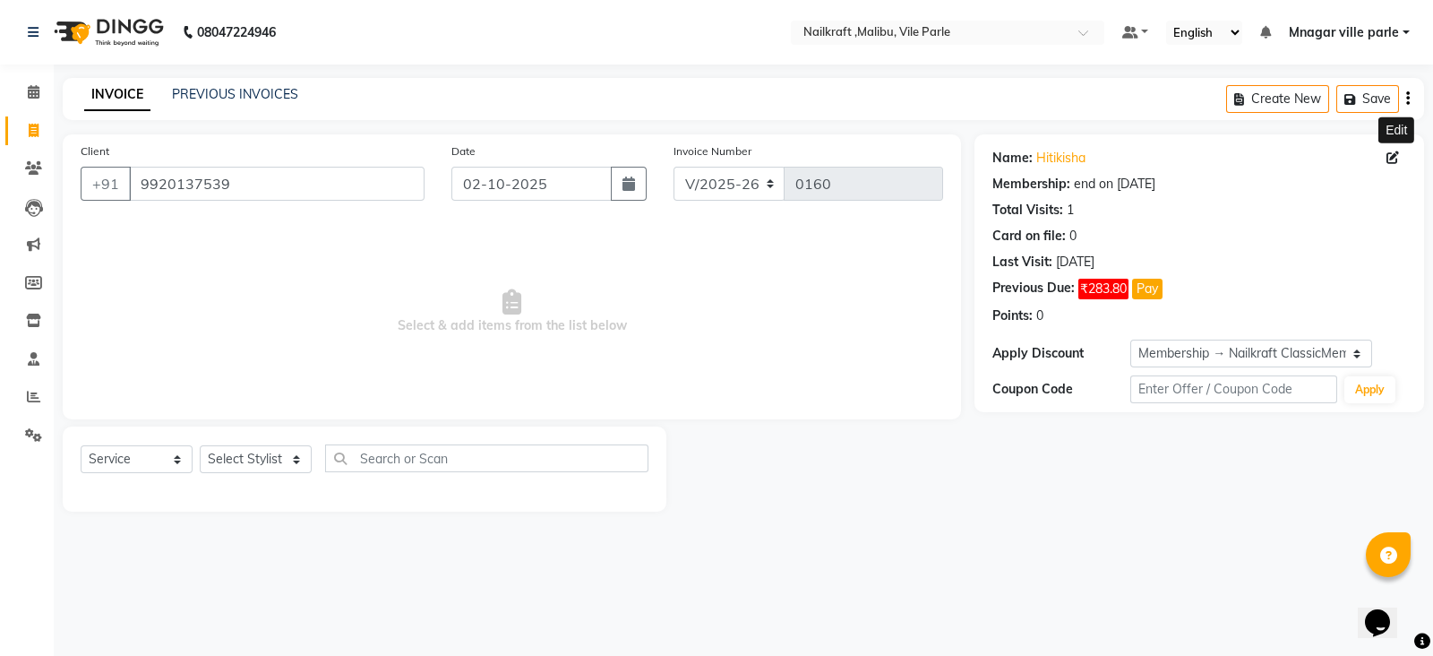
click at [1398, 159] on icon at bounding box center [1393, 157] width 13 height 13
select select "female"
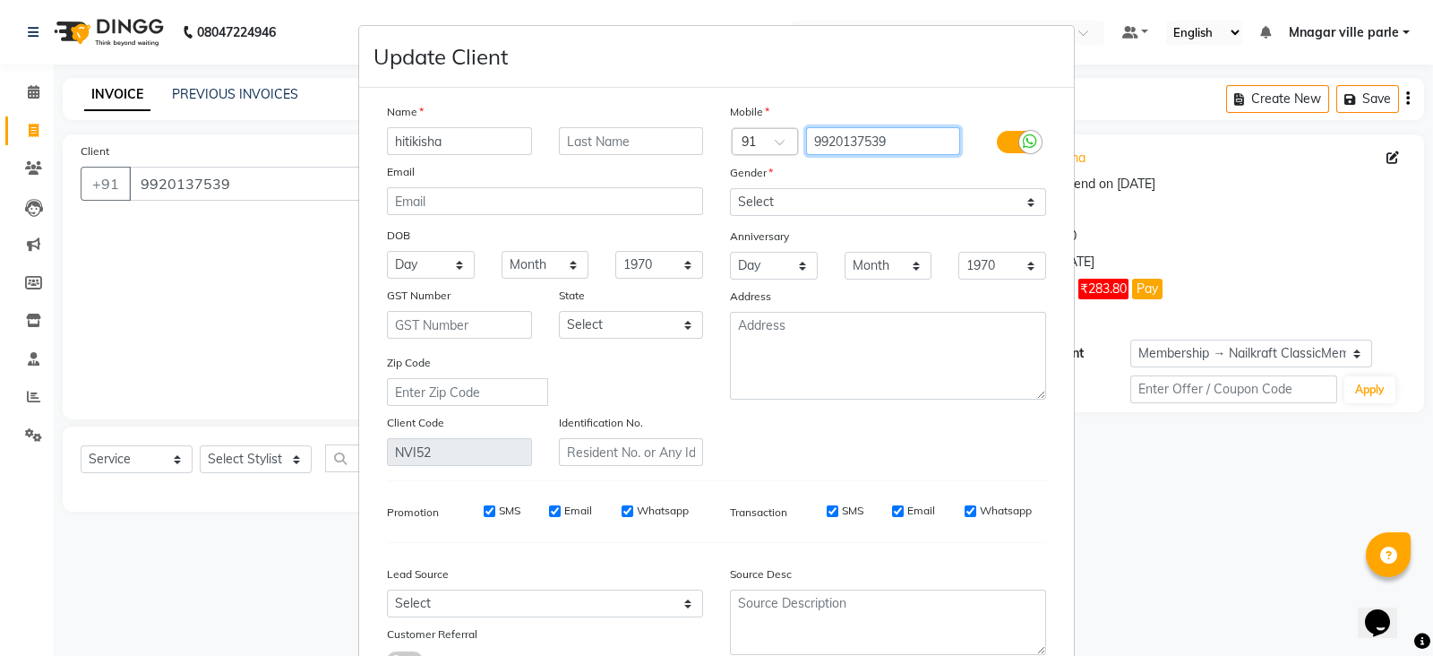
click at [933, 148] on input "9920137539" at bounding box center [883, 141] width 155 height 28
type input "9930137539"
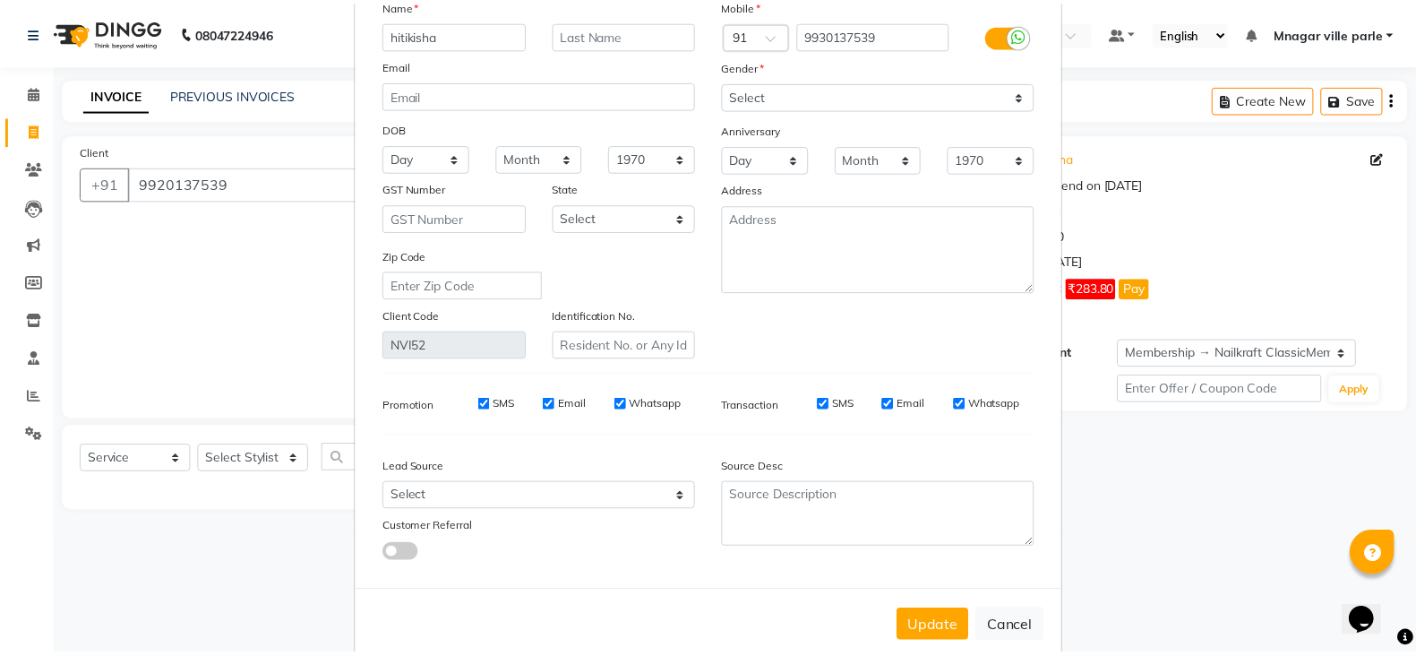
scroll to position [108, 0]
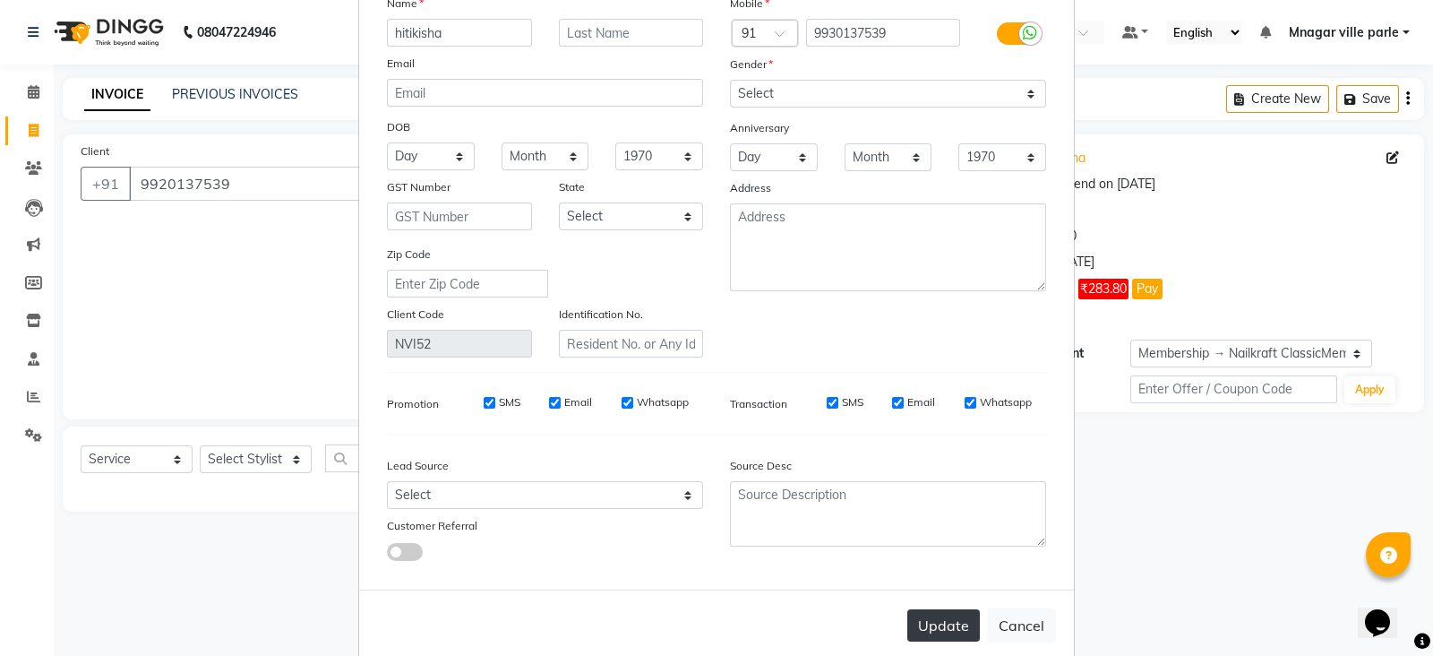
click at [945, 631] on button "Update" at bounding box center [944, 625] width 73 height 32
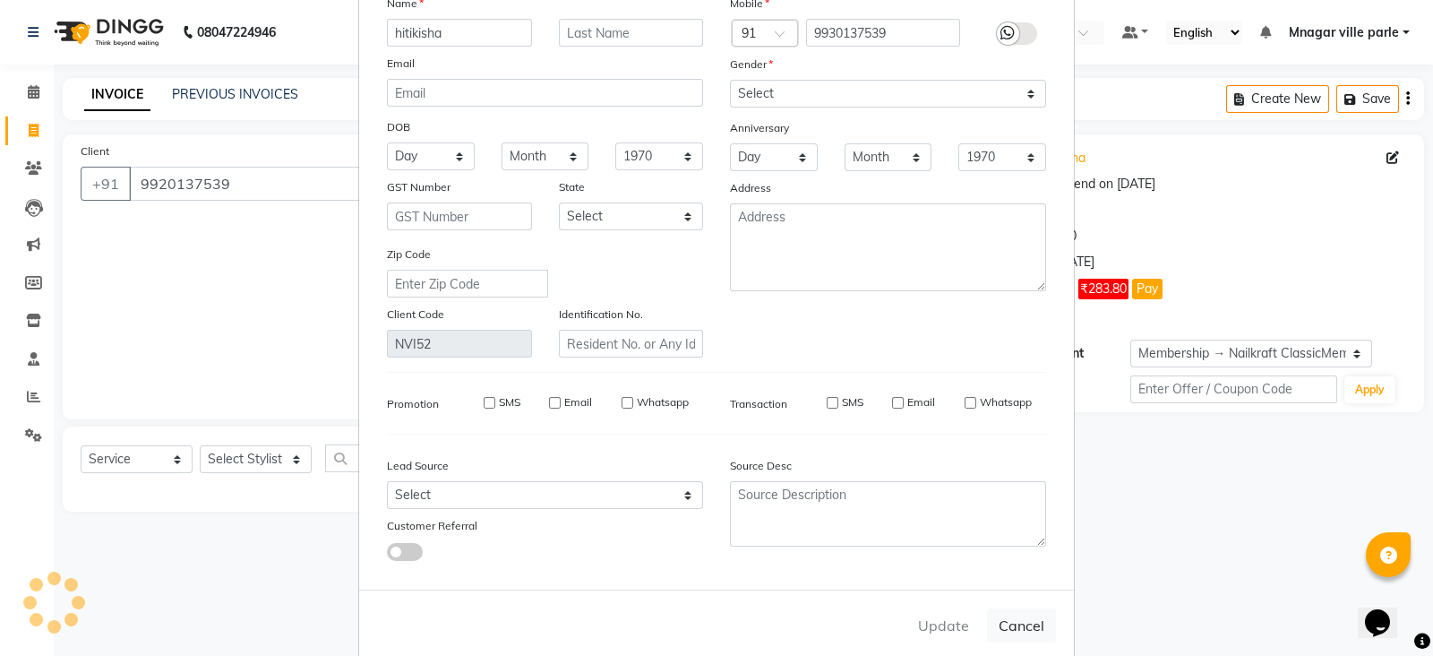
type input "9930137539"
select select
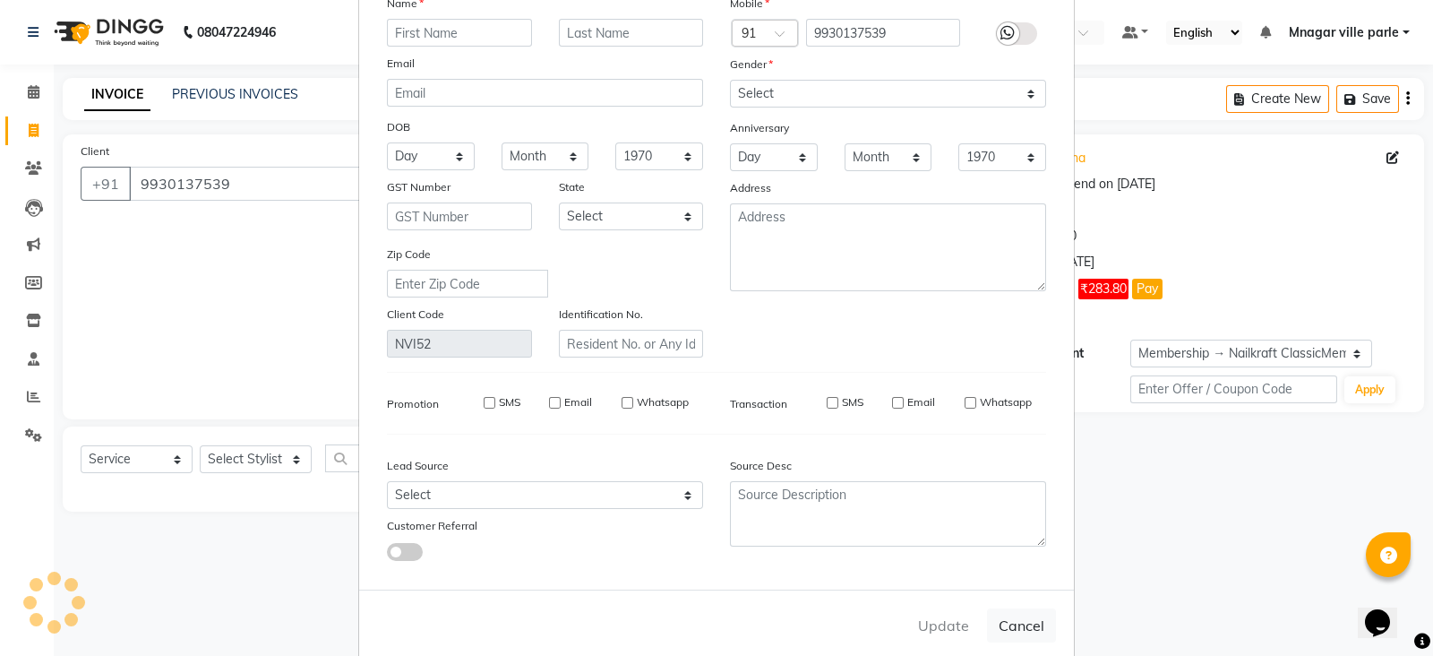
select select
checkbox input "false"
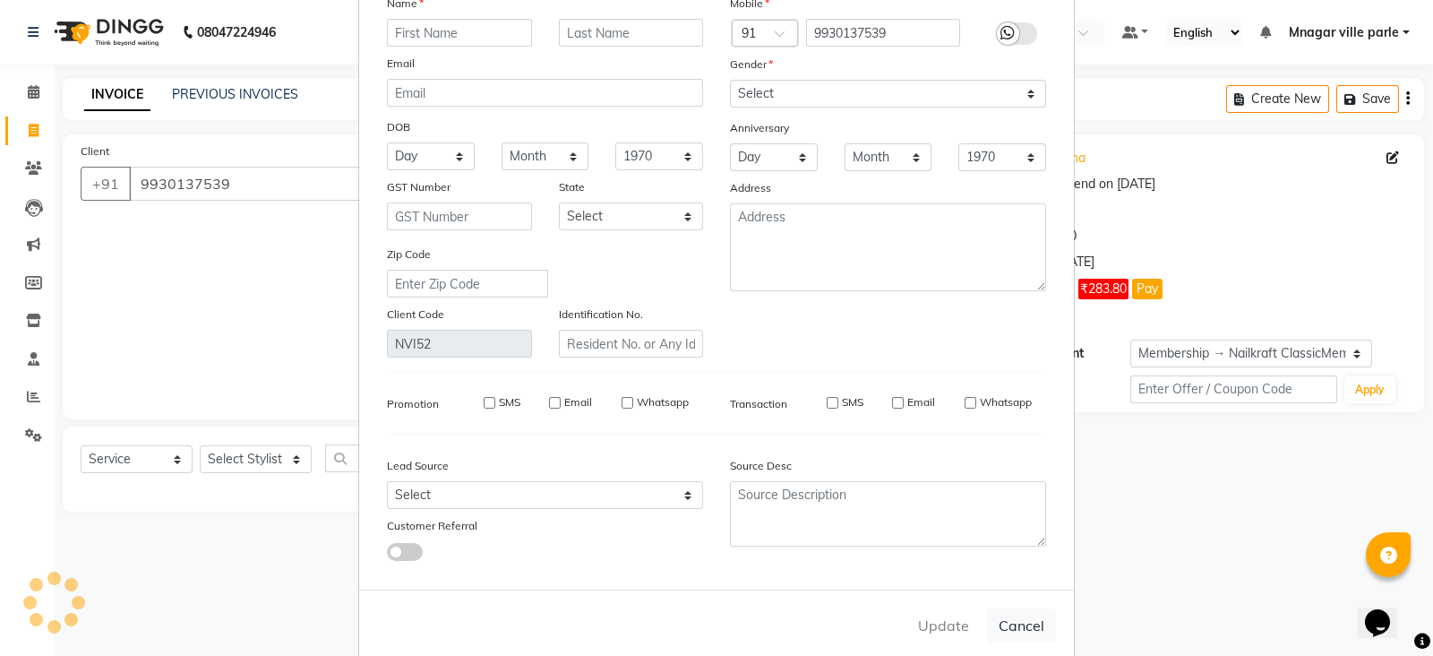
checkbox input "false"
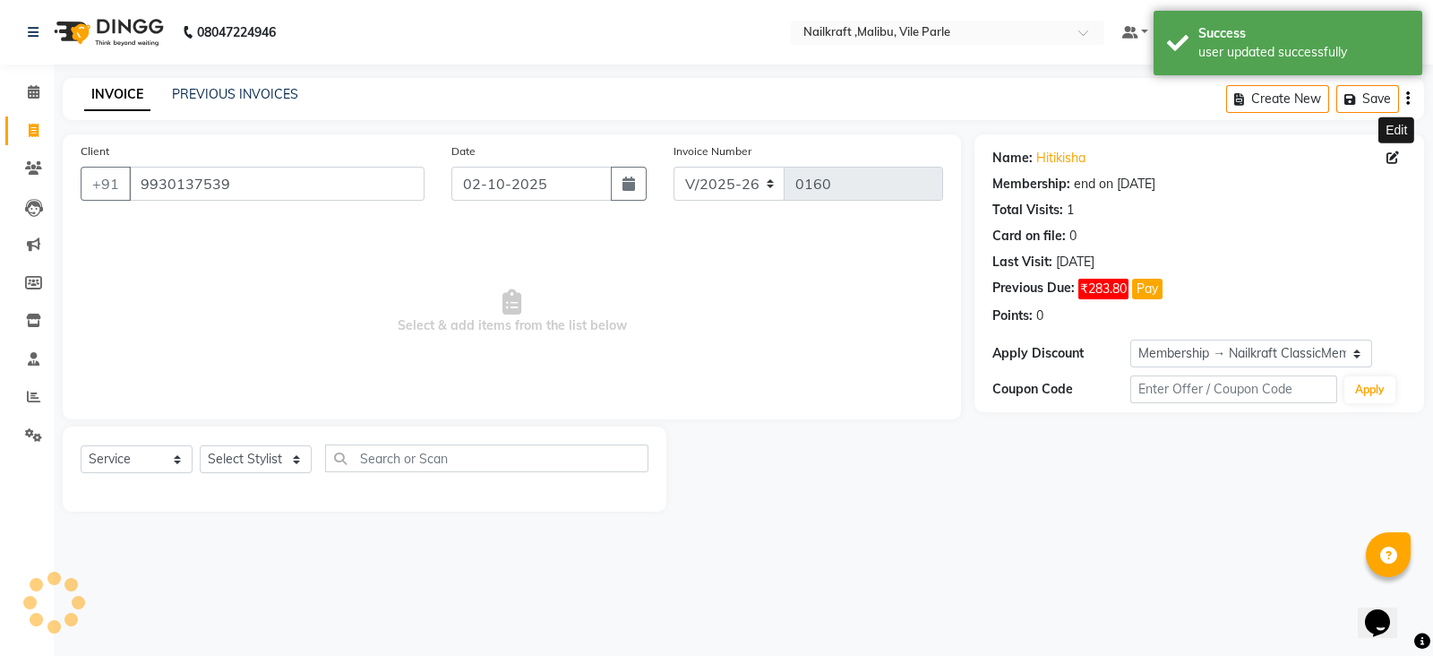
select select "3: Object"
click at [277, 464] on select "Select Stylist Alam Alfred Dakashta Deepali Deepu Chatry Mnagar ville parle Nai…" at bounding box center [256, 459] width 112 height 28
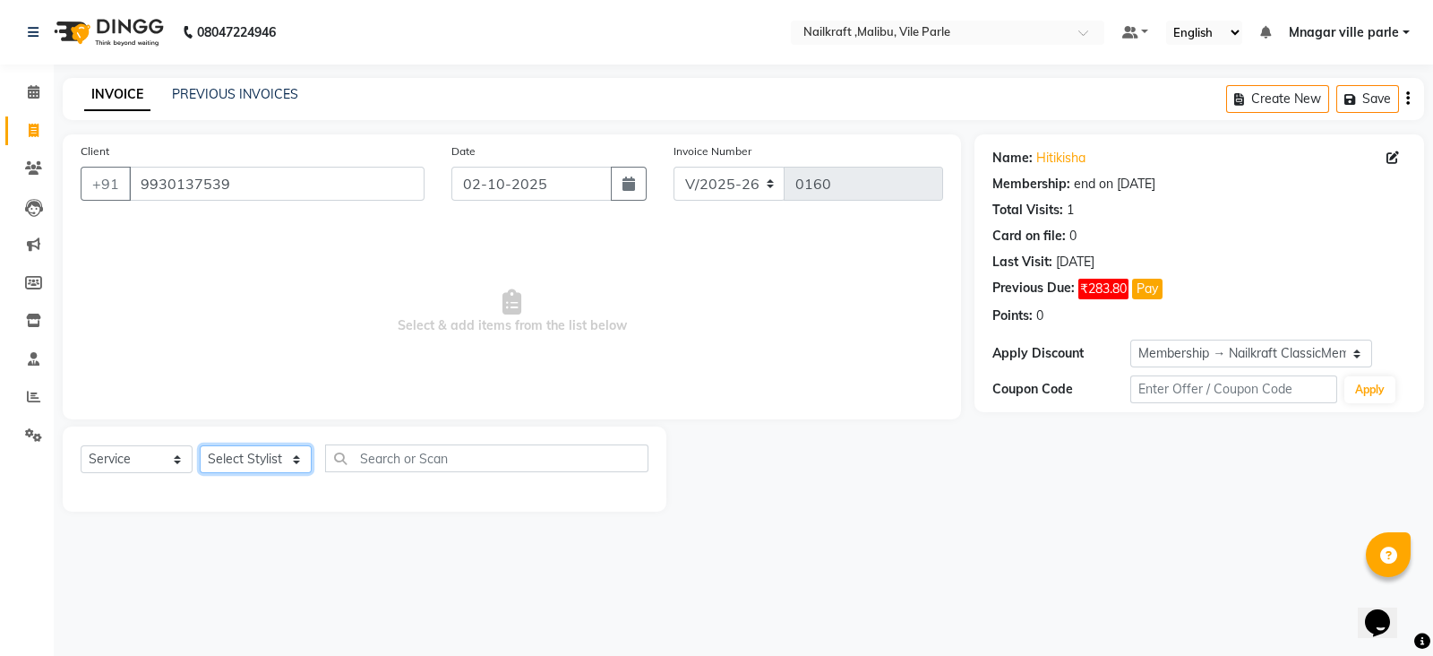
select select "91686"
click at [200, 446] on select "Select Stylist Alam Alfred Dakashta Deepali Deepu Chatry Mnagar ville parle Nai…" at bounding box center [256, 459] width 112 height 28
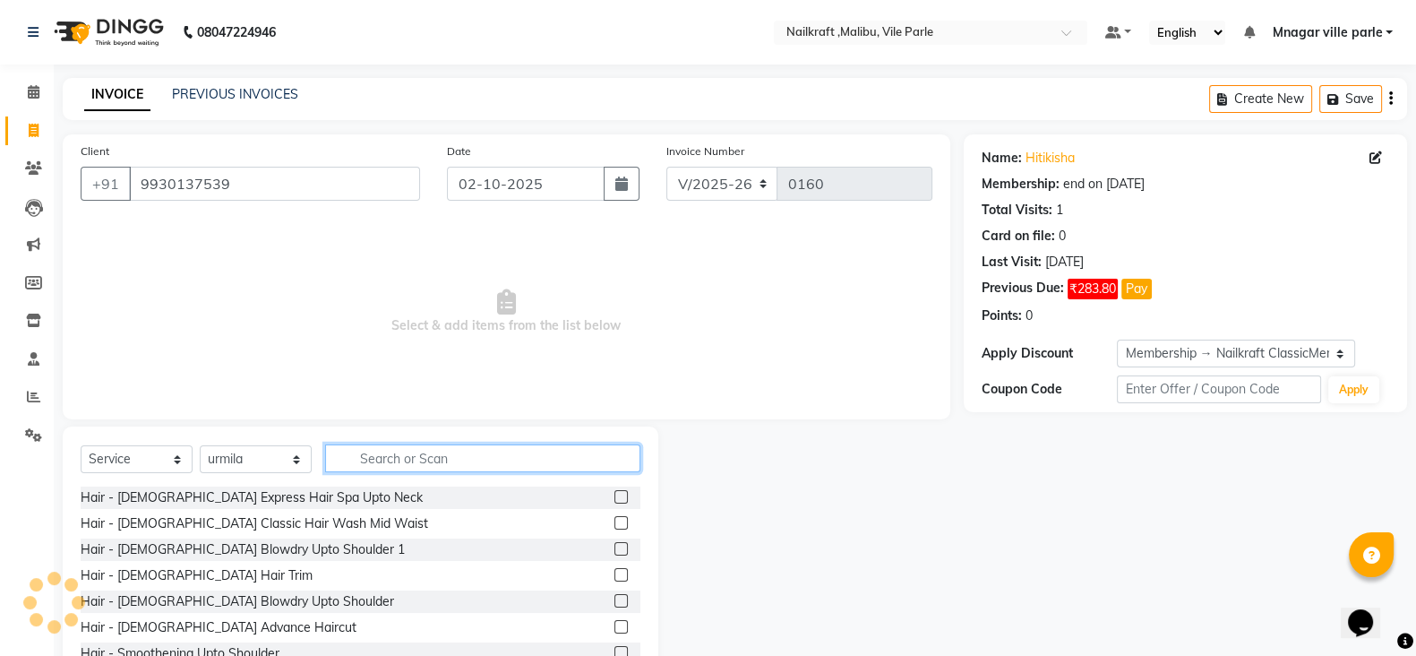
click at [445, 454] on input "text" at bounding box center [482, 458] width 315 height 28
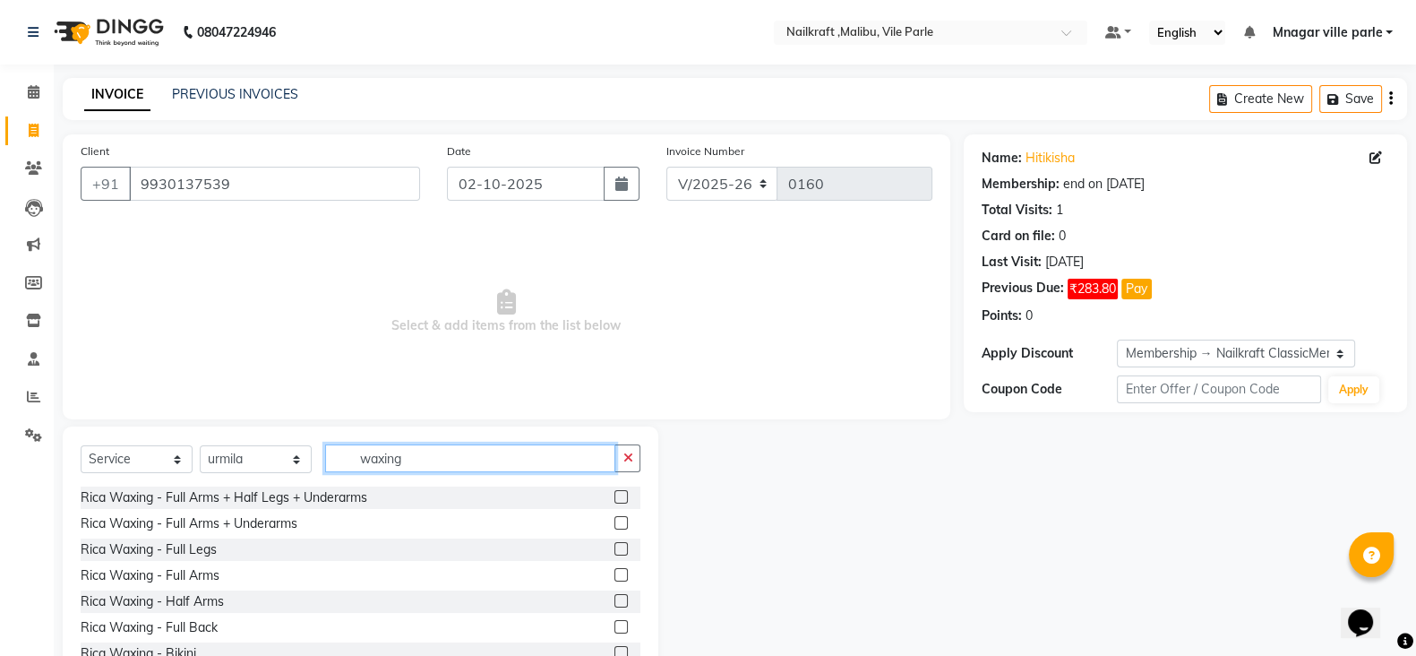
type input "waxing"
click at [615, 499] on label at bounding box center [621, 496] width 13 height 13
click at [615, 499] on input "checkbox" at bounding box center [621, 498] width 12 height 12
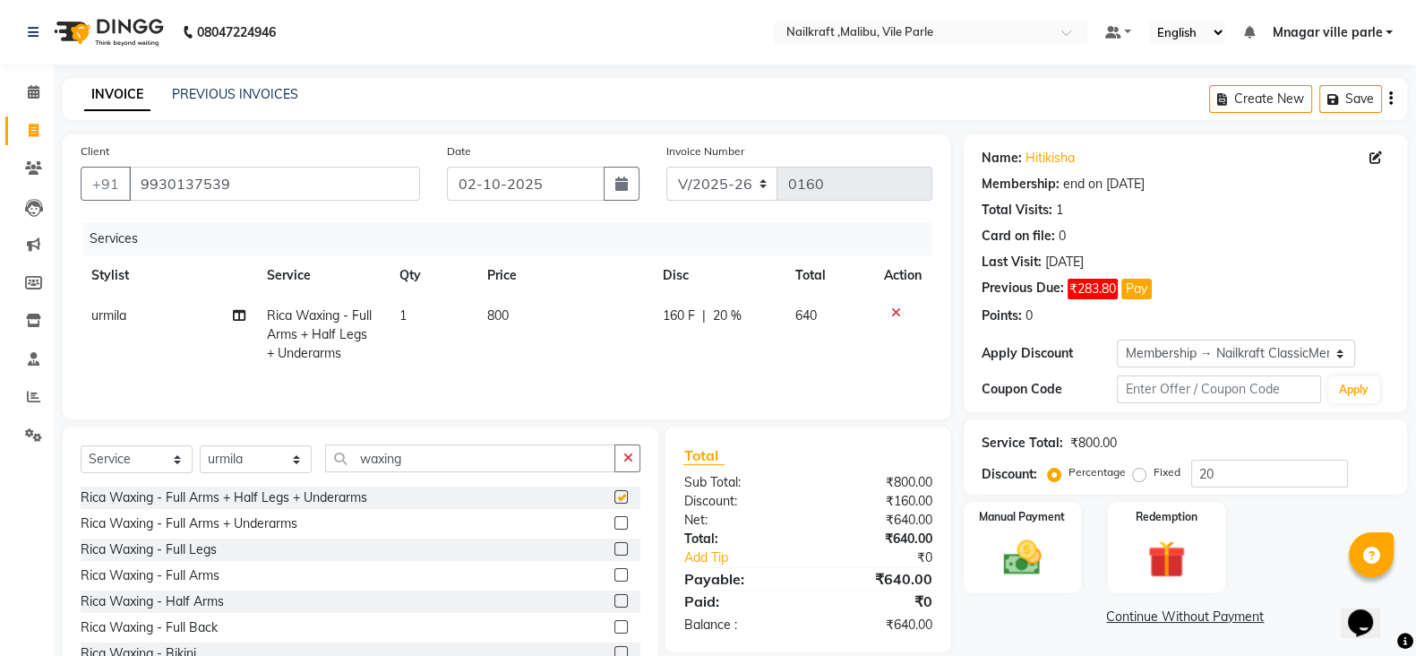
checkbox input "false"
click at [553, 329] on td "800" at bounding box center [565, 335] width 176 height 78
select select "91686"
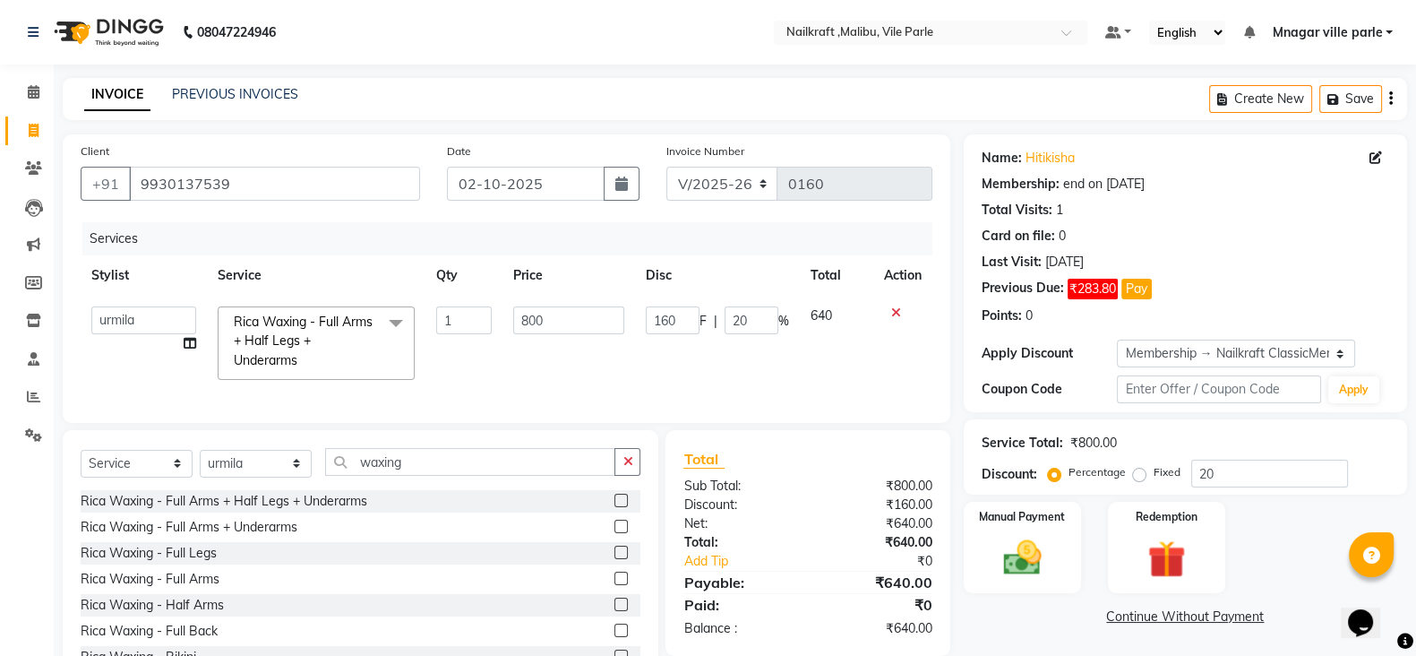
click at [553, 329] on input "800" at bounding box center [569, 320] width 112 height 28
type input "1224"
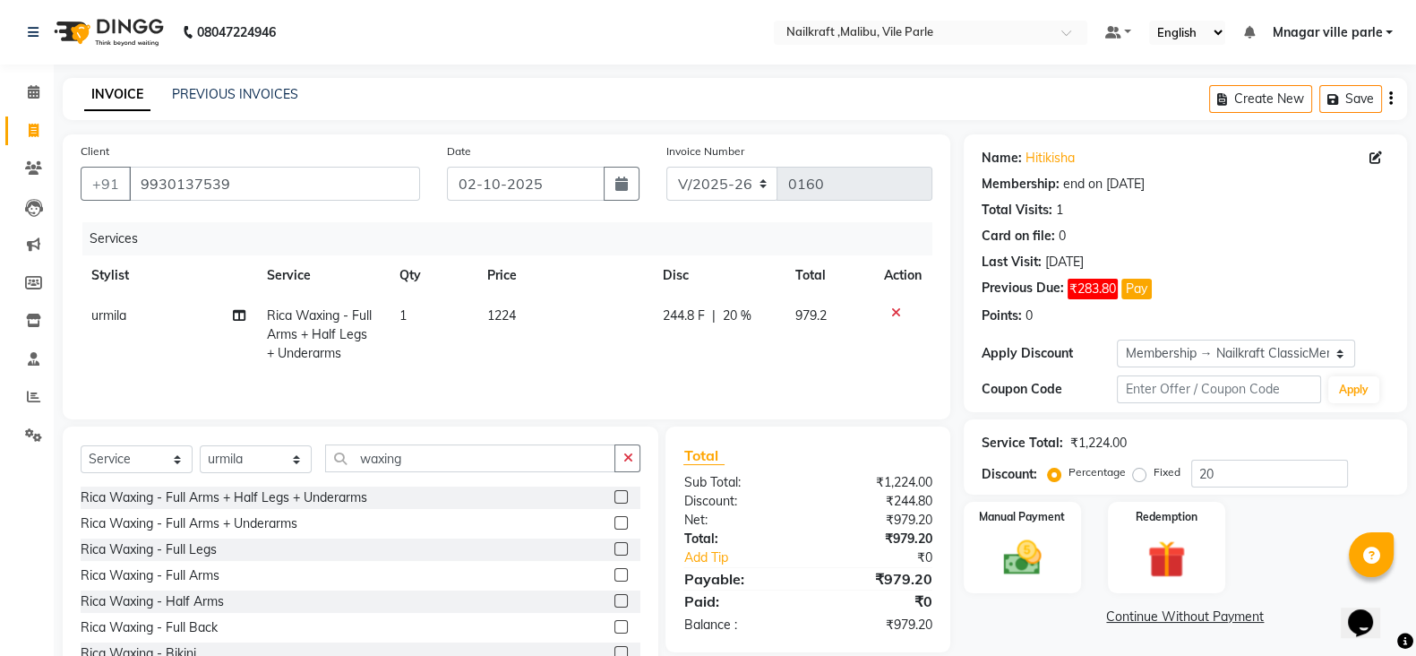
click at [822, 460] on div "Total Sub Total: ₹1,224.00 Discount: ₹244.80 Net: ₹979.20 Total: ₹979.20 Add Ti…" at bounding box center [808, 539] width 284 height 226
click at [452, 452] on input "waxing" at bounding box center [470, 458] width 290 height 28
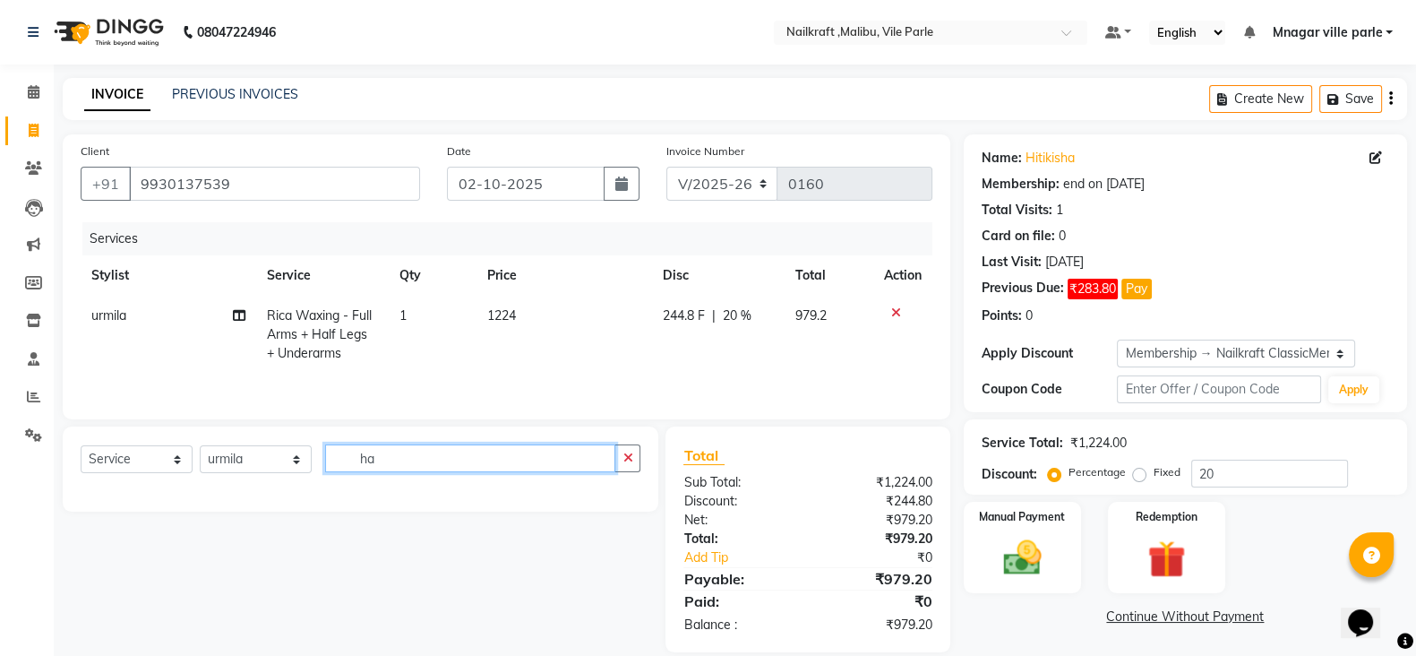
type input "h"
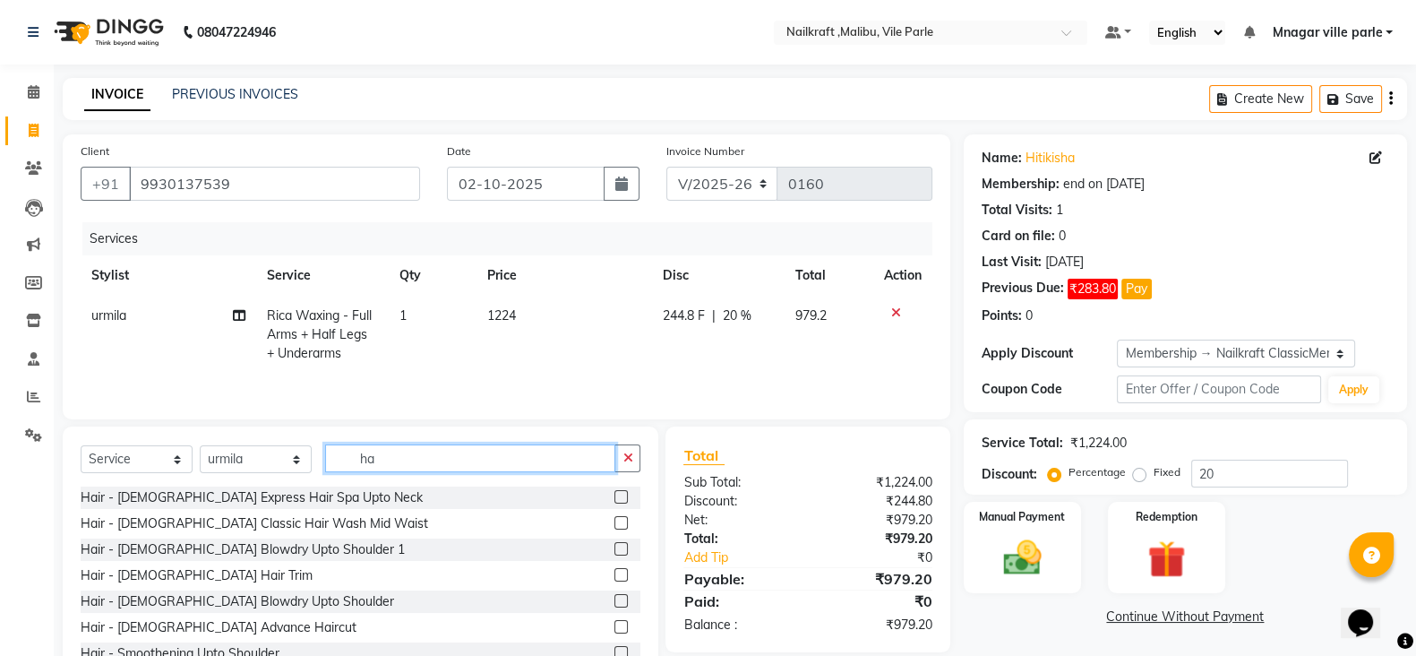
type input "h"
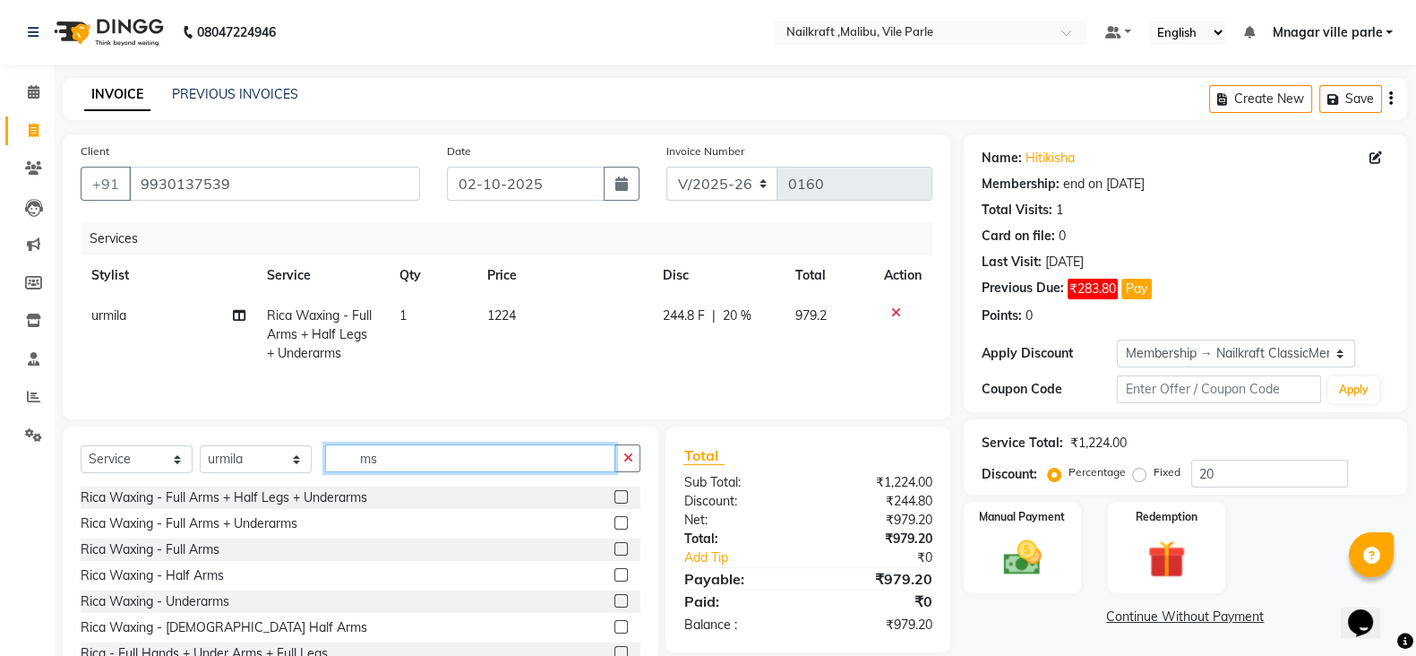
type input "m"
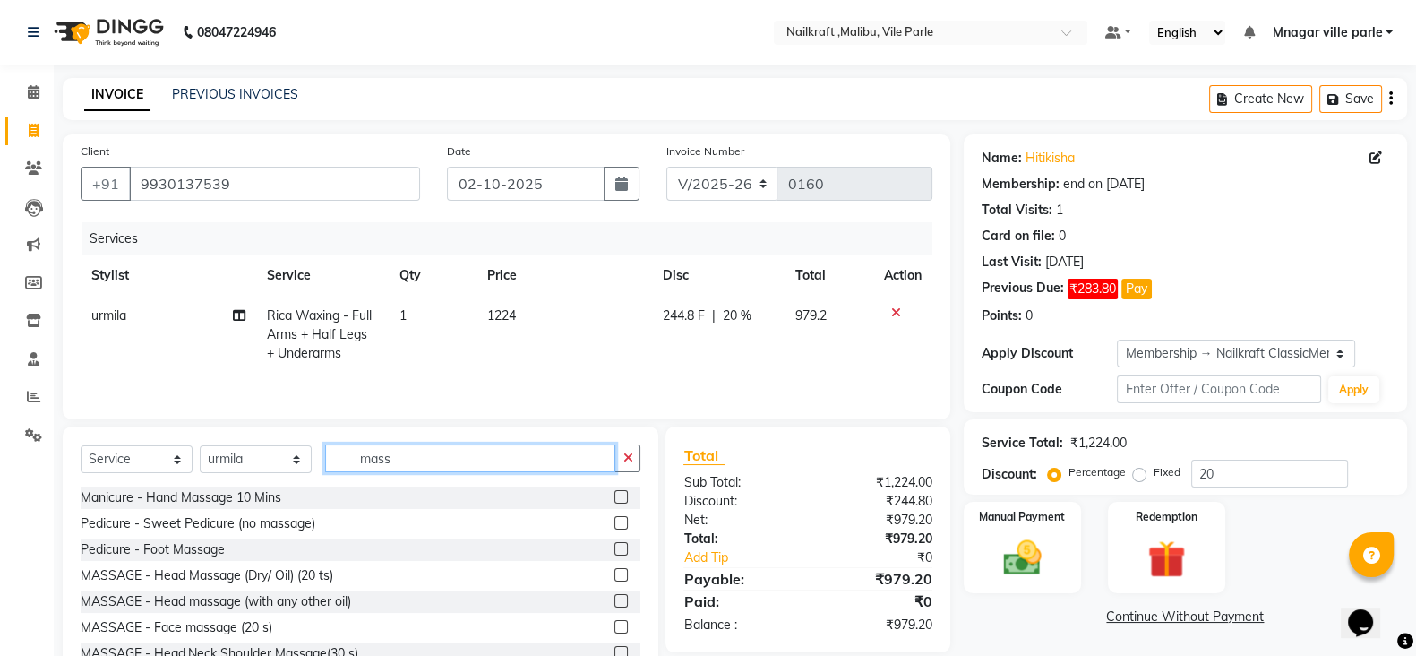
type input "mass"
click at [615, 581] on label at bounding box center [621, 574] width 13 height 13
click at [615, 581] on input "checkbox" at bounding box center [621, 576] width 12 height 12
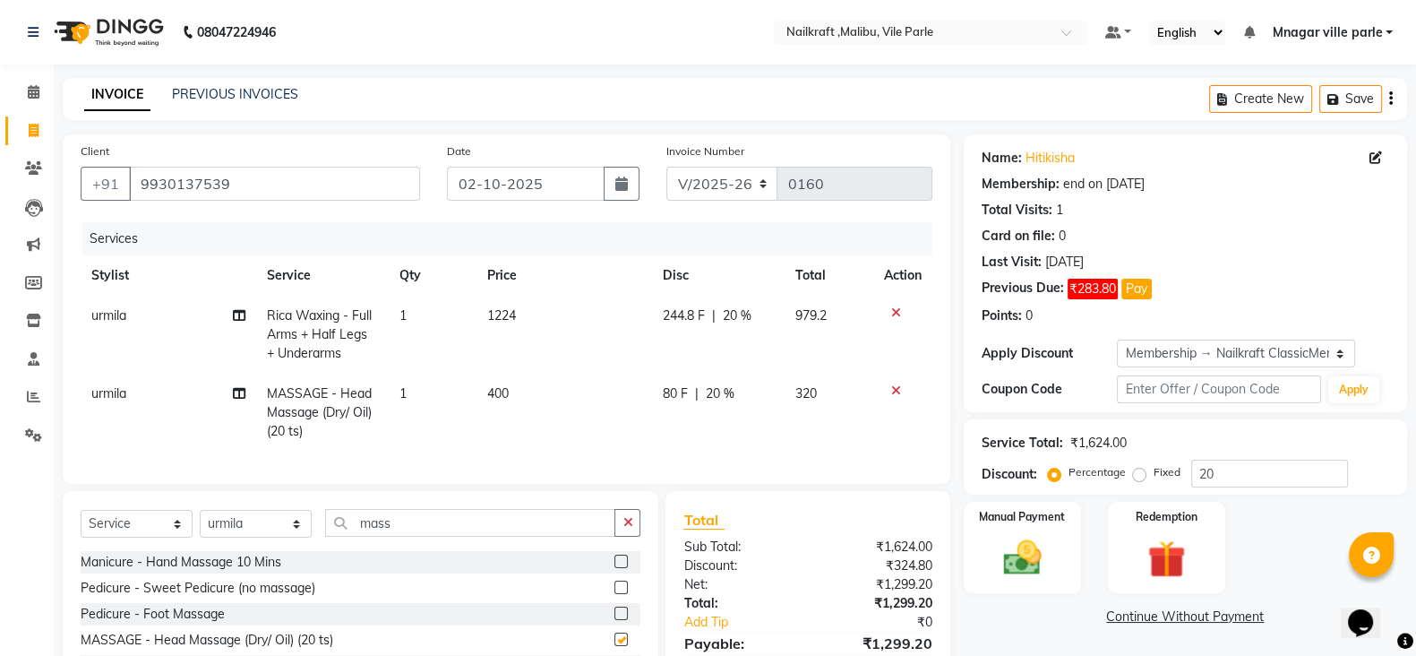
checkbox input "false"
click at [569, 409] on td "400" at bounding box center [565, 413] width 176 height 78
select select "91686"
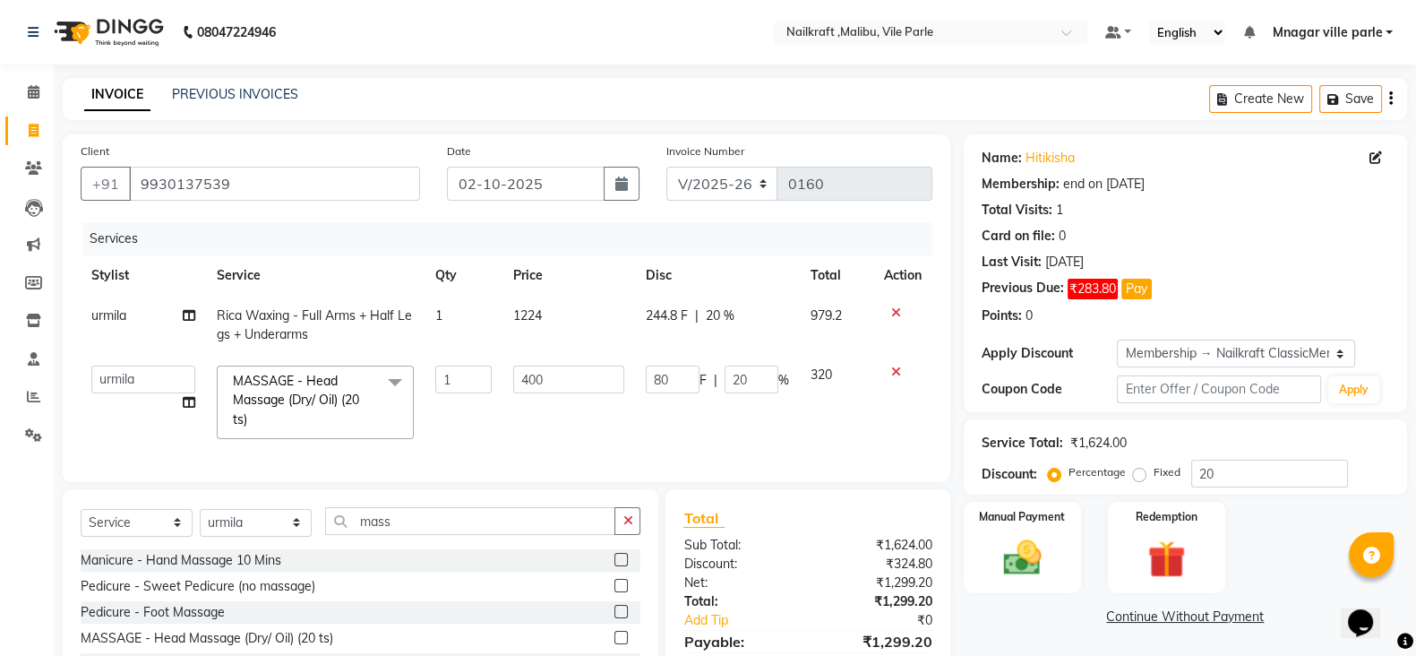
click at [569, 409] on td "400" at bounding box center [569, 402] width 133 height 95
click at [572, 383] on input "400" at bounding box center [568, 380] width 111 height 28
type input "4"
type input "600"
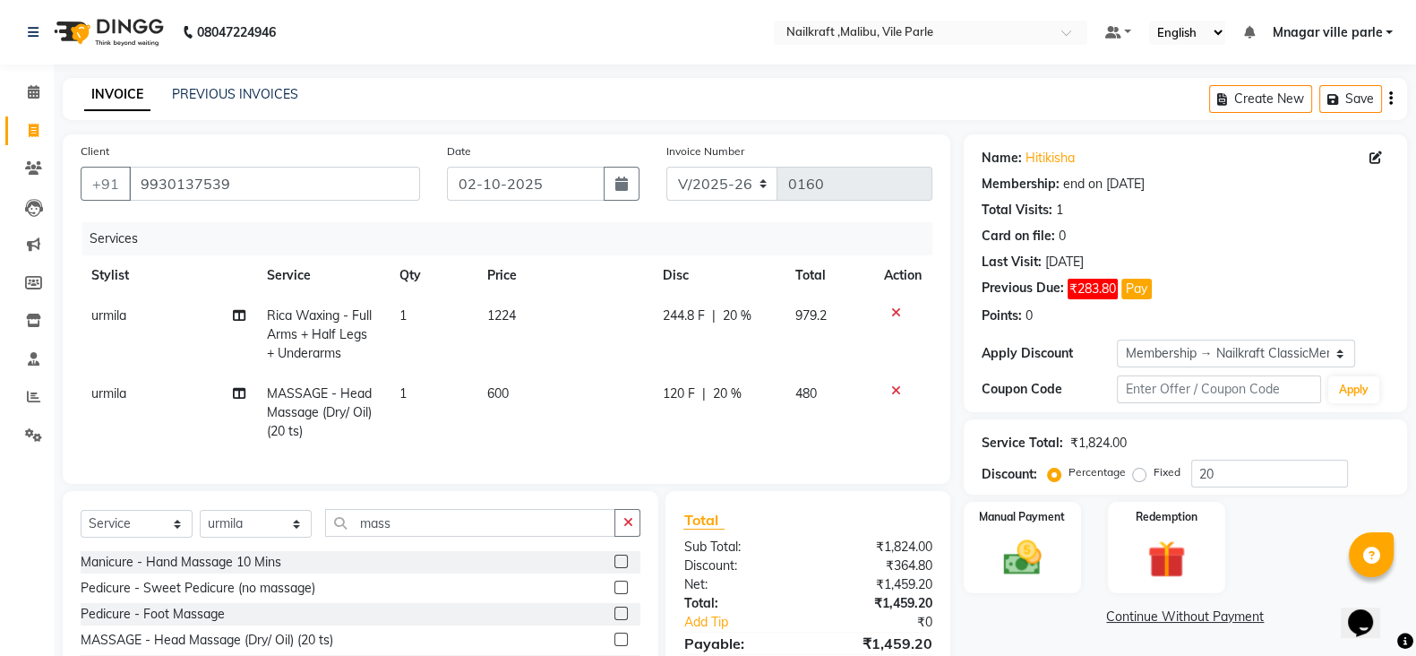
click at [779, 430] on td "120 F | 20 %" at bounding box center [718, 413] width 133 height 78
select select "91686"
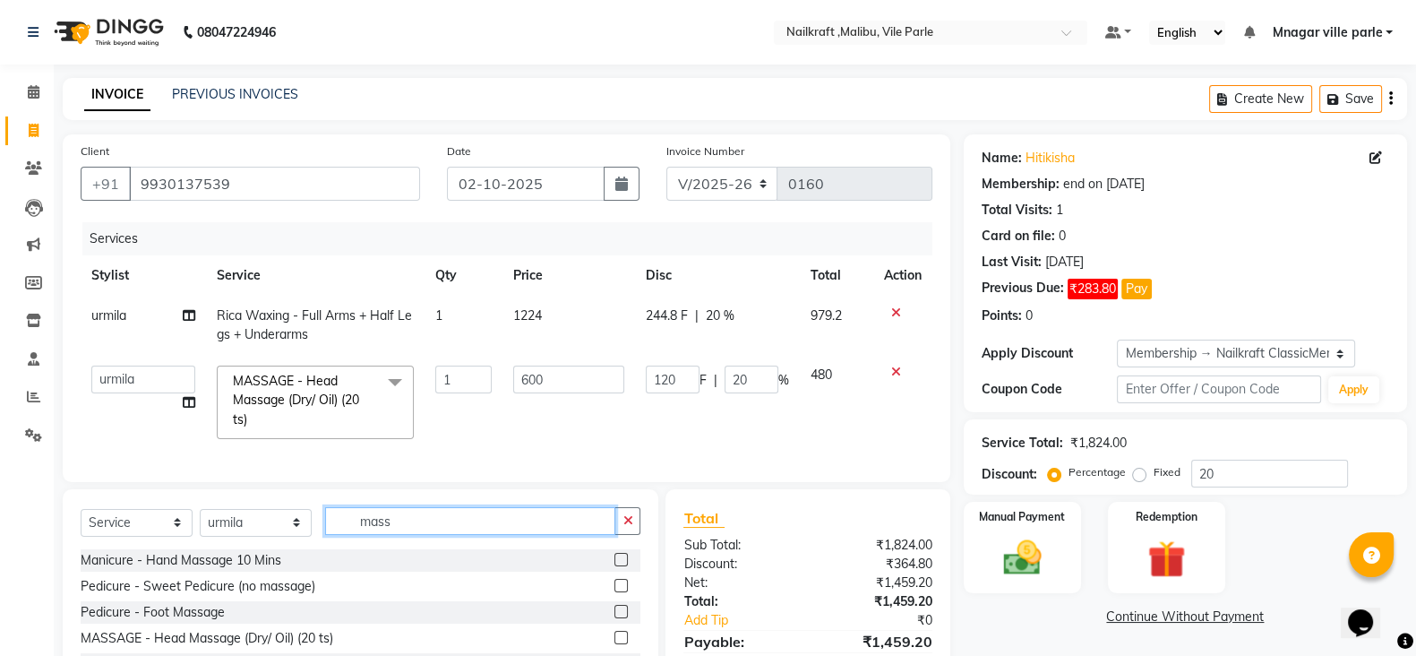
click at [577, 535] on input "mass" at bounding box center [470, 521] width 290 height 28
type input "upp"
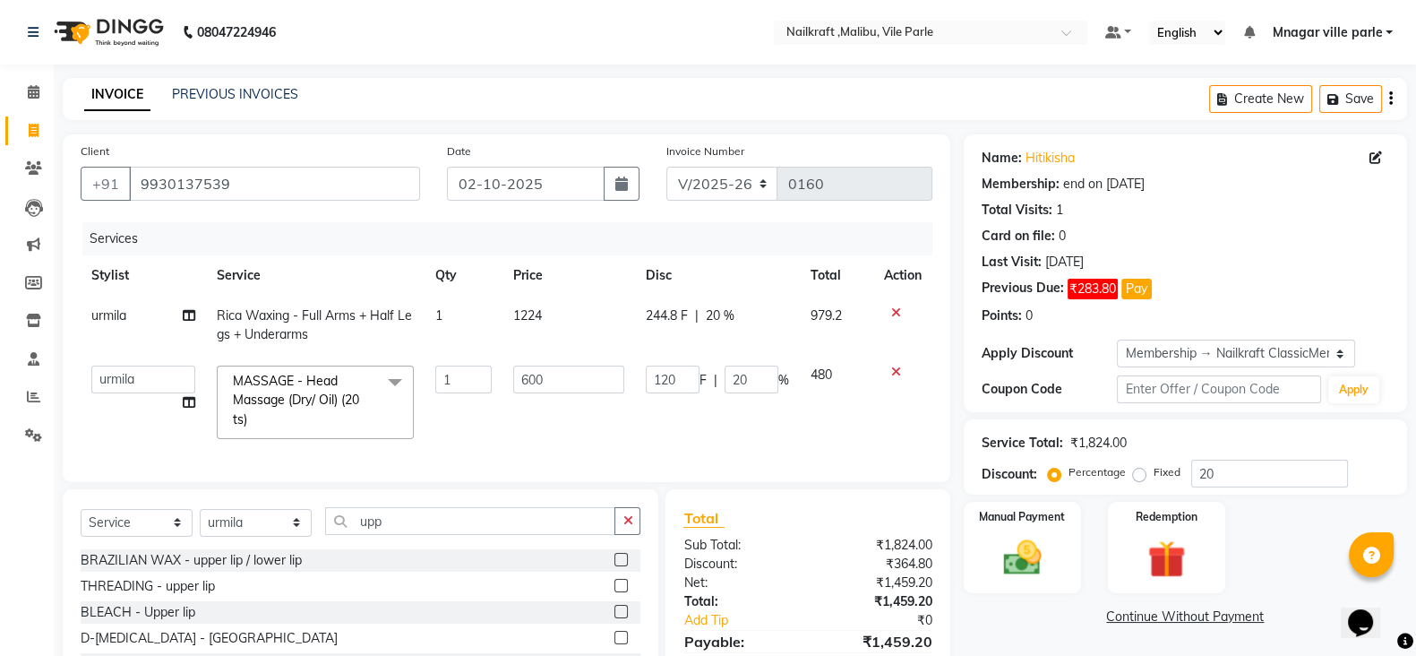
click at [618, 592] on label at bounding box center [621, 585] width 13 height 13
click at [618, 592] on input "checkbox" at bounding box center [621, 587] width 12 height 12
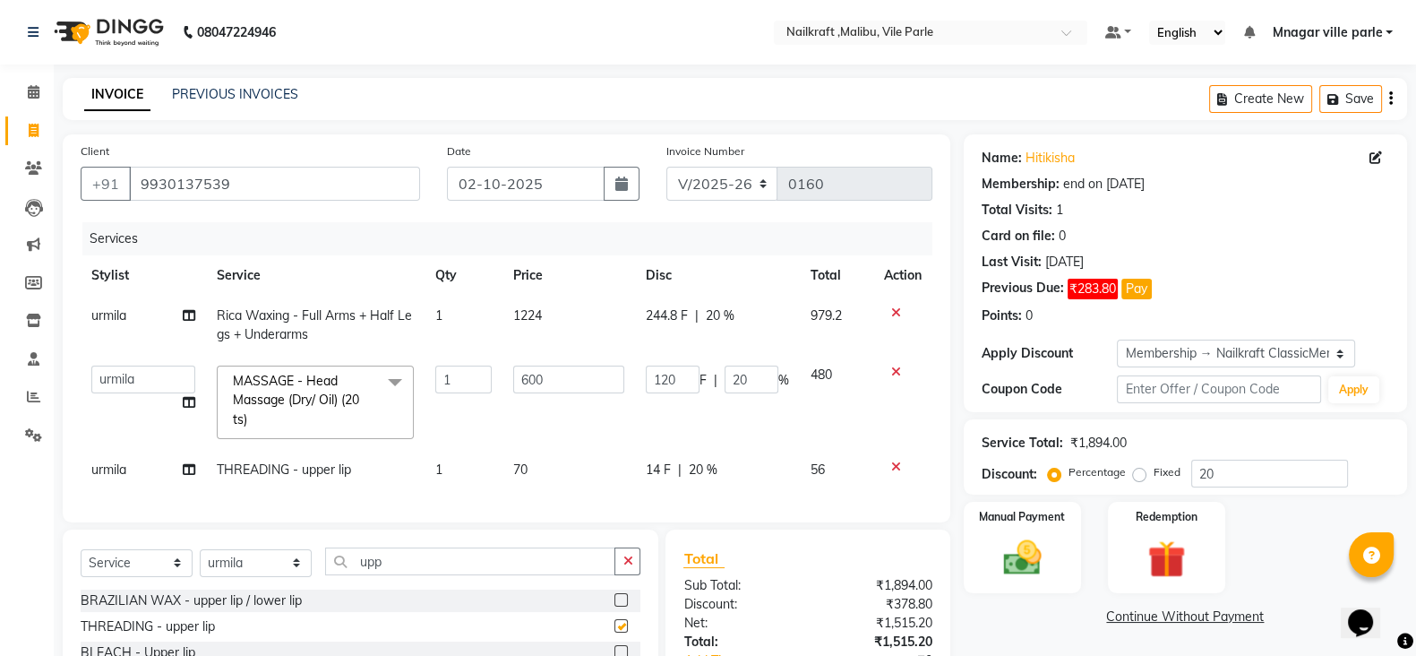
checkbox input "false"
click at [605, 486] on td "70" at bounding box center [569, 470] width 133 height 40
select select "91686"
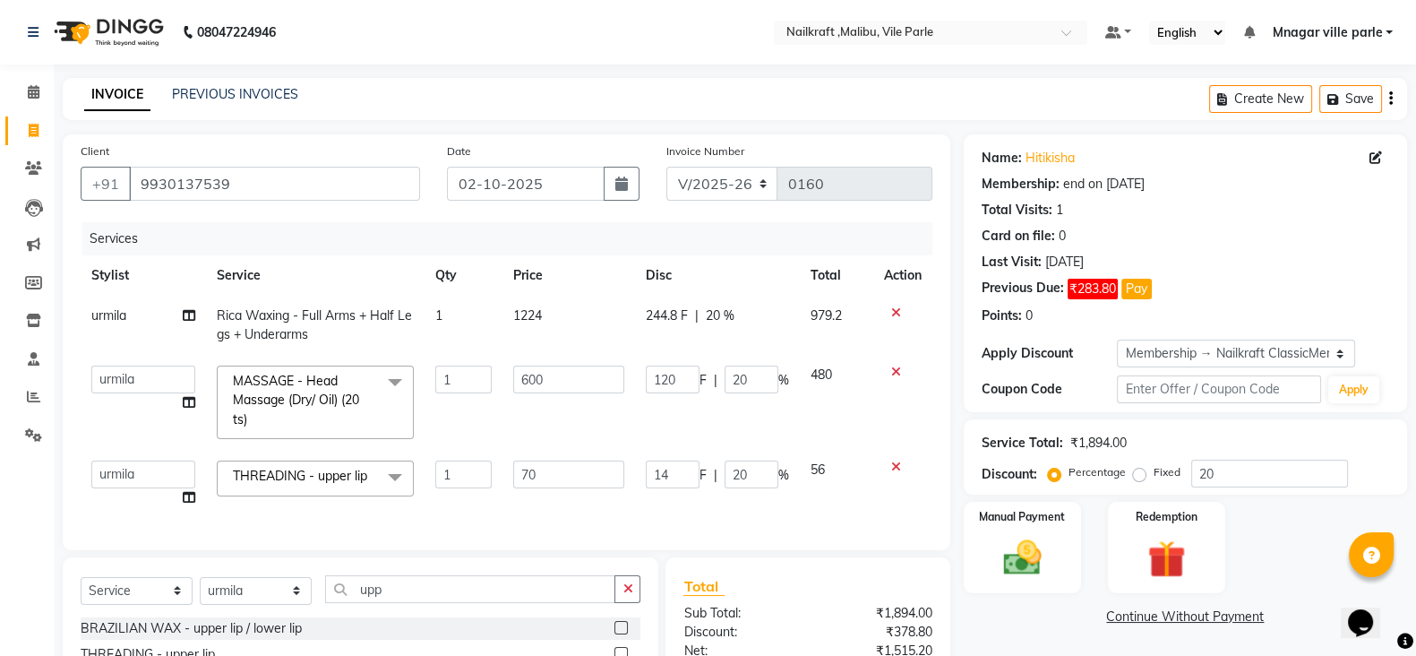
type input "7"
type input "168"
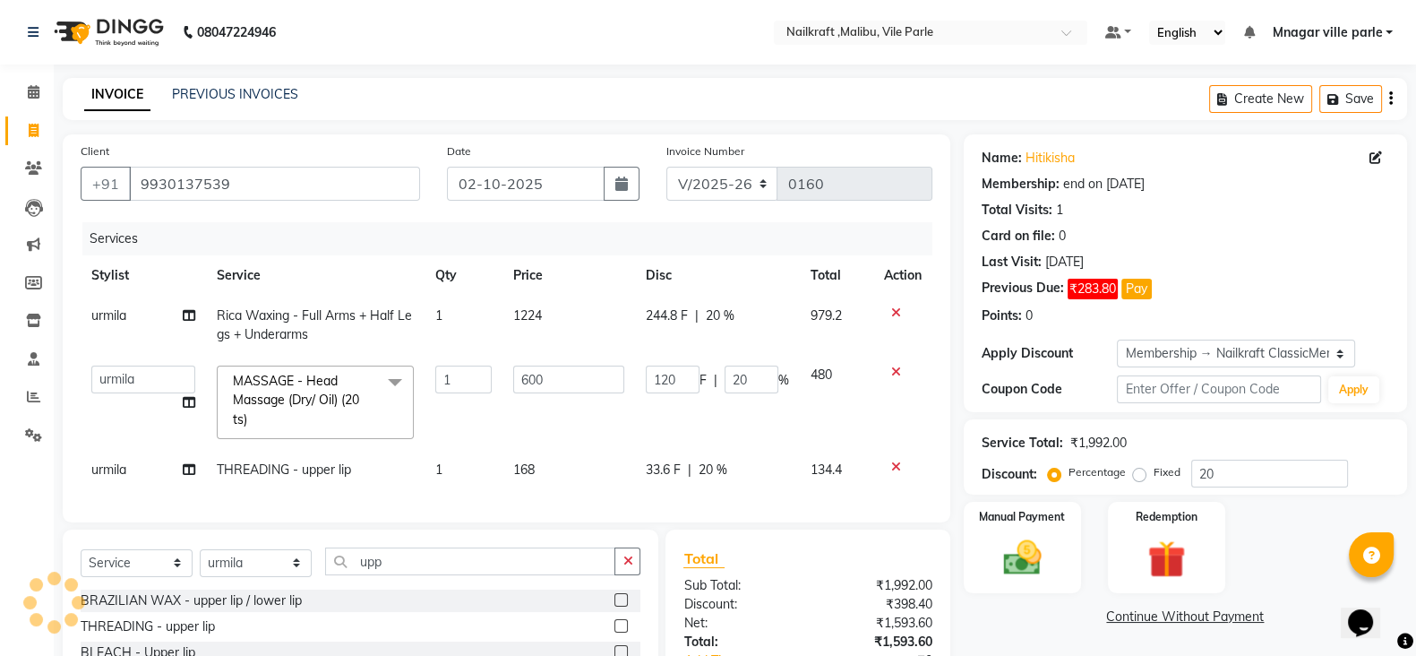
click at [1298, 552] on div "Manual Payment Redemption" at bounding box center [1186, 547] width 470 height 91
click at [1282, 464] on input "20" at bounding box center [1270, 474] width 157 height 28
type input "2"
type input "12"
type input "2"
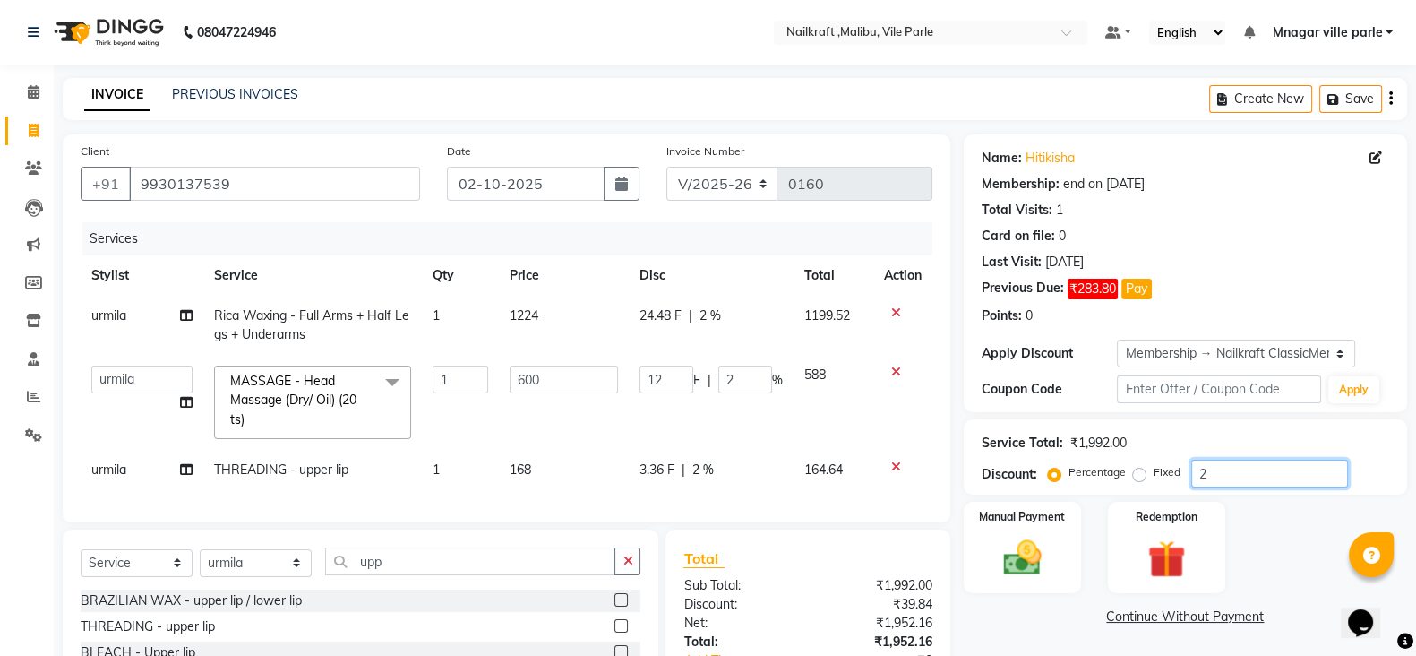
type input "0"
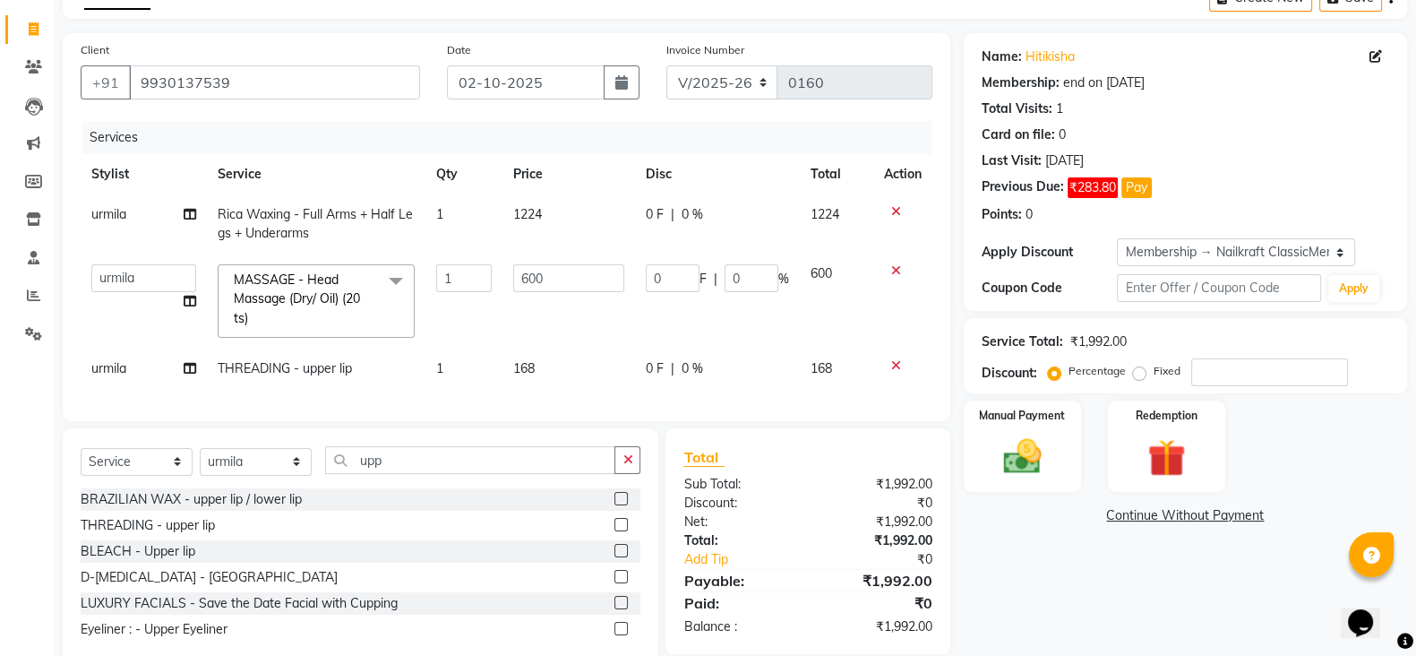
drag, startPoint x: 1415, startPoint y: 580, endPoint x: 1404, endPoint y: 647, distance: 68.0
click at [1404, 555] on body "08047224946 Select Location × Nailkraft ,Malibu, Vile Parle Default Panel My Pa…" at bounding box center [708, 227] width 1416 height 656
click at [1175, 590] on div "Name: Hitikisha Membership: end on 21-09-2026 Total Visits: 1 Card on file: 0 L…" at bounding box center [1192, 351] width 457 height 636
click at [1047, 475] on img at bounding box center [1023, 456] width 64 height 45
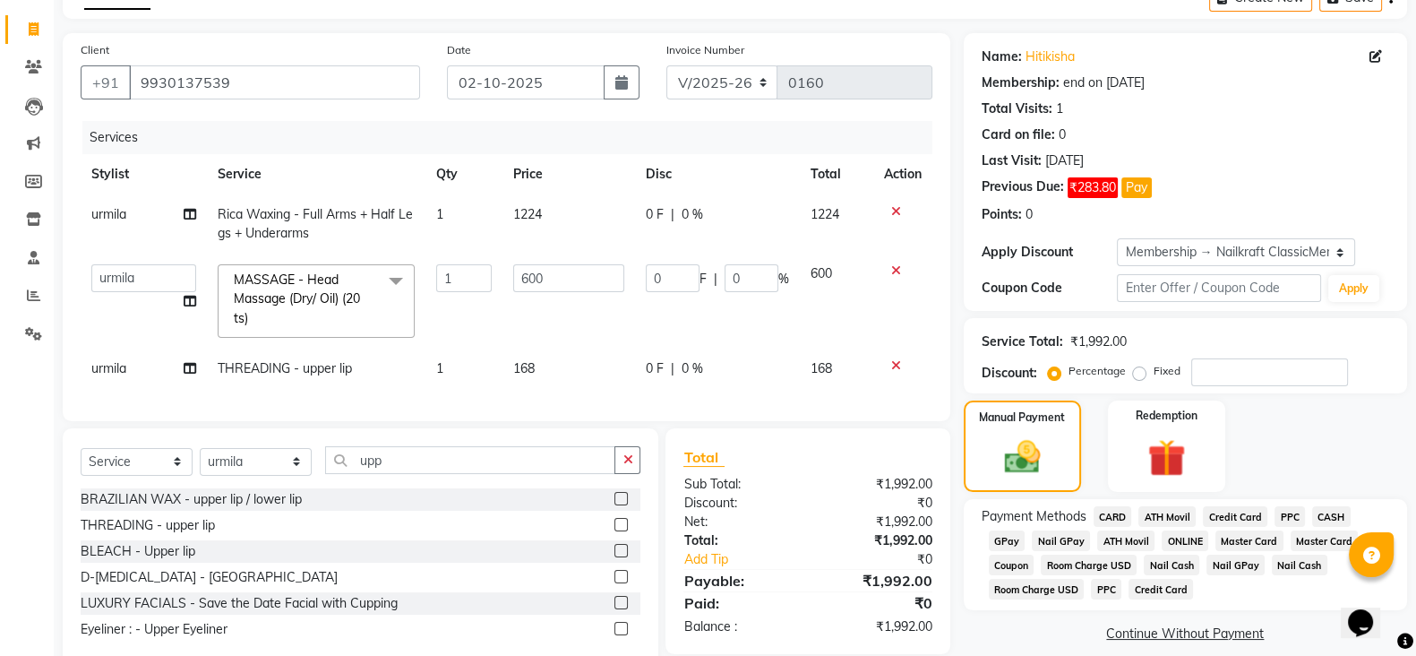
click at [991, 539] on span "GPay" at bounding box center [1007, 540] width 37 height 21
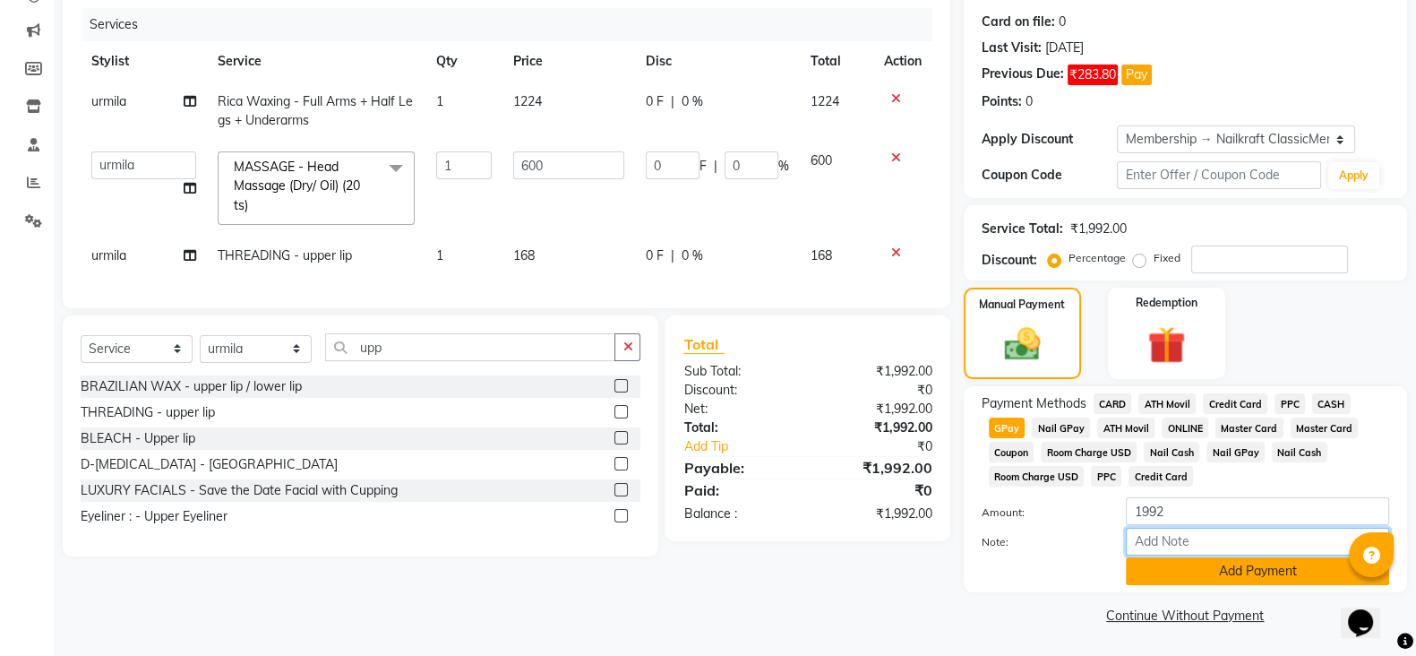
drag, startPoint x: 1250, startPoint y: 551, endPoint x: 1245, endPoint y: 565, distance: 15.0
click at [1245, 565] on div "Amount: 1992 Note: Add Payment" at bounding box center [1186, 541] width 408 height 88
click at [1245, 565] on button "Add Payment" at bounding box center [1257, 571] width 263 height 28
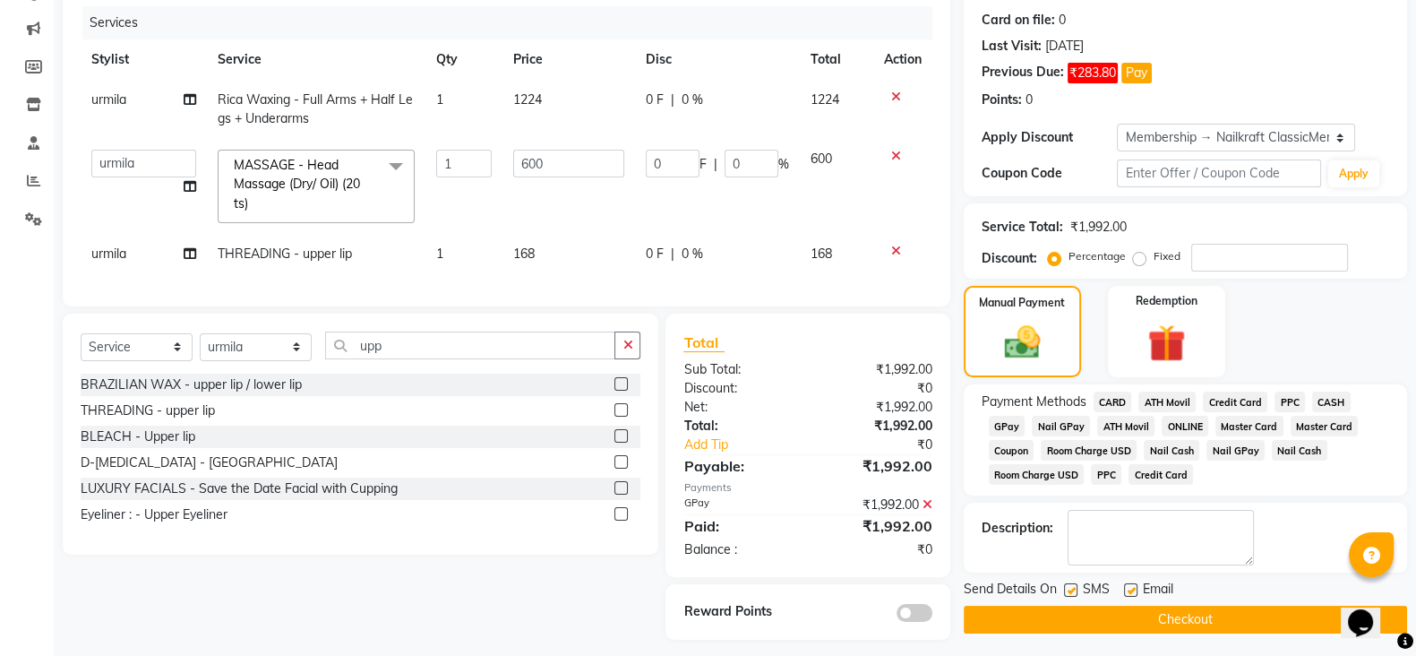
click at [1071, 611] on button "Checkout" at bounding box center [1185, 620] width 443 height 28
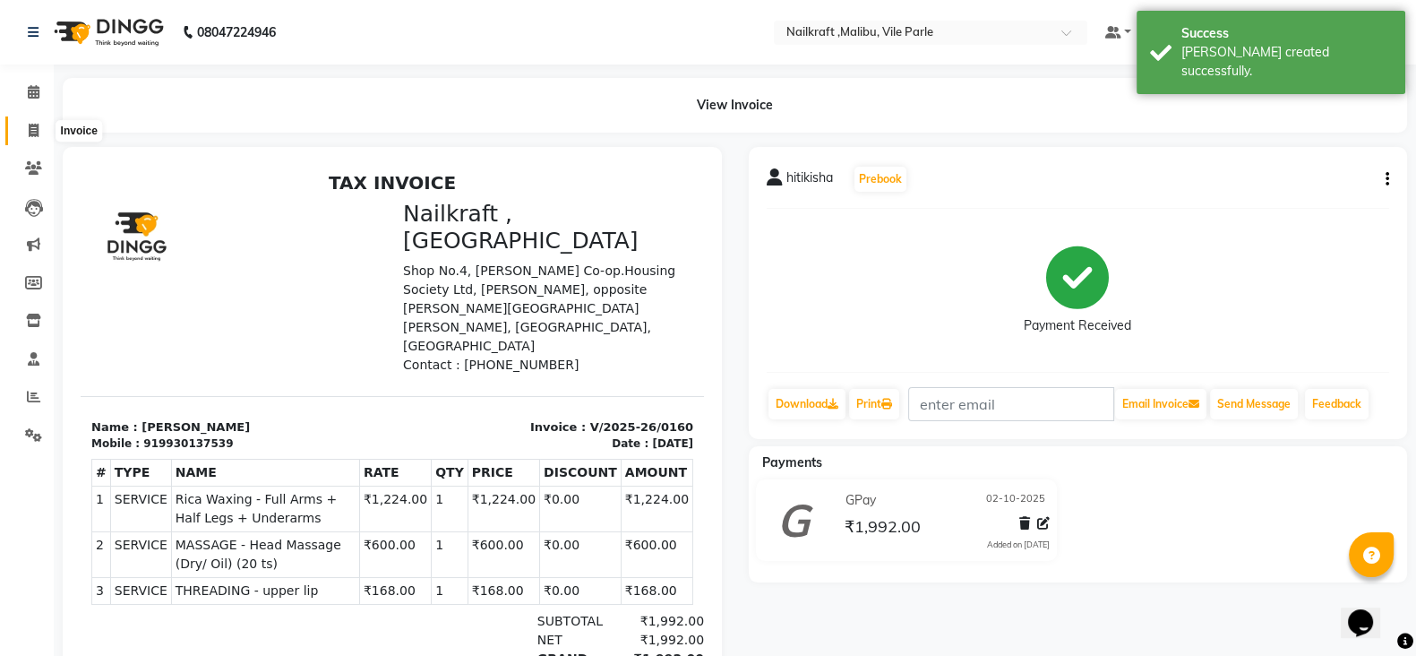
click at [31, 139] on span at bounding box center [33, 131] width 31 height 21
select select "service"
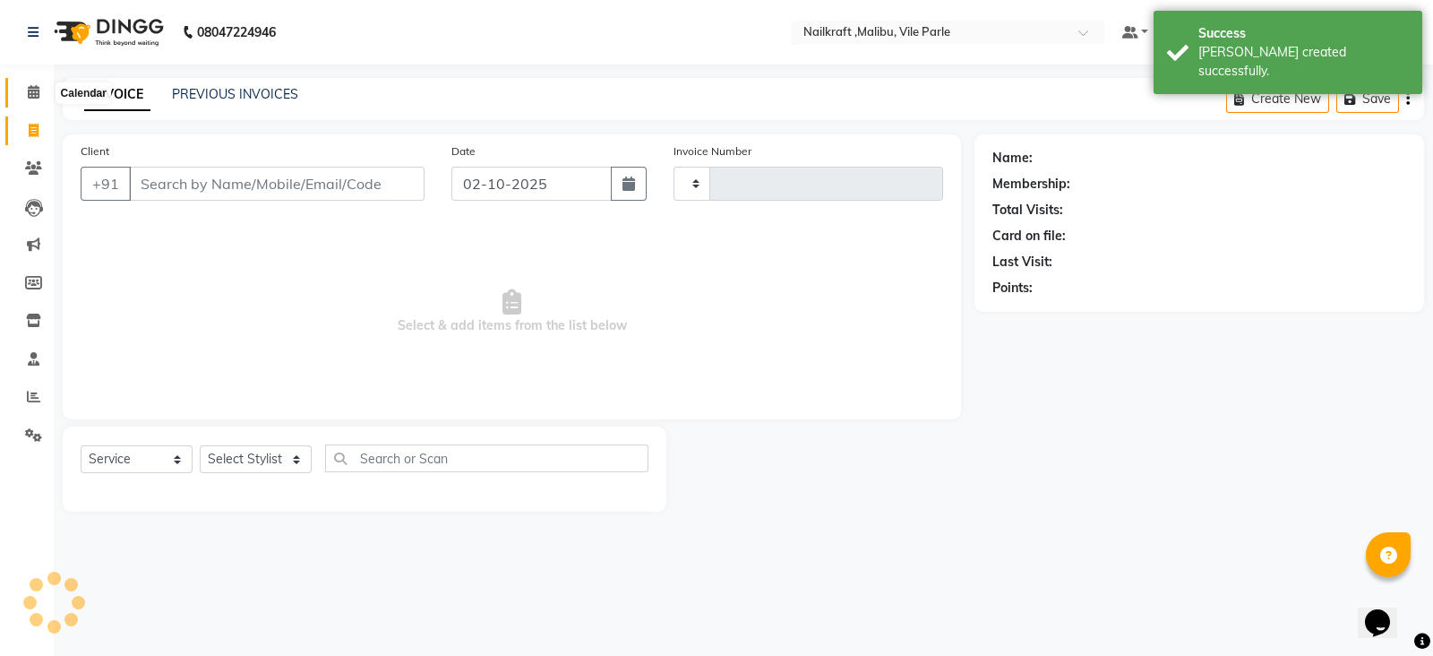
type input "0161"
select select "8988"
click at [41, 100] on span at bounding box center [33, 92] width 31 height 21
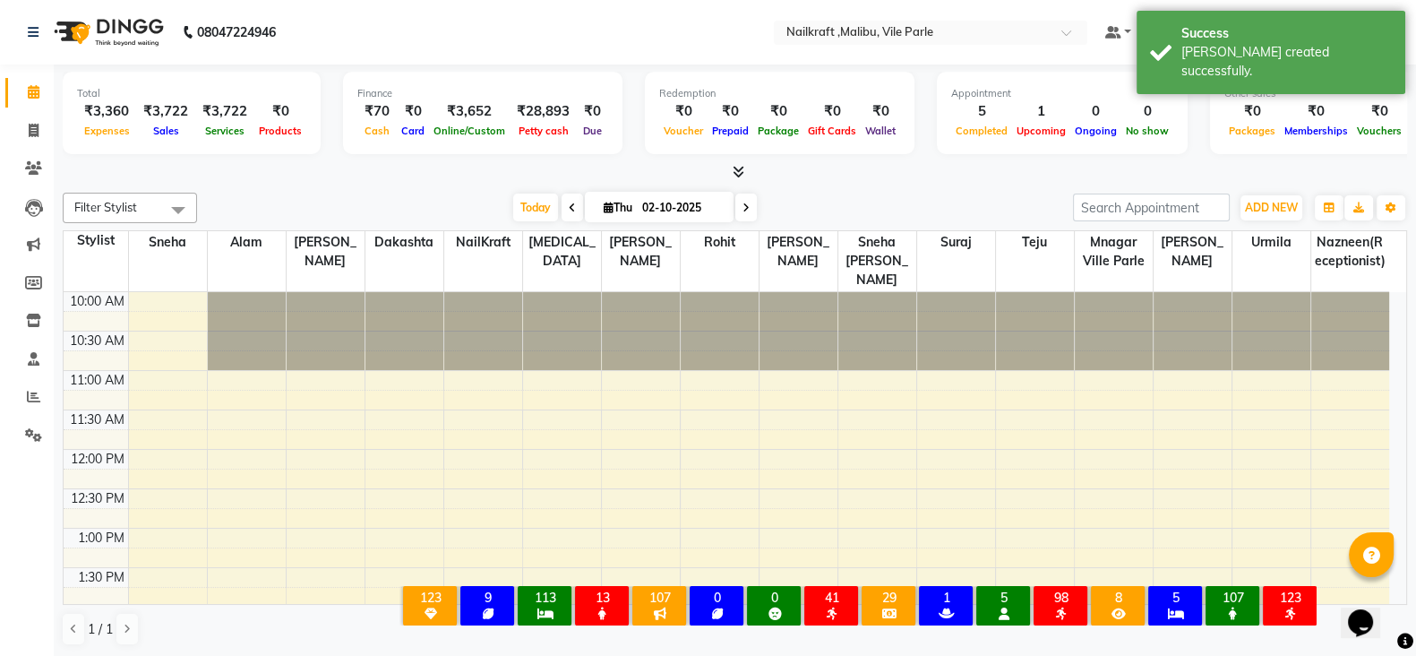
click at [403, 179] on div at bounding box center [735, 172] width 1345 height 19
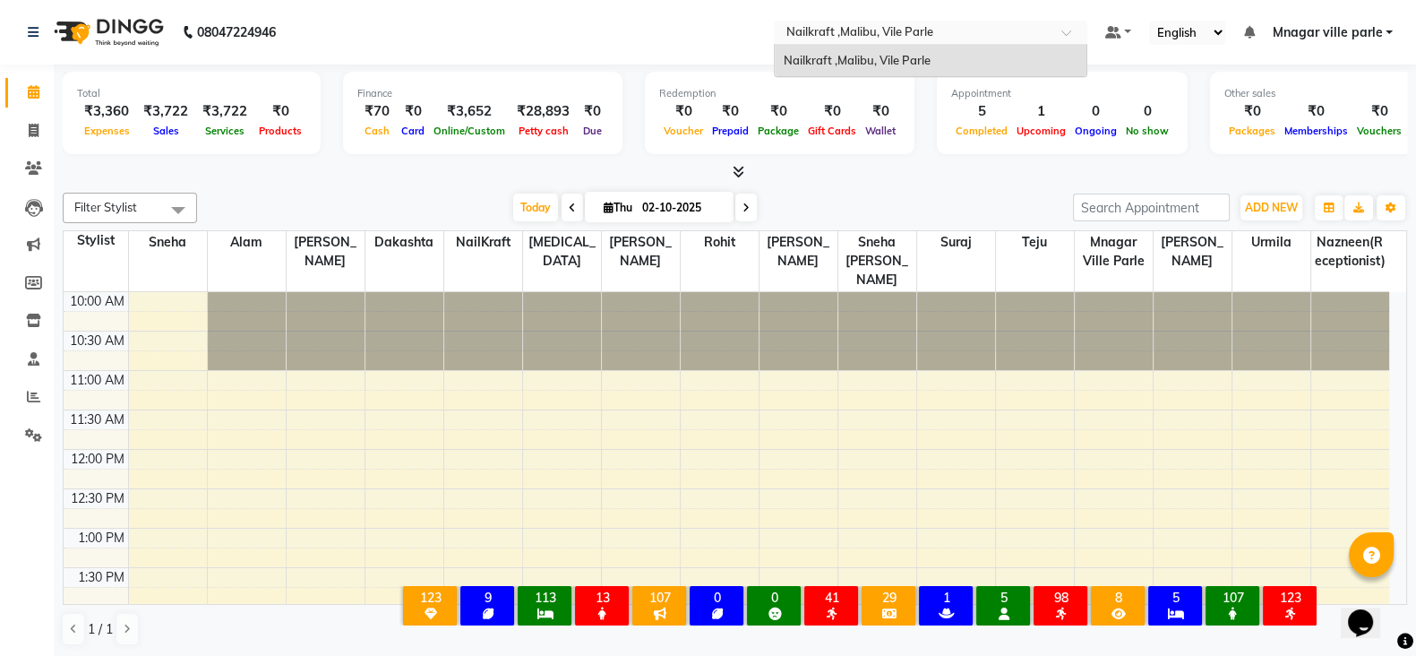
click at [1014, 37] on input "text" at bounding box center [913, 34] width 260 height 18
click at [687, 36] on nav "08047224946 Select Location × Nailkraft ,Malibu, Vile Parle Default Panel My Pa…" at bounding box center [708, 32] width 1416 height 65
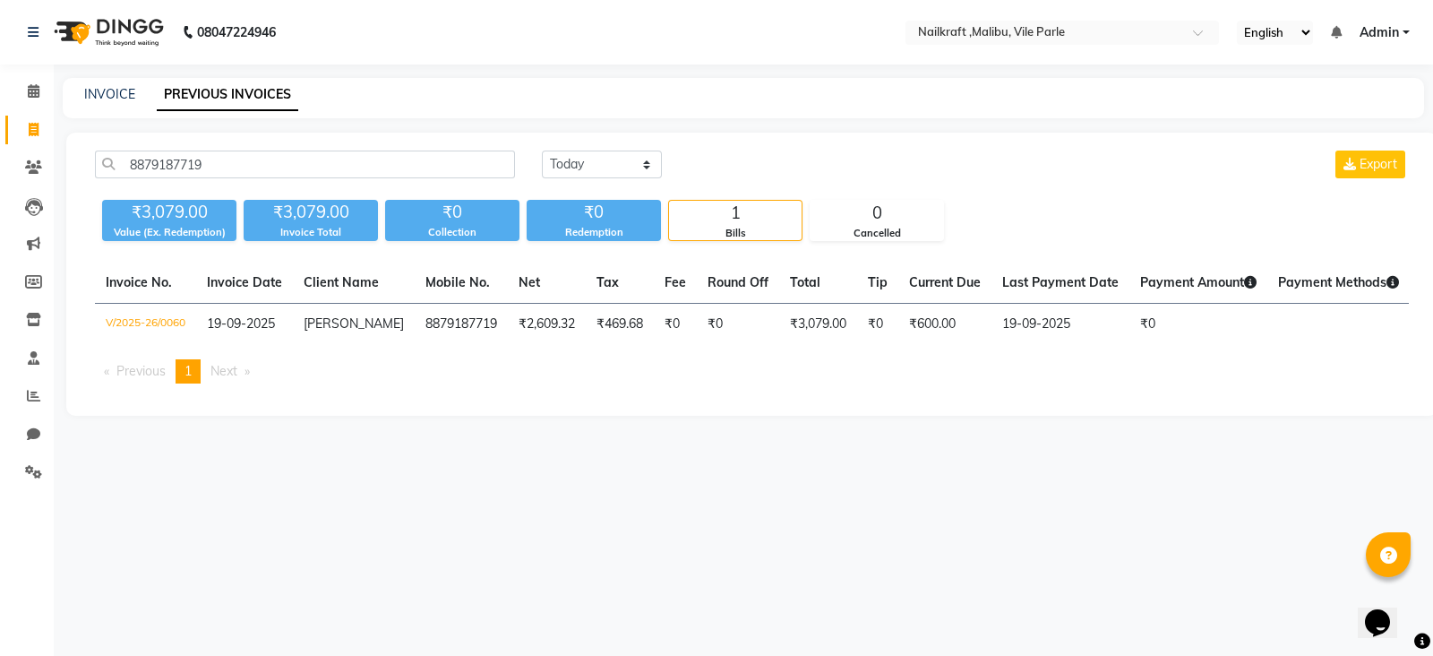
click at [742, 184] on div "Today Yesterday Custom Range Export" at bounding box center [976, 172] width 894 height 42
click at [36, 172] on icon at bounding box center [33, 166] width 17 height 13
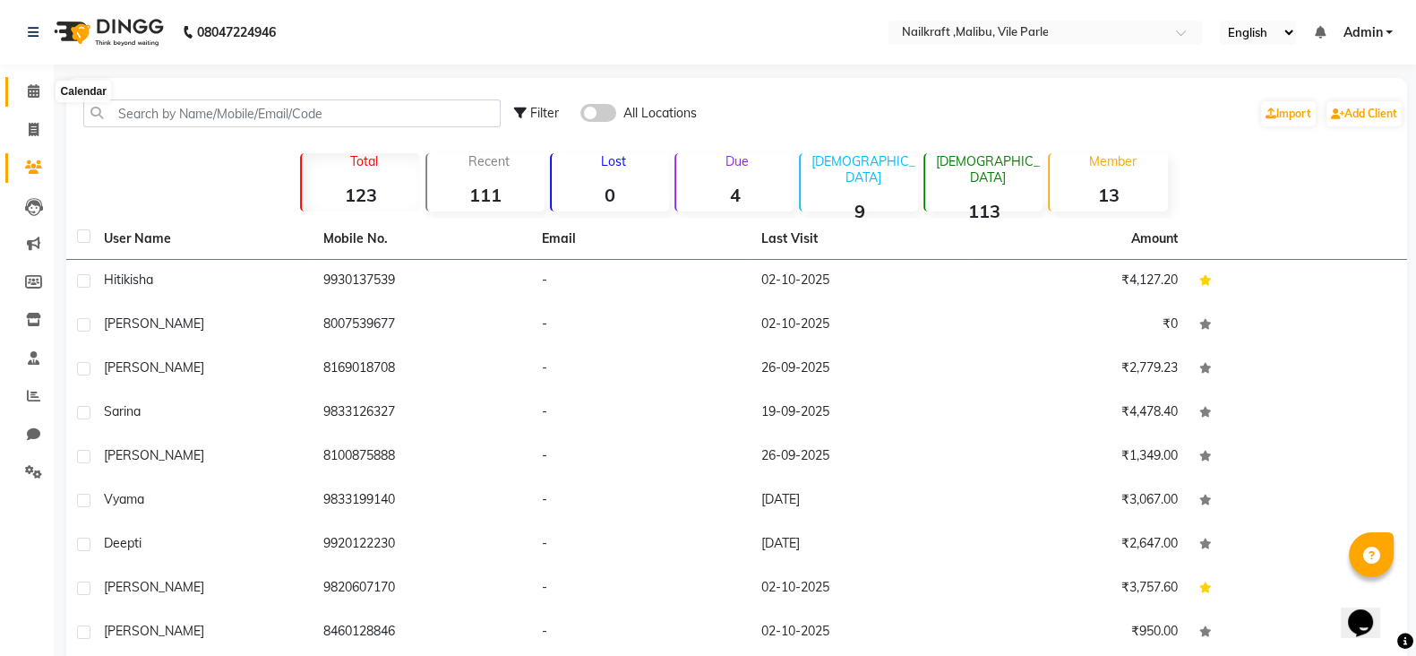
click at [37, 92] on icon at bounding box center [34, 90] width 12 height 13
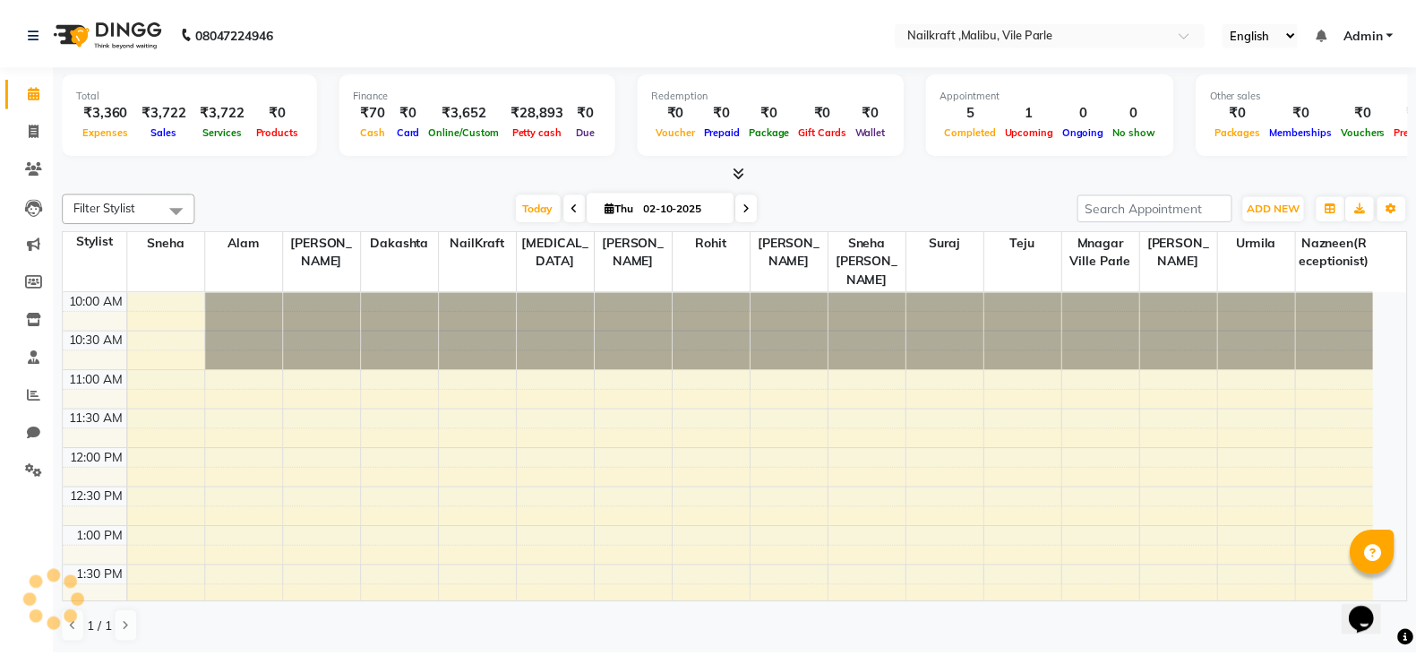
scroll to position [547, 0]
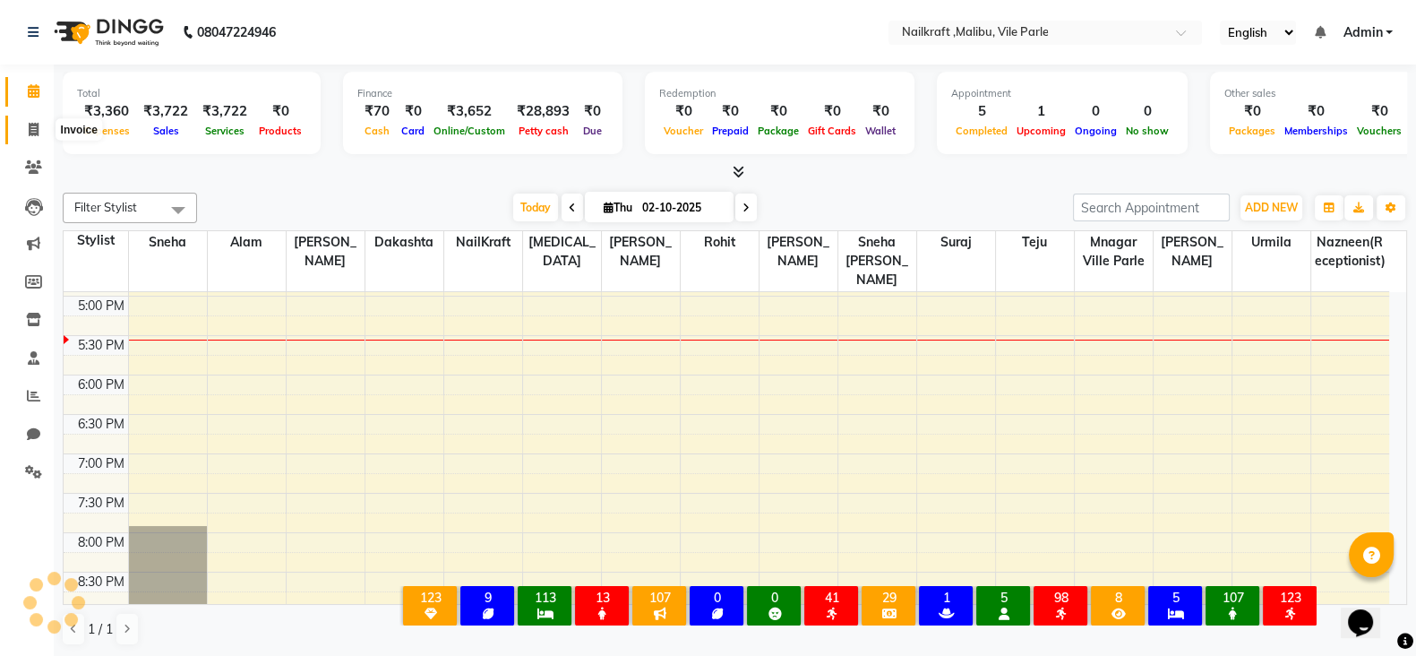
click at [39, 130] on span at bounding box center [33, 130] width 31 height 21
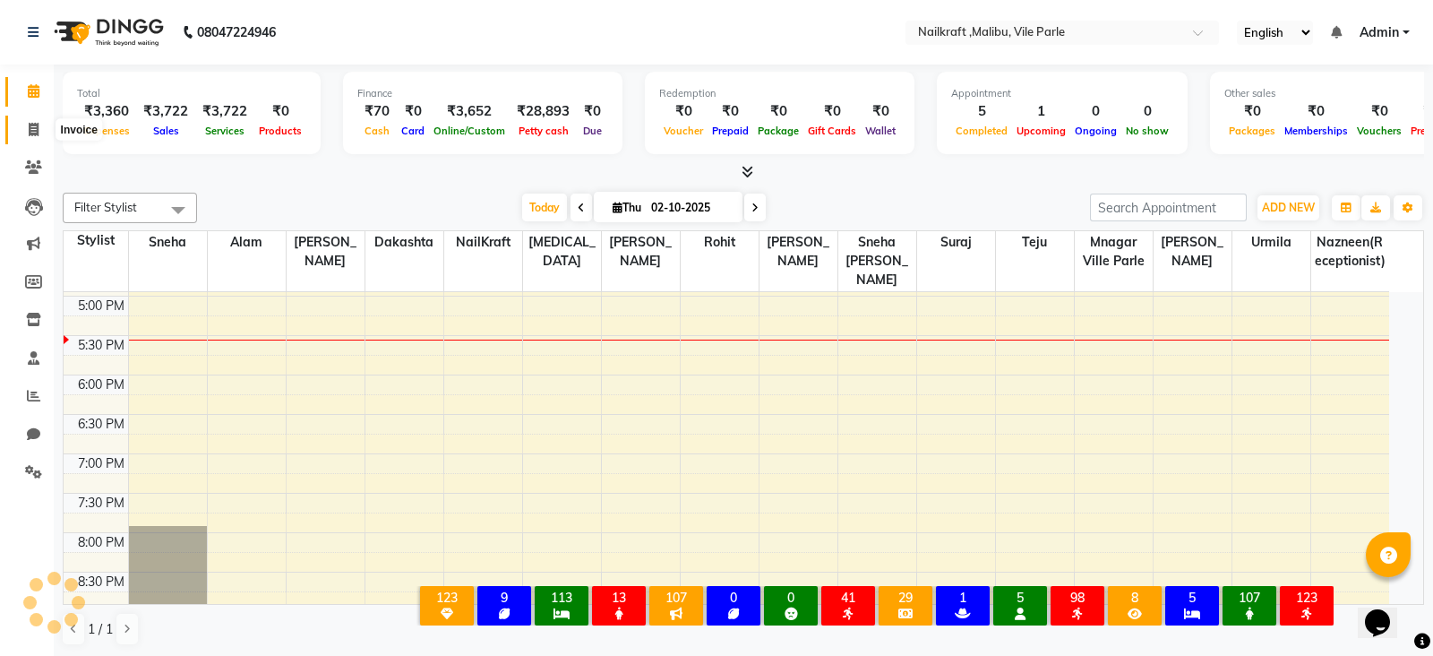
select select "service"
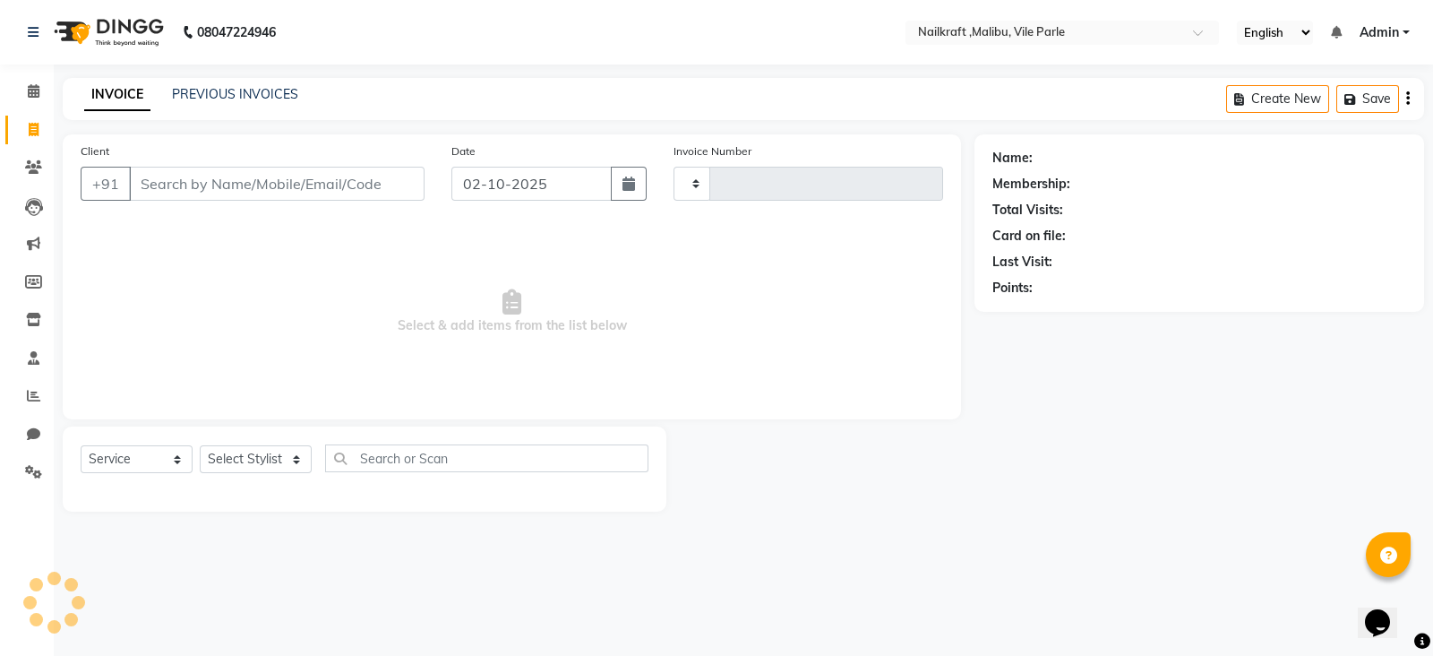
type input "0161"
select select "8988"
click at [35, 389] on icon at bounding box center [33, 395] width 13 height 13
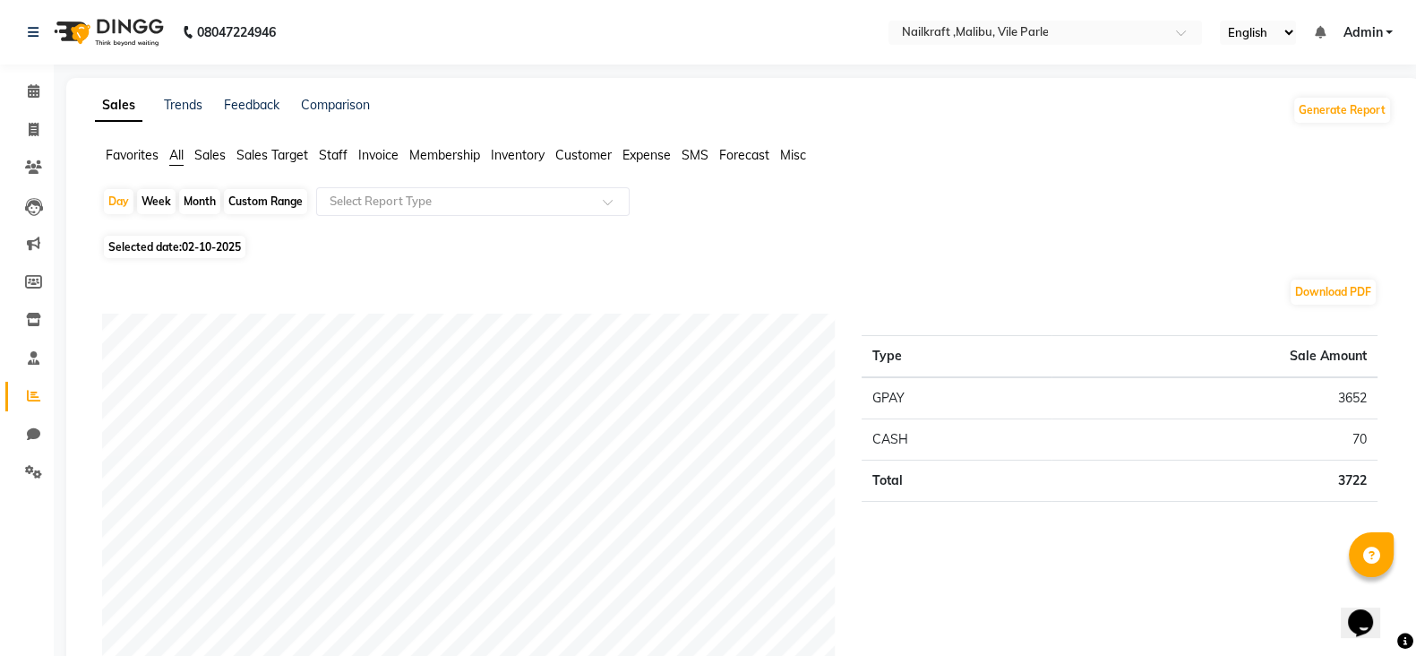
click at [205, 245] on span "02-10-2025" at bounding box center [211, 246] width 59 height 13
select select "10"
select select "2025"
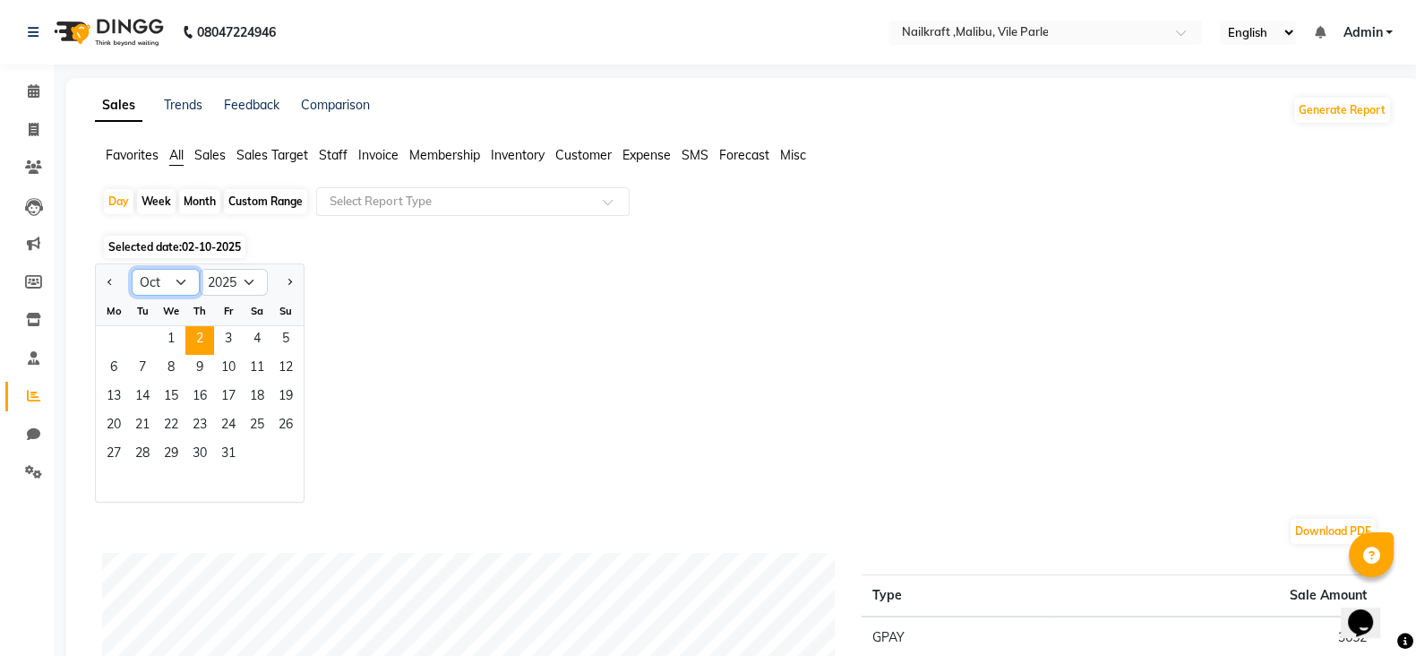
click at [180, 281] on select "Jan Feb Mar Apr May Jun Jul Aug Sep Oct Nov Dec" at bounding box center [166, 282] width 68 height 27
select select "9"
click at [132, 269] on select "Jan Feb Mar Apr May Jun Jul Aug Sep Oct Nov Dec" at bounding box center [166, 282] width 68 height 27
click at [116, 331] on span "1" at bounding box center [113, 340] width 29 height 29
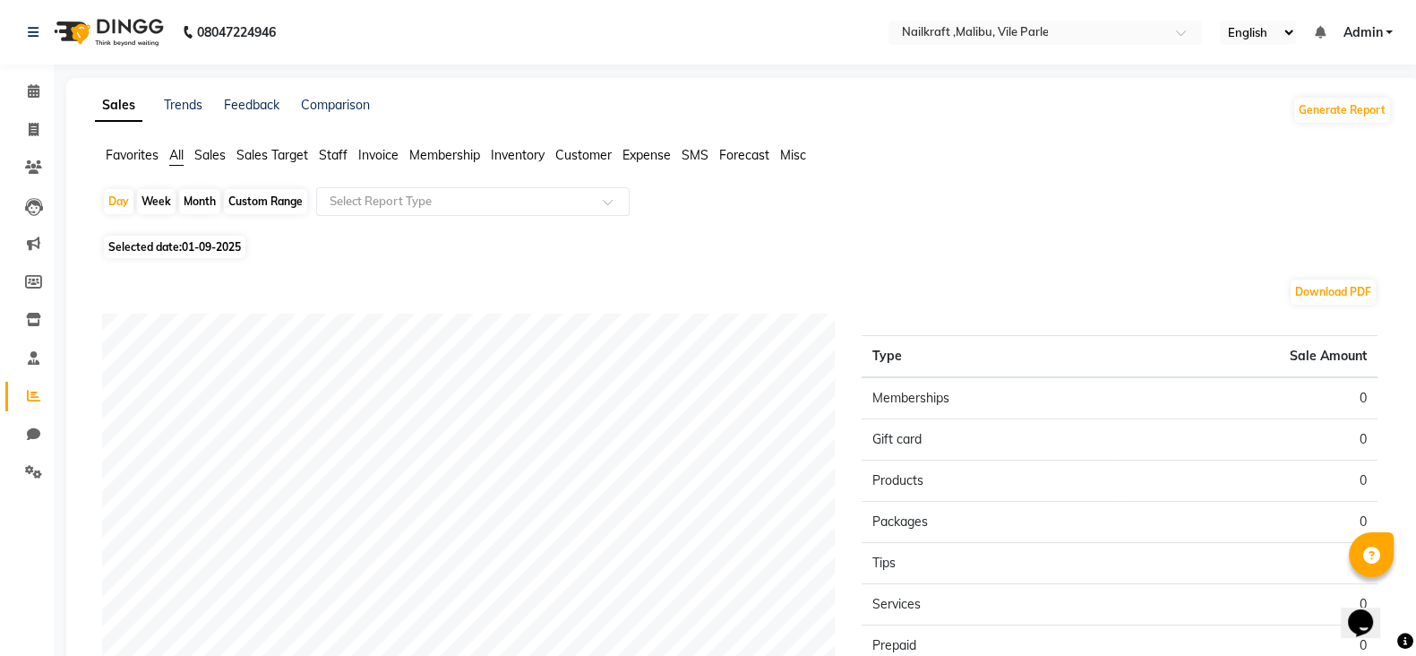
click at [217, 244] on span "01-09-2025" at bounding box center [211, 246] width 59 height 13
select select "9"
select select "2025"
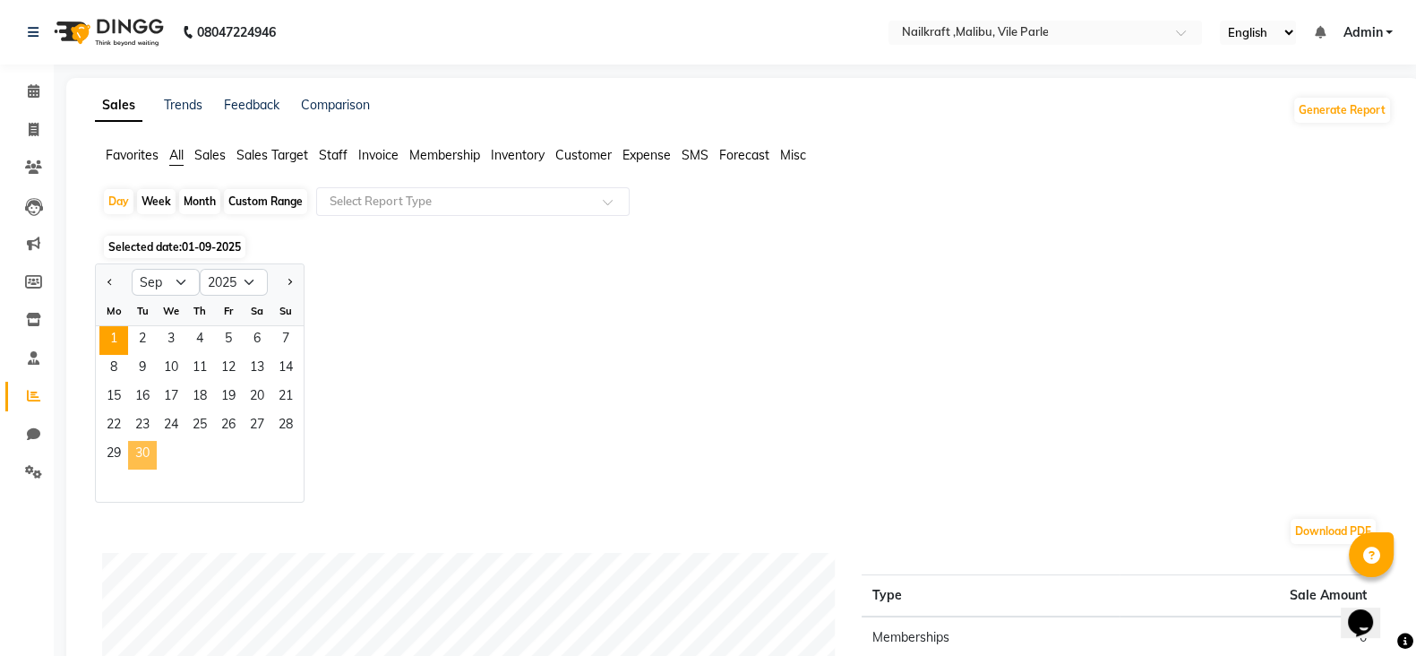
click at [134, 460] on span "30" at bounding box center [142, 455] width 29 height 29
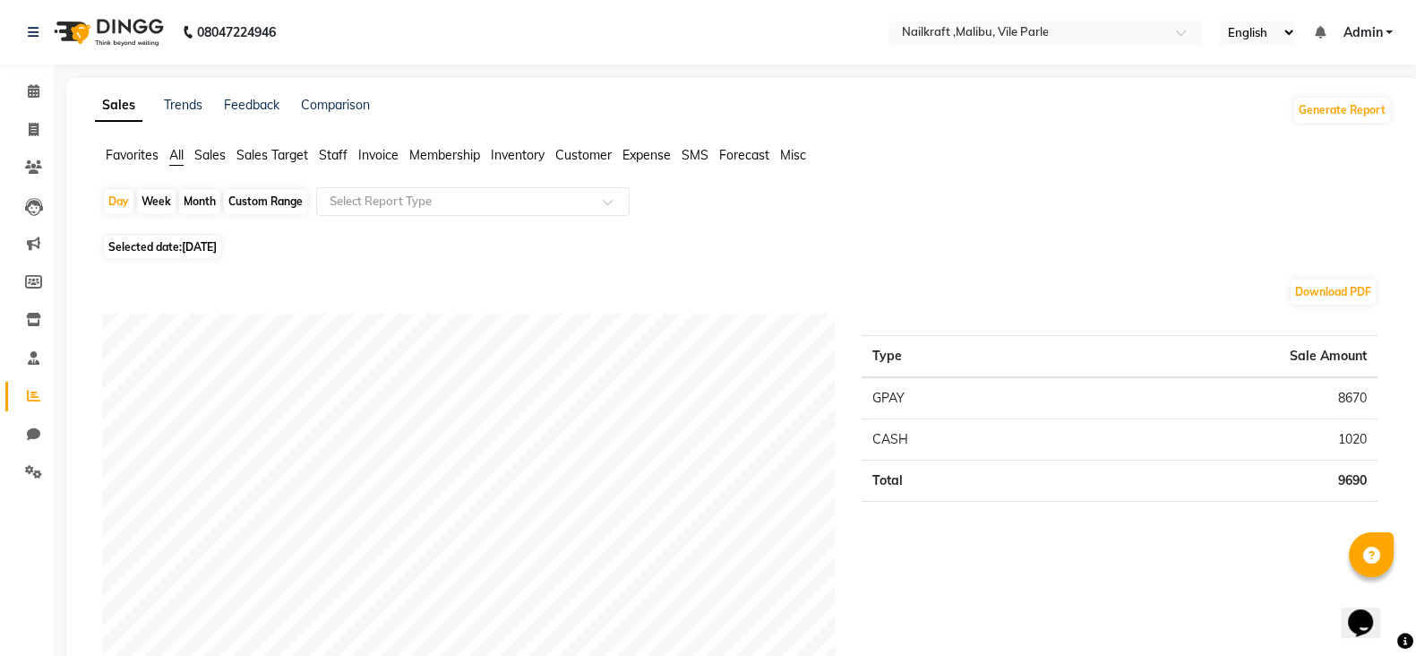
click at [217, 245] on span "30-09-2025" at bounding box center [199, 246] width 35 height 13
select select "9"
select select "2025"
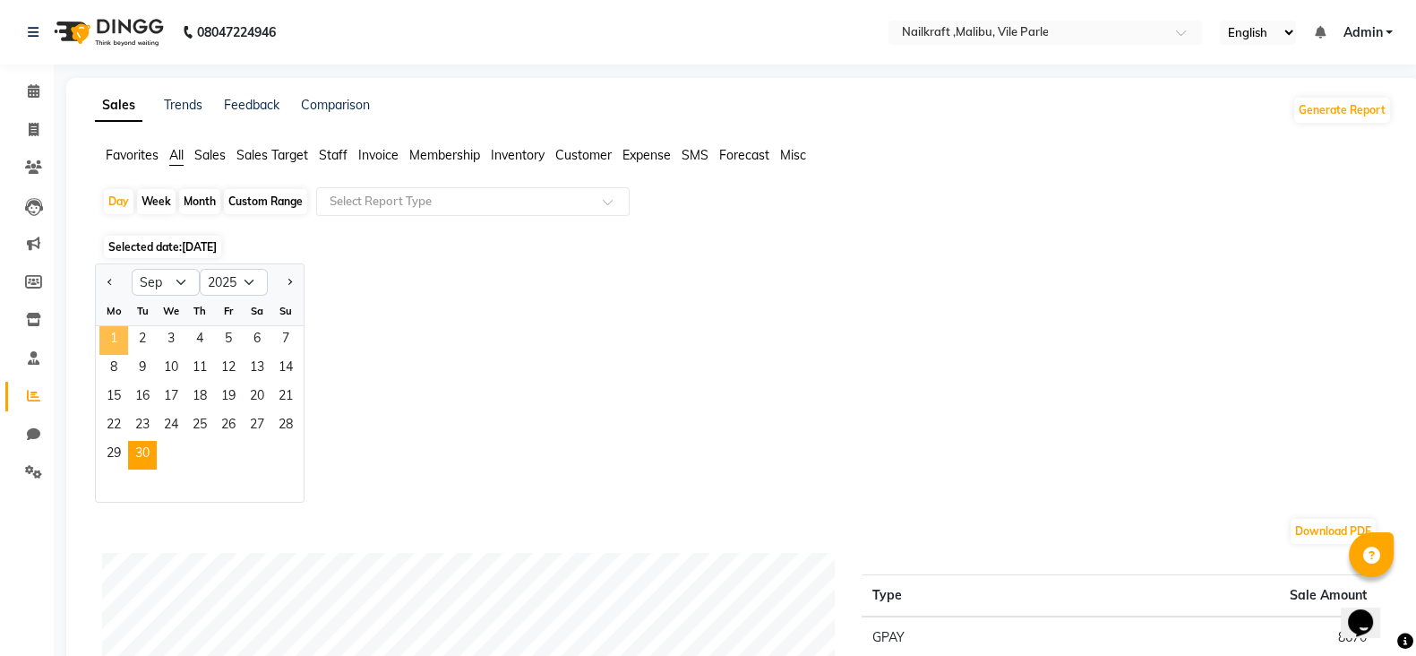
click at [112, 333] on span "1" at bounding box center [113, 340] width 29 height 29
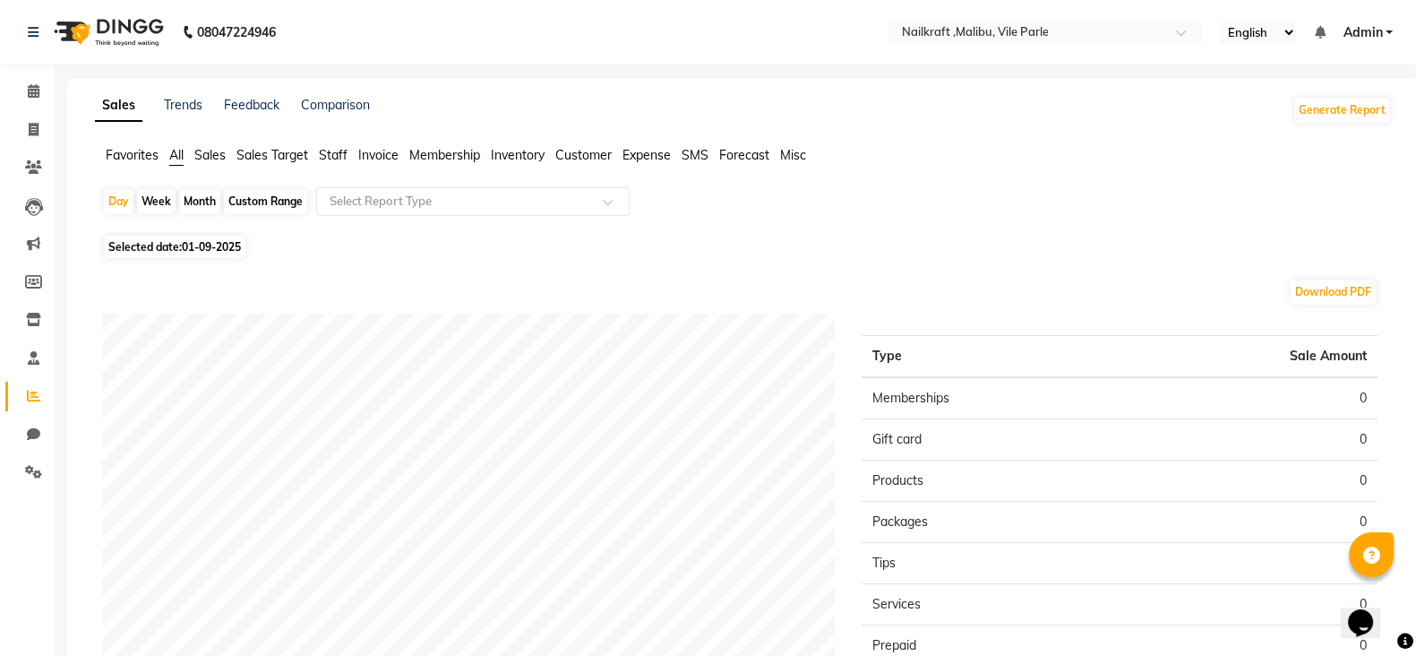
click at [271, 207] on div "Custom Range" at bounding box center [265, 201] width 83 height 25
select select "9"
select select "2025"
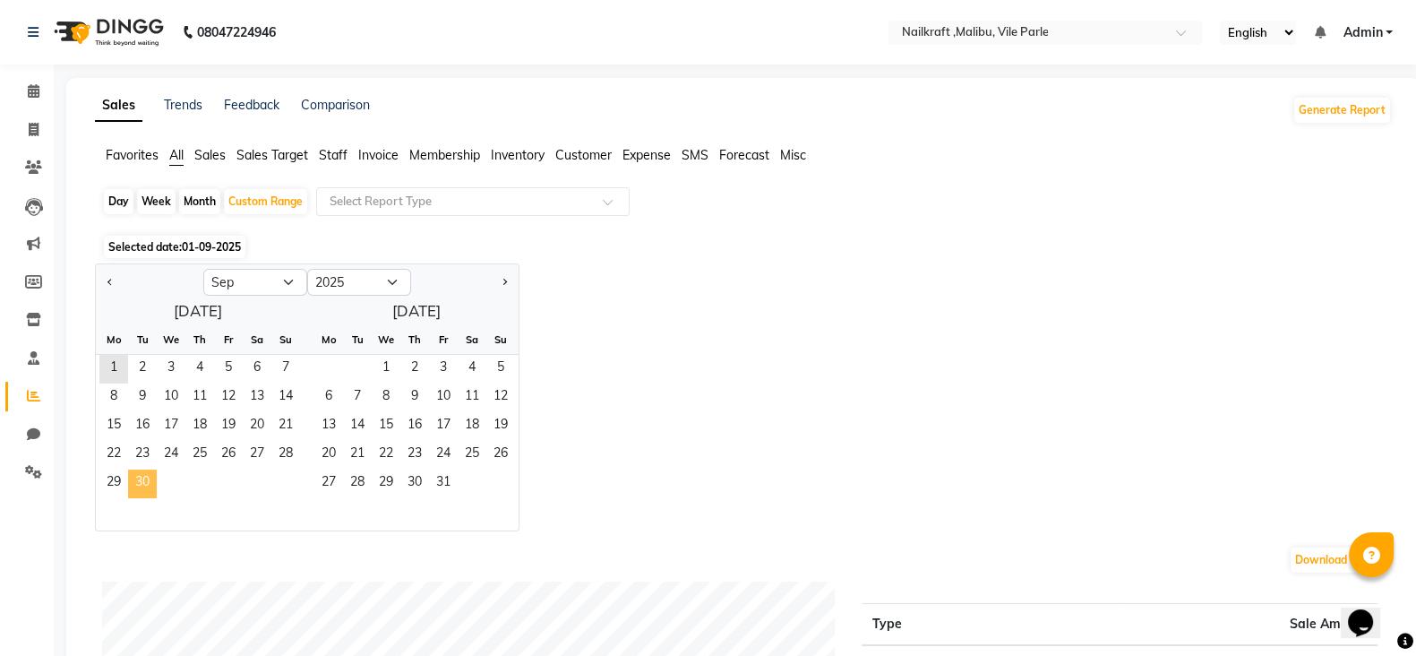
click at [131, 471] on span "30" at bounding box center [142, 483] width 29 height 29
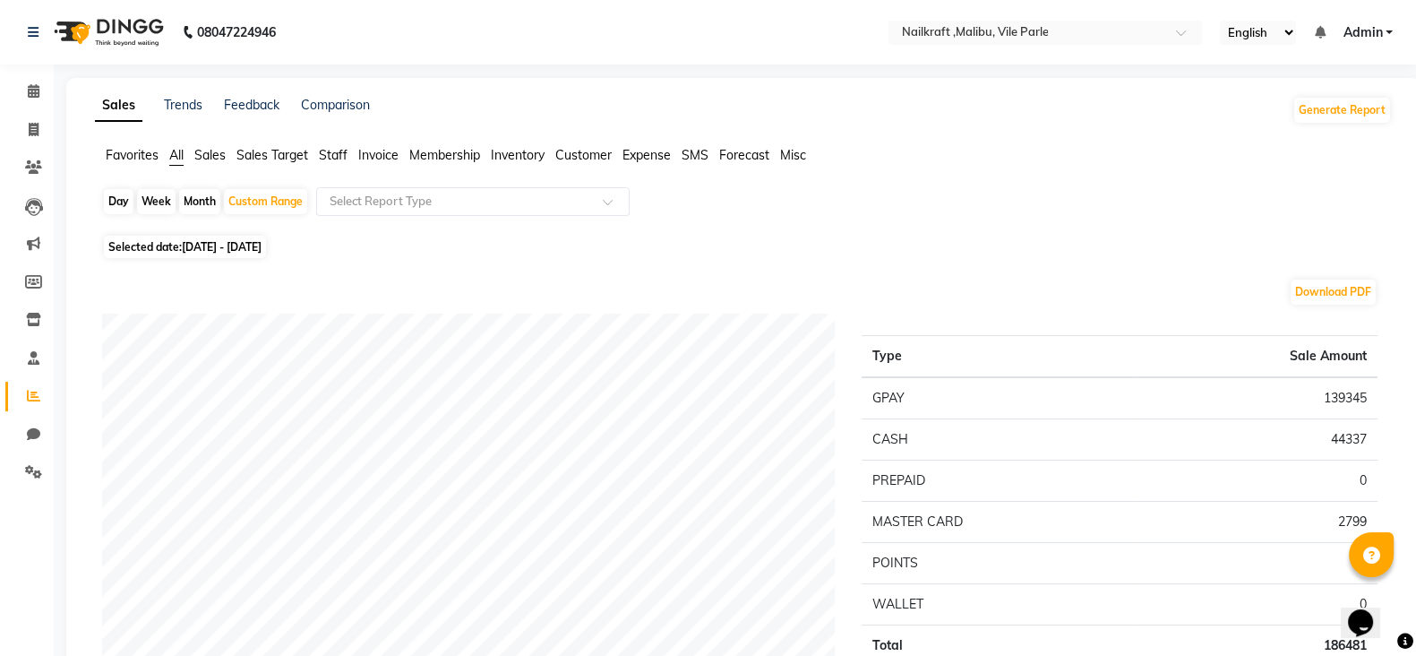
click at [959, 244] on div "Selected date: 01-09-2025 - 30-09-2025" at bounding box center [747, 246] width 1290 height 19
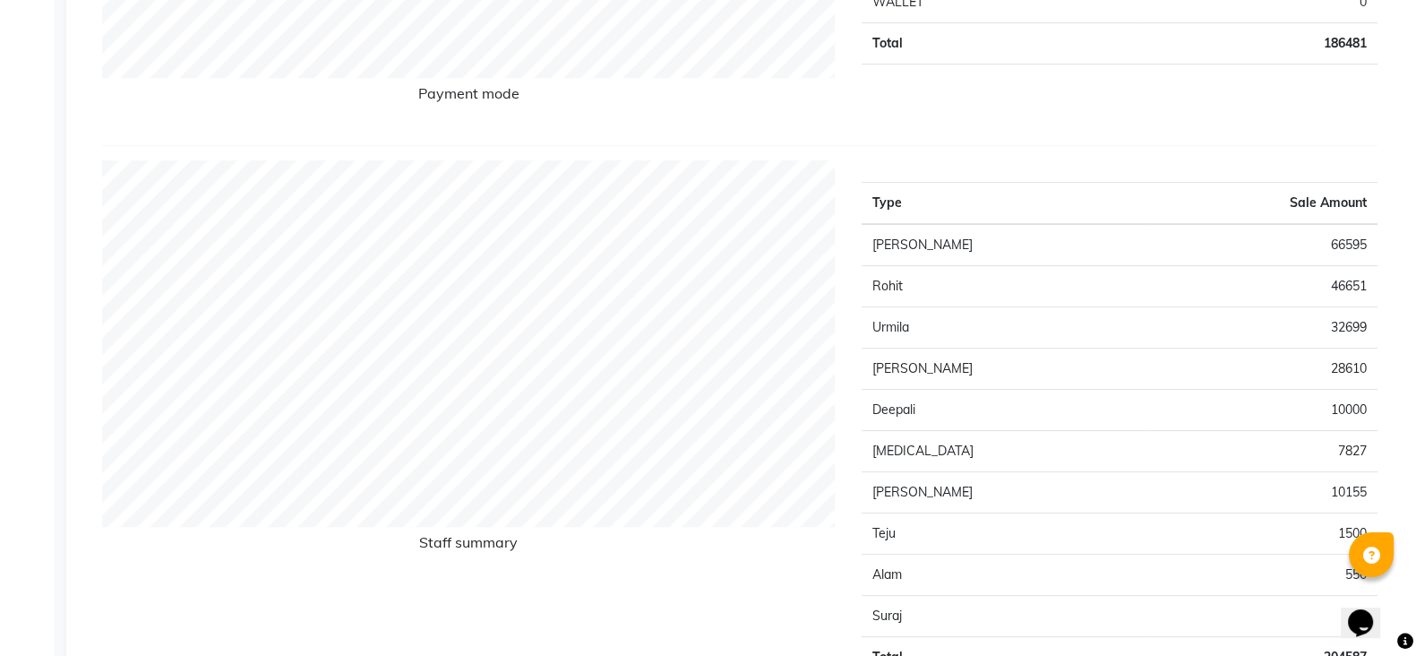
scroll to position [619, 0]
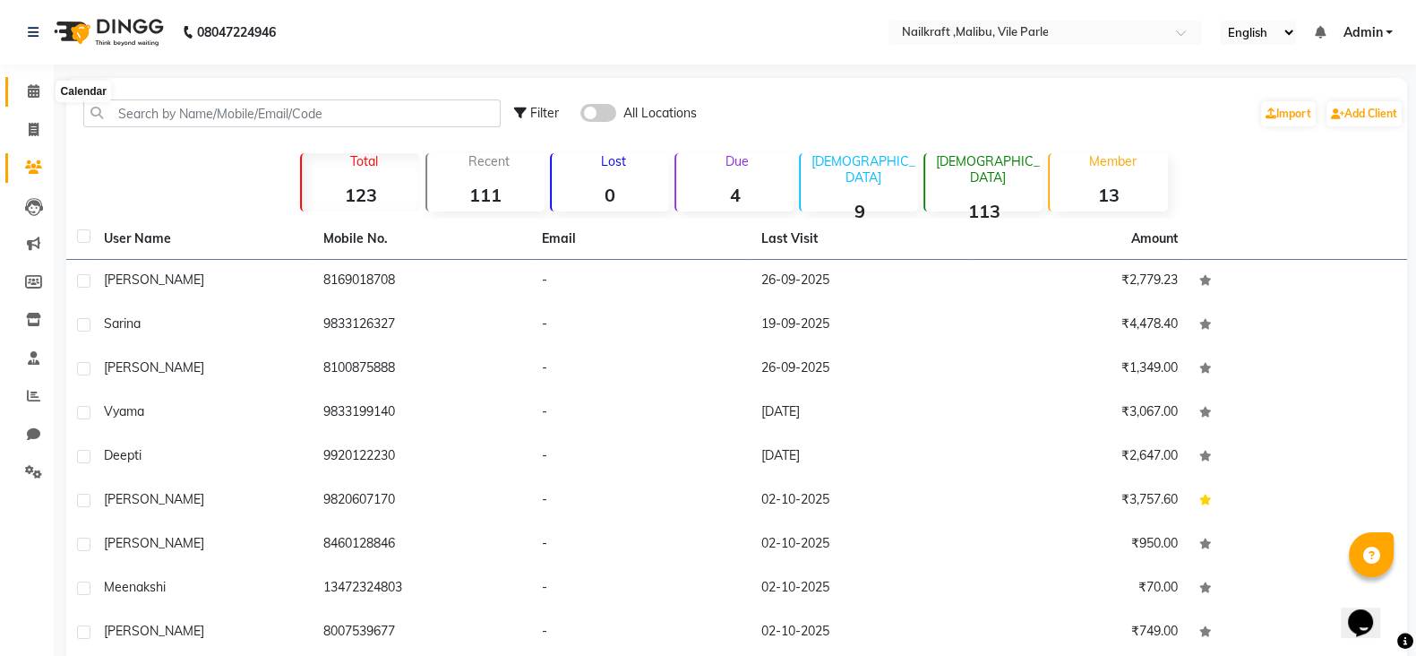
drag, startPoint x: 0, startPoint y: 0, endPoint x: 32, endPoint y: 82, distance: 88.5
click at [32, 82] on span at bounding box center [33, 92] width 31 height 21
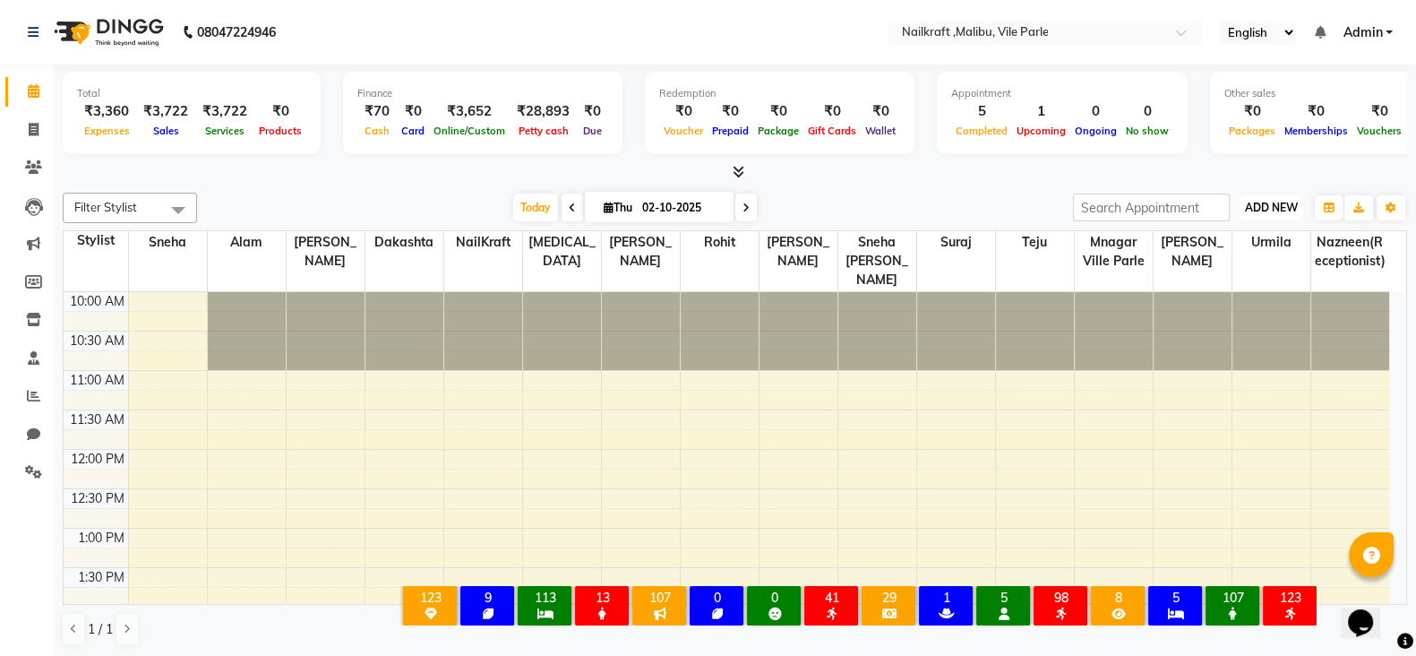
click at [1273, 209] on span "ADD NEW" at bounding box center [1271, 207] width 53 height 13
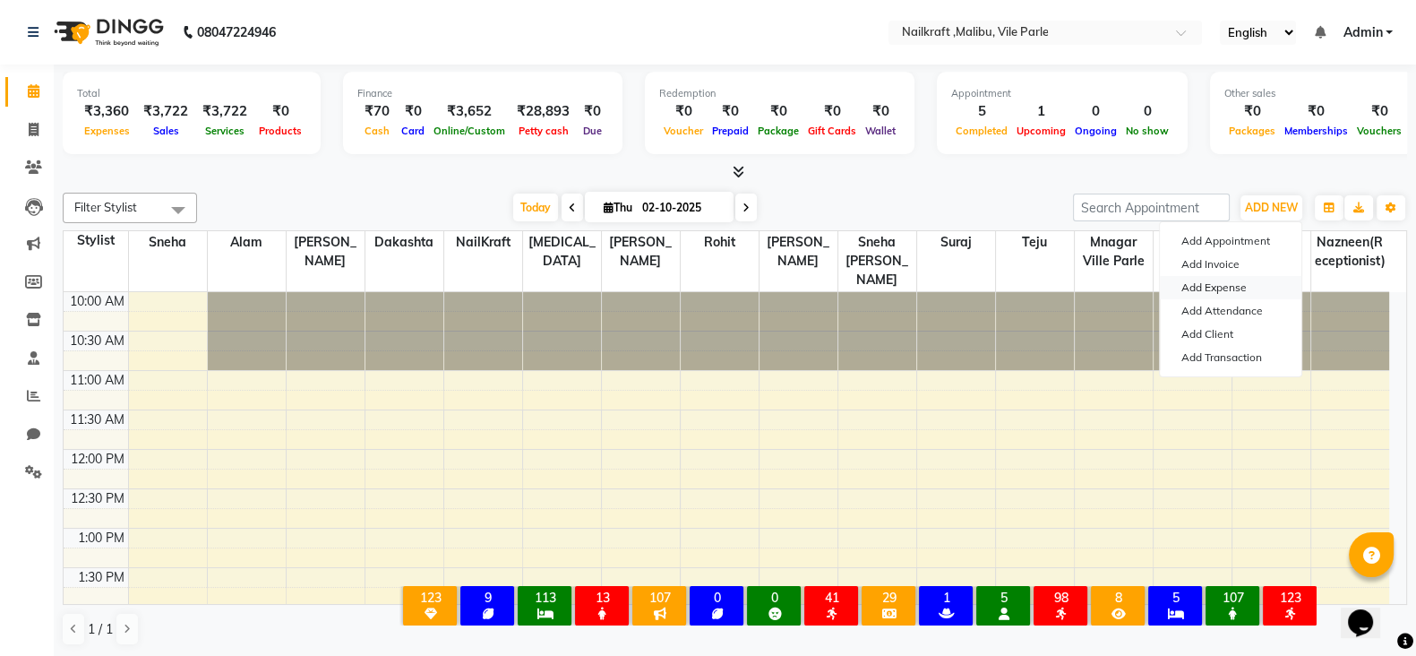
click at [1214, 293] on link "Add Expense" at bounding box center [1231, 287] width 142 height 23
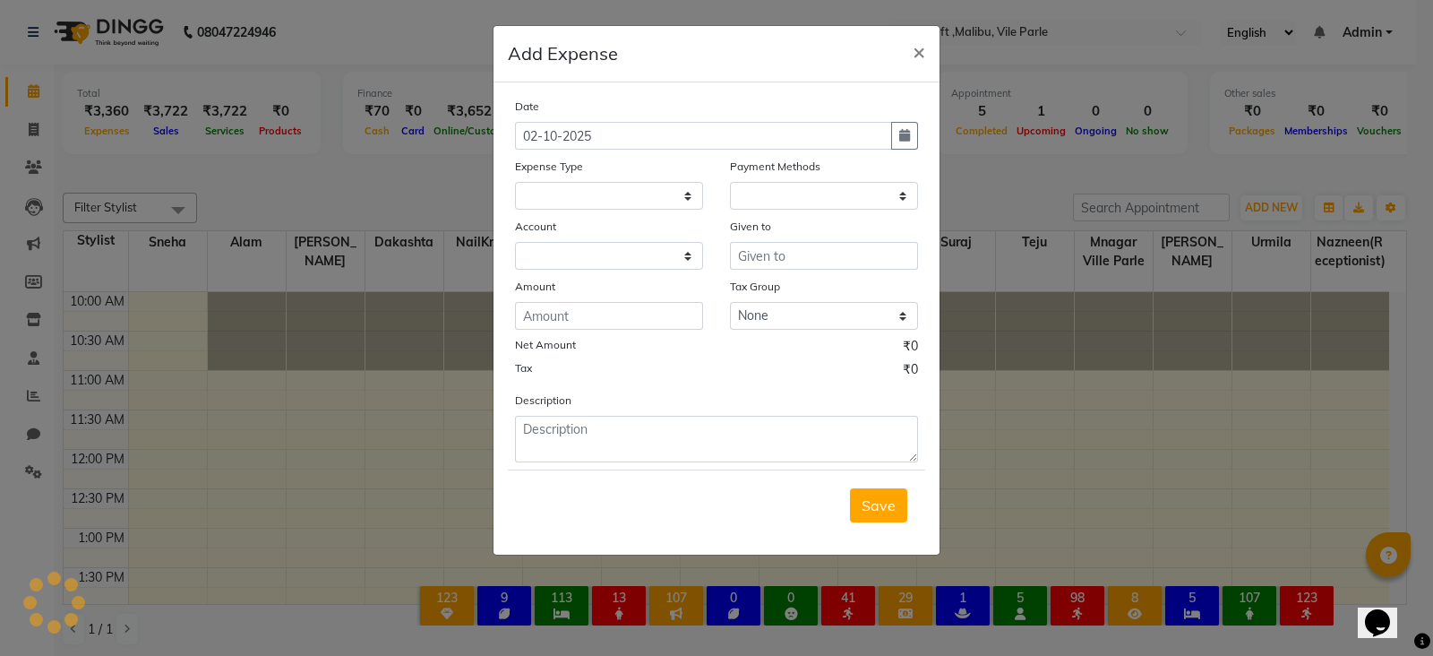
select select "1"
select select "8233"
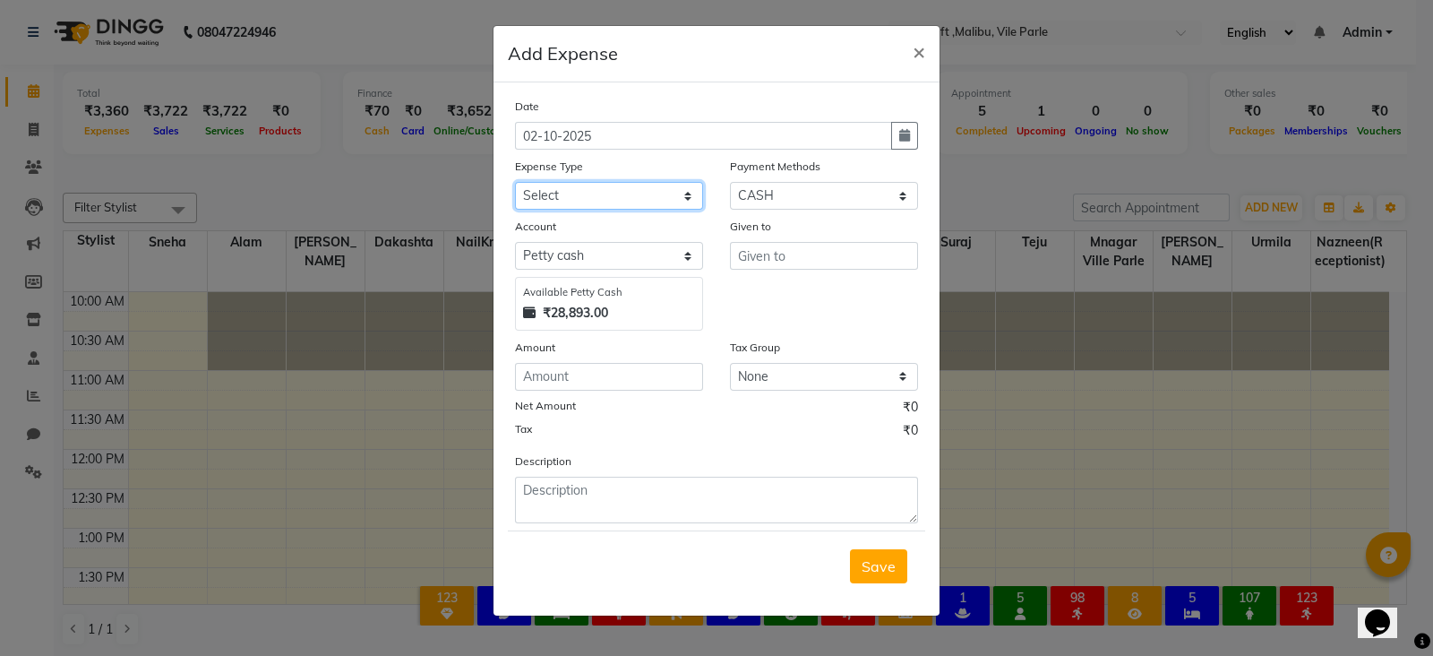
click at [656, 197] on select "Select Advance Salary Bank charges Car maintenance Cash transfer to bank Cash t…" at bounding box center [609, 196] width 188 height 28
select select "15706"
click at [515, 184] on select "Select Advance Salary Bank charges Car maintenance Cash transfer to bank Cash t…" at bounding box center [609, 196] width 188 height 28
click at [851, 266] on input "text" at bounding box center [824, 256] width 188 height 28
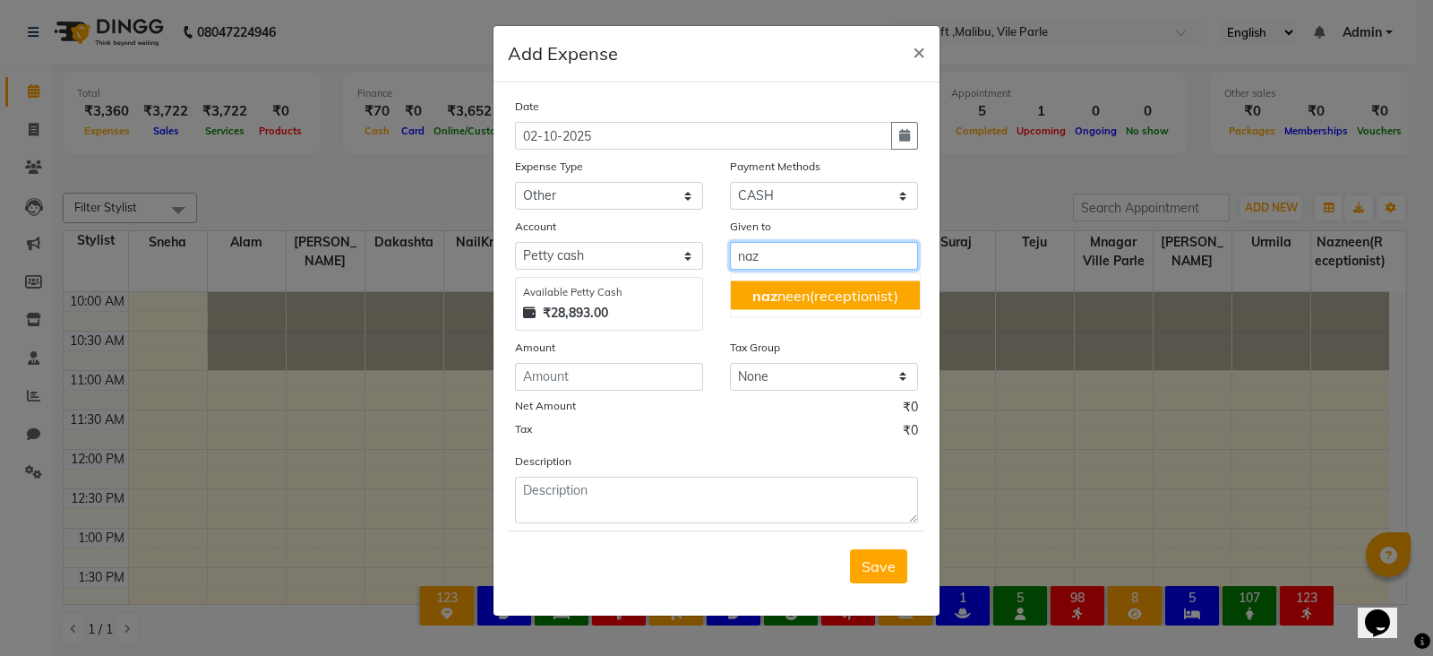
click at [839, 302] on ngb-highlight "naz neen(receptionist)" at bounding box center [826, 296] width 146 height 18
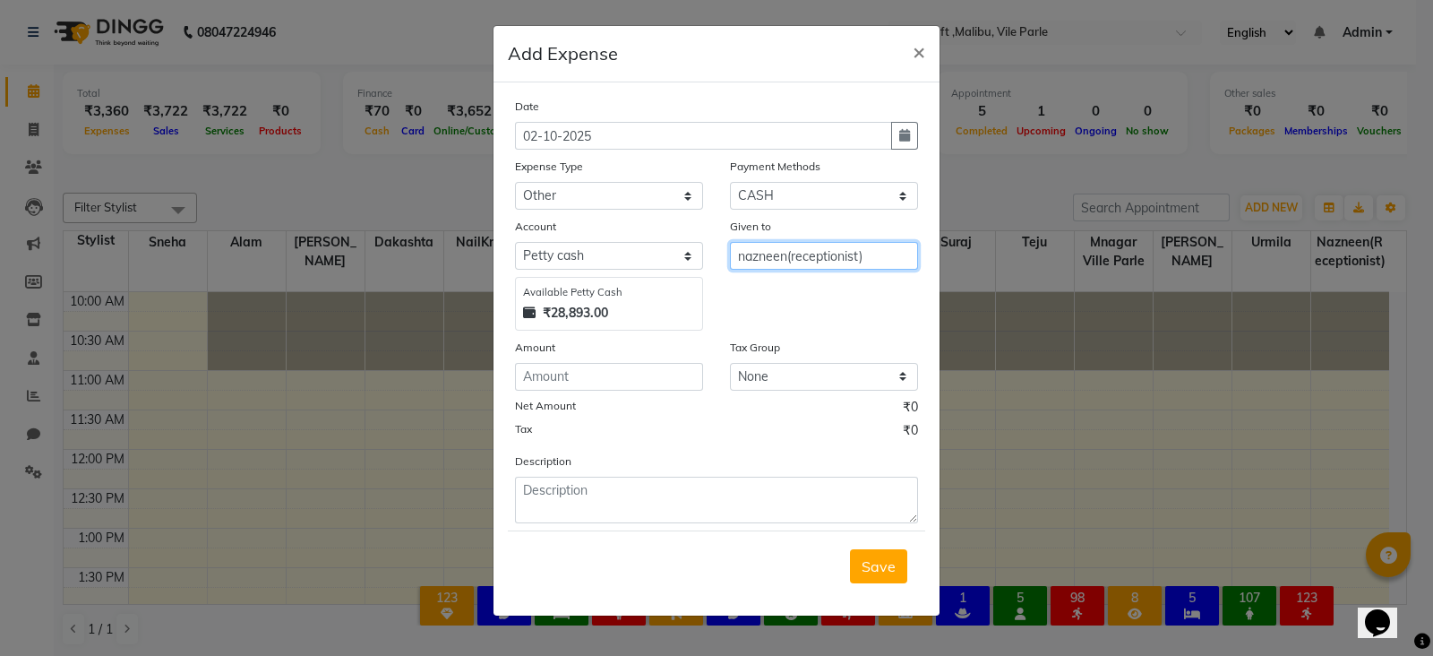
type input "nazneen(receptionist)"
click at [668, 374] on input "number" at bounding box center [609, 377] width 188 height 28
type input "20"
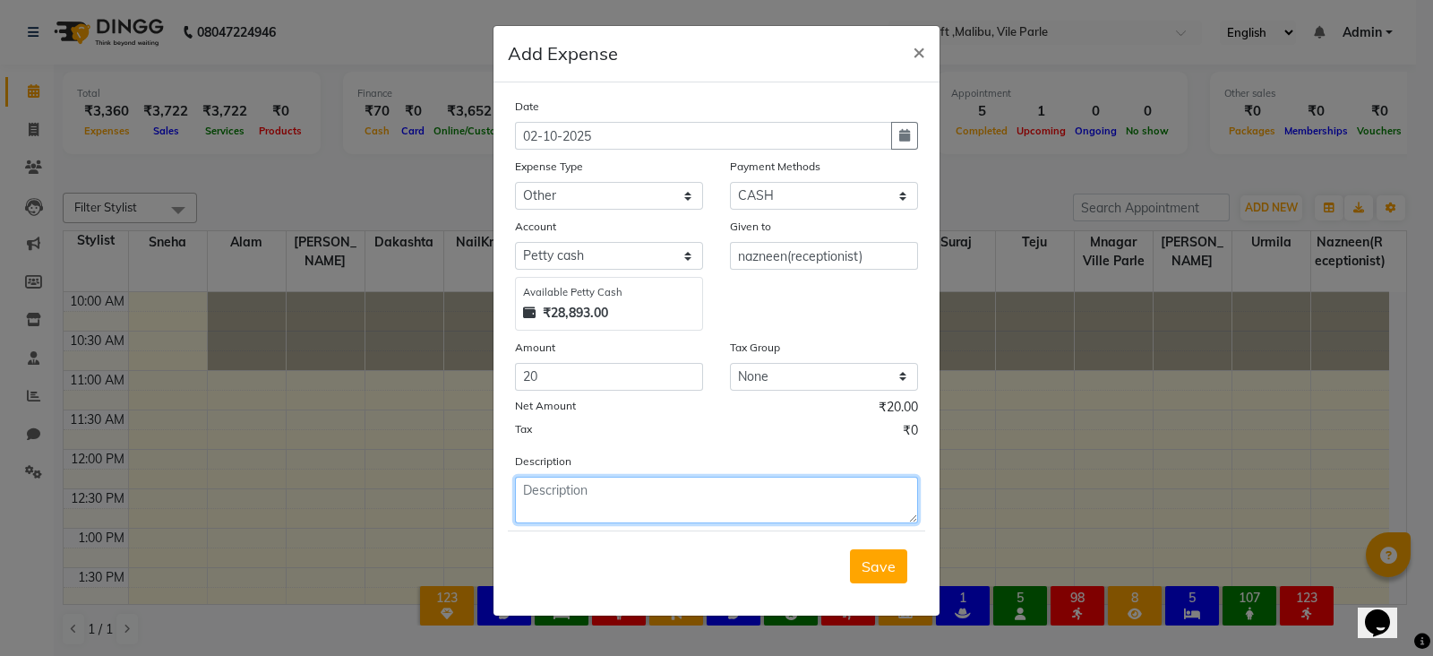
click at [676, 498] on textarea at bounding box center [716, 500] width 403 height 47
type textarea "flowers 20"
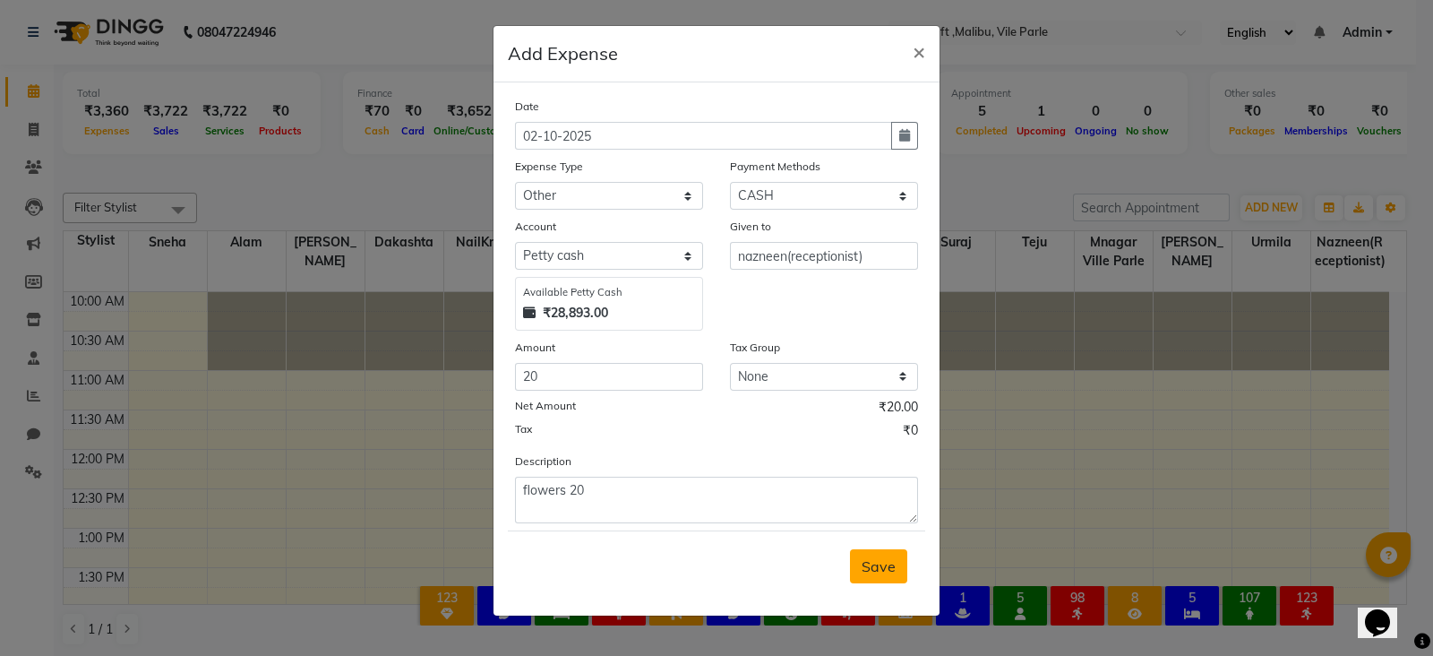
click at [887, 574] on span "Save" at bounding box center [879, 566] width 34 height 18
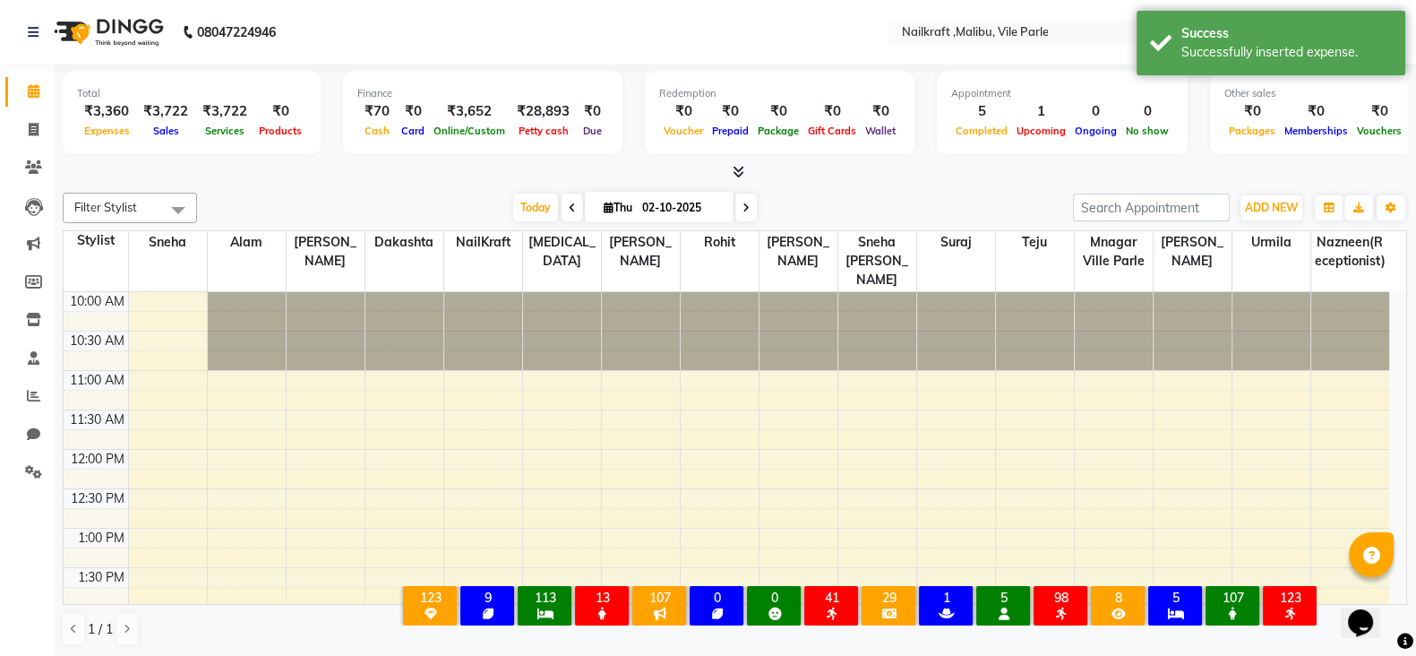
click at [409, 212] on div "Today Thu 02-10-2025" at bounding box center [635, 207] width 858 height 27
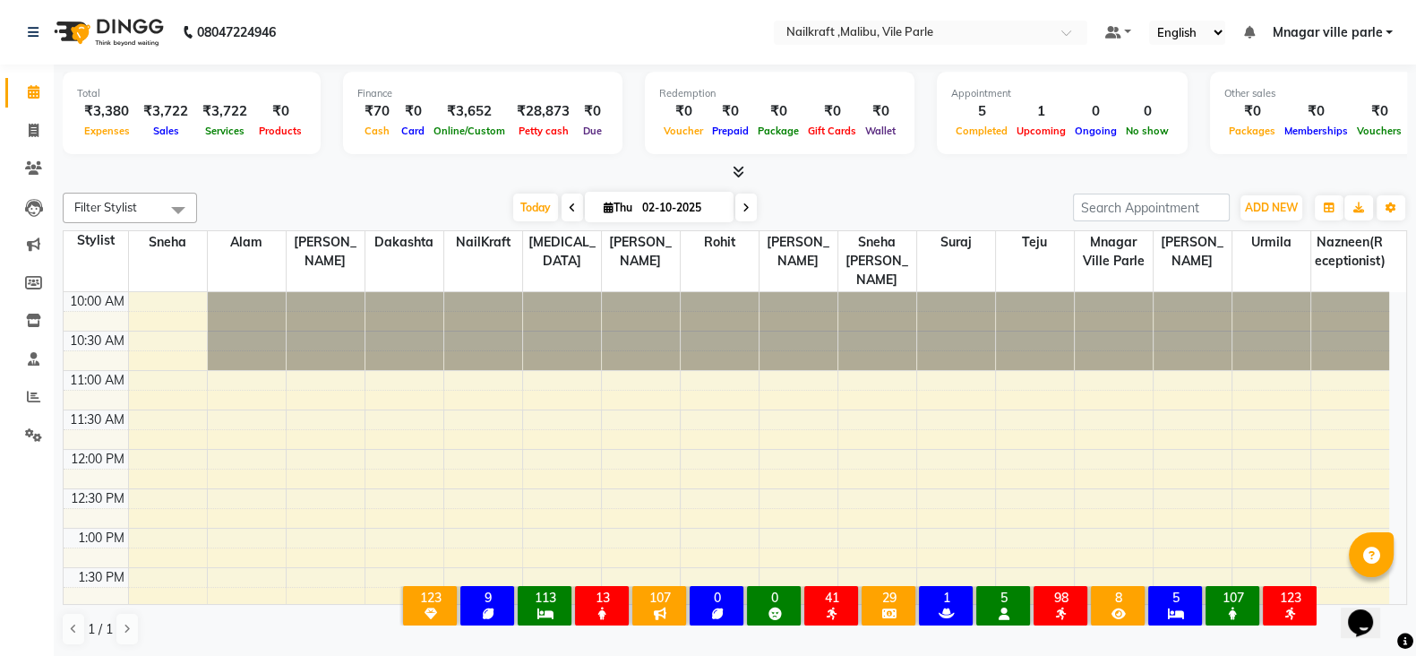
click at [93, 194] on span "Filter Stylist" at bounding box center [130, 208] width 134 height 30
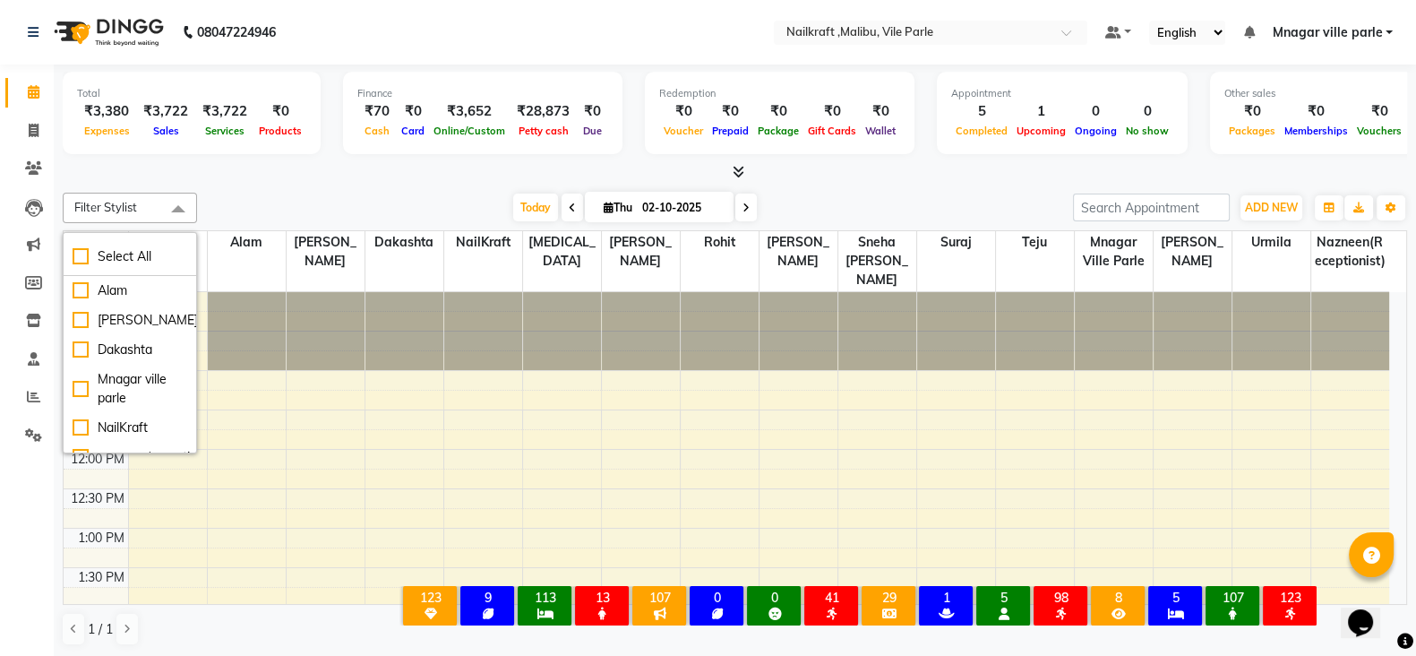
click at [294, 194] on div "Today Thu 02-10-2025" at bounding box center [635, 207] width 858 height 27
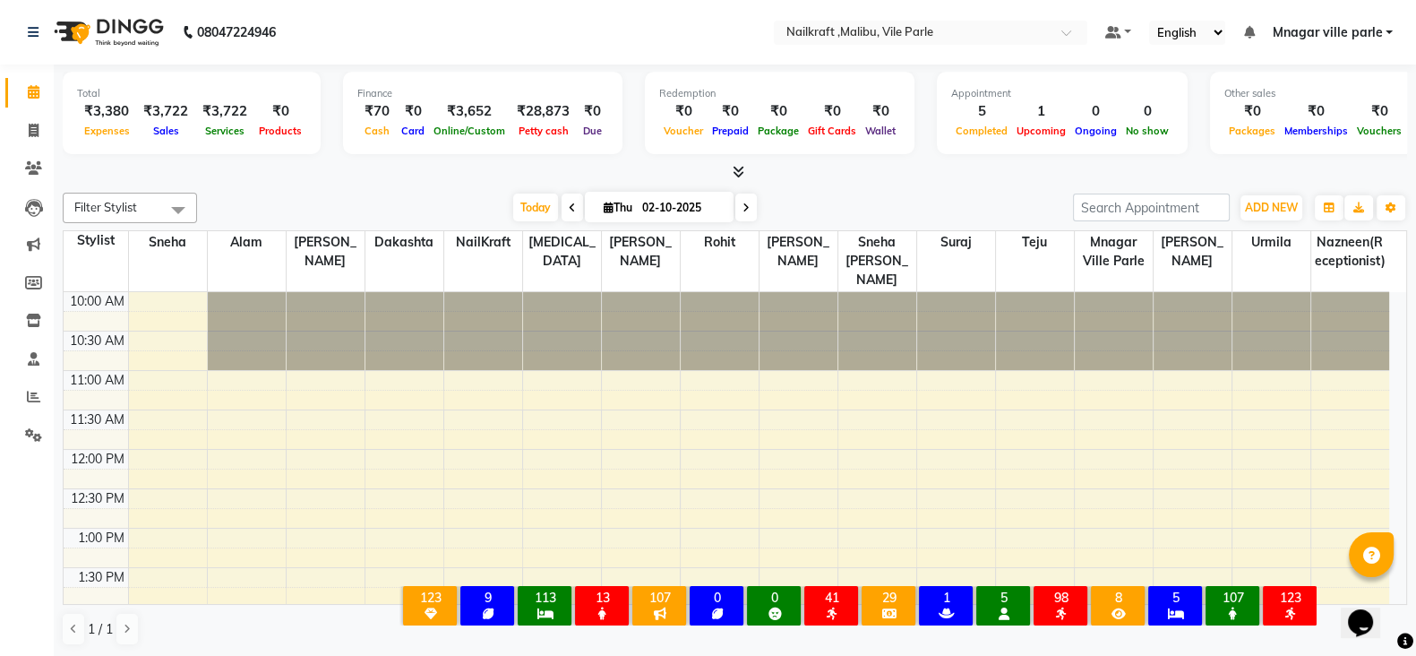
click at [970, 169] on div at bounding box center [735, 172] width 1345 height 19
click at [27, 392] on icon at bounding box center [33, 396] width 13 height 13
click at [29, 131] on icon at bounding box center [34, 130] width 10 height 13
select select "service"
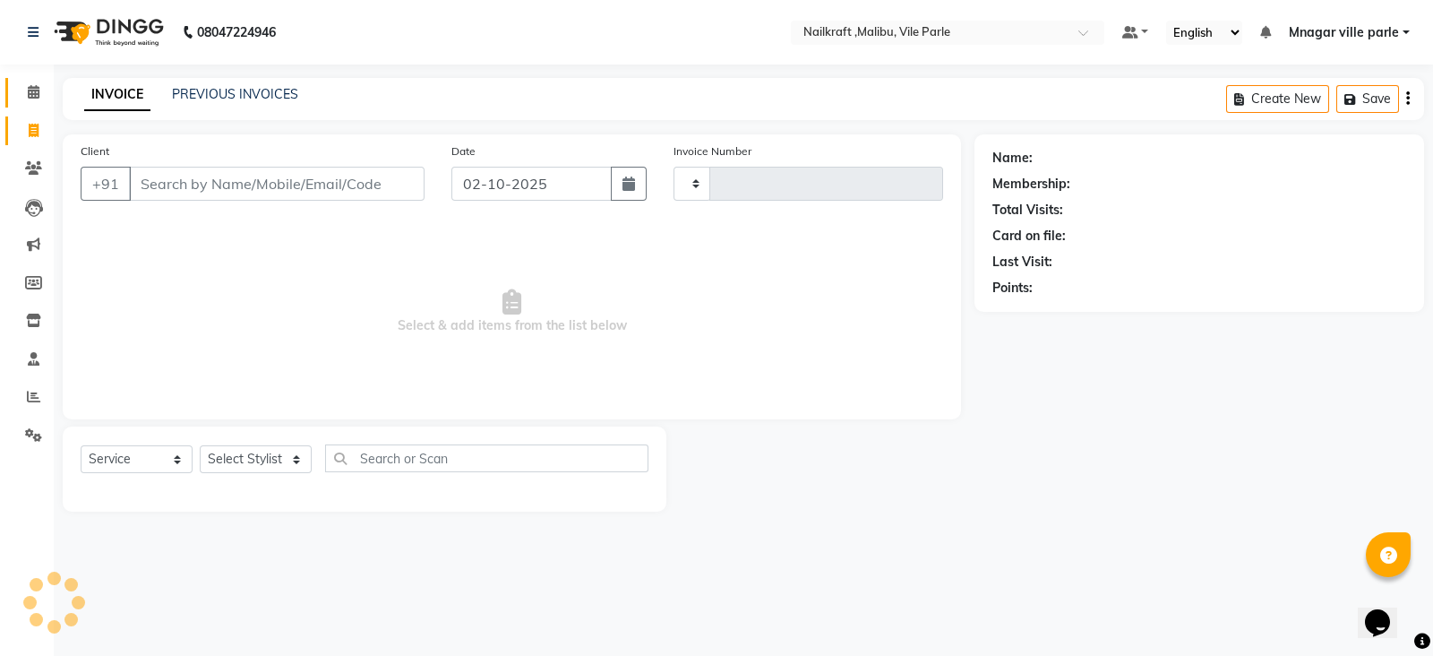
type input "0161"
select select "8988"
click at [228, 87] on link "PREVIOUS INVOICES" at bounding box center [235, 94] width 126 height 16
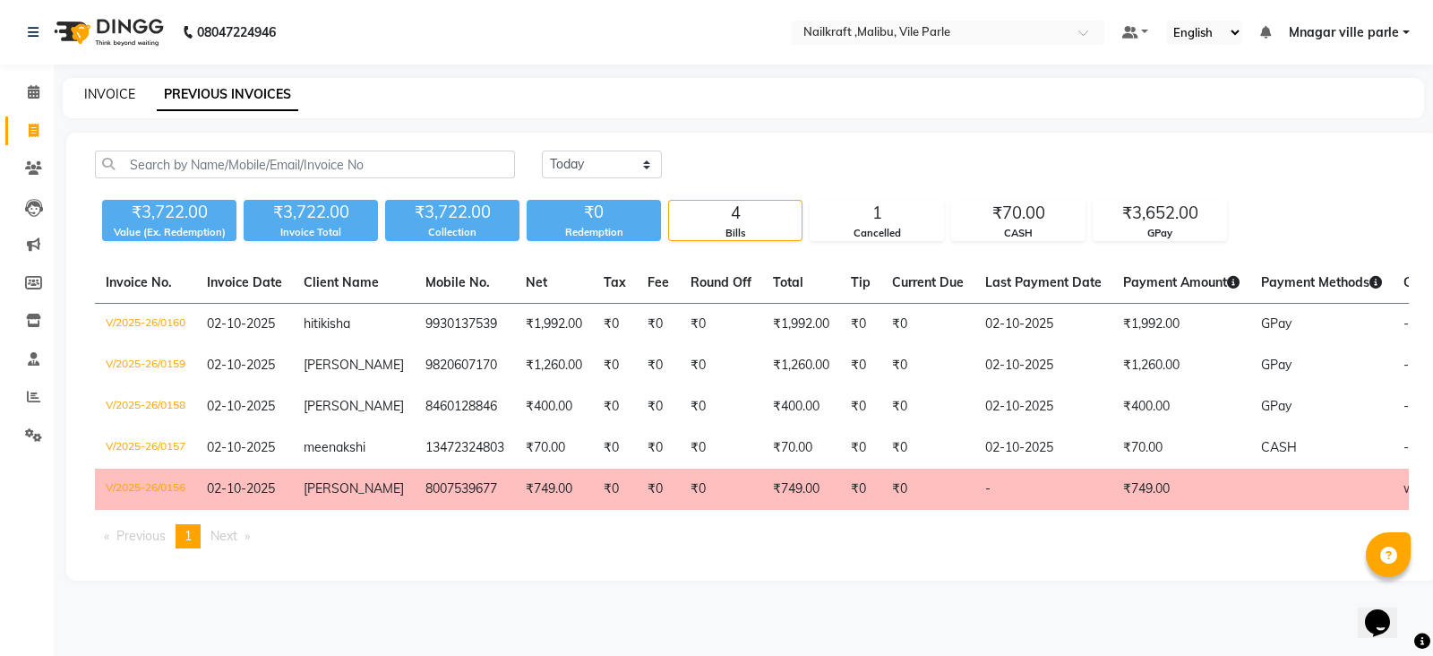
click at [97, 100] on link "INVOICE" at bounding box center [109, 94] width 51 height 16
select select "service"
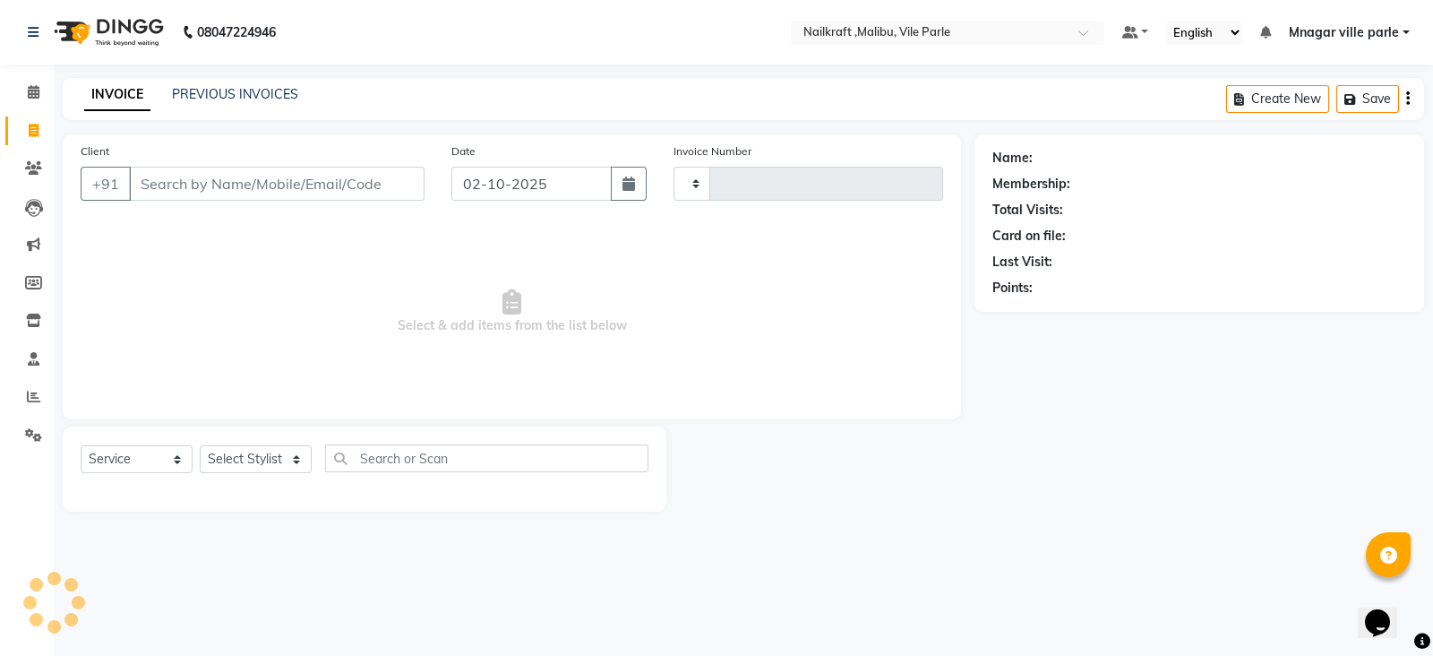
type input "0161"
select select "8988"
